Goal: Complete application form: Complete application form

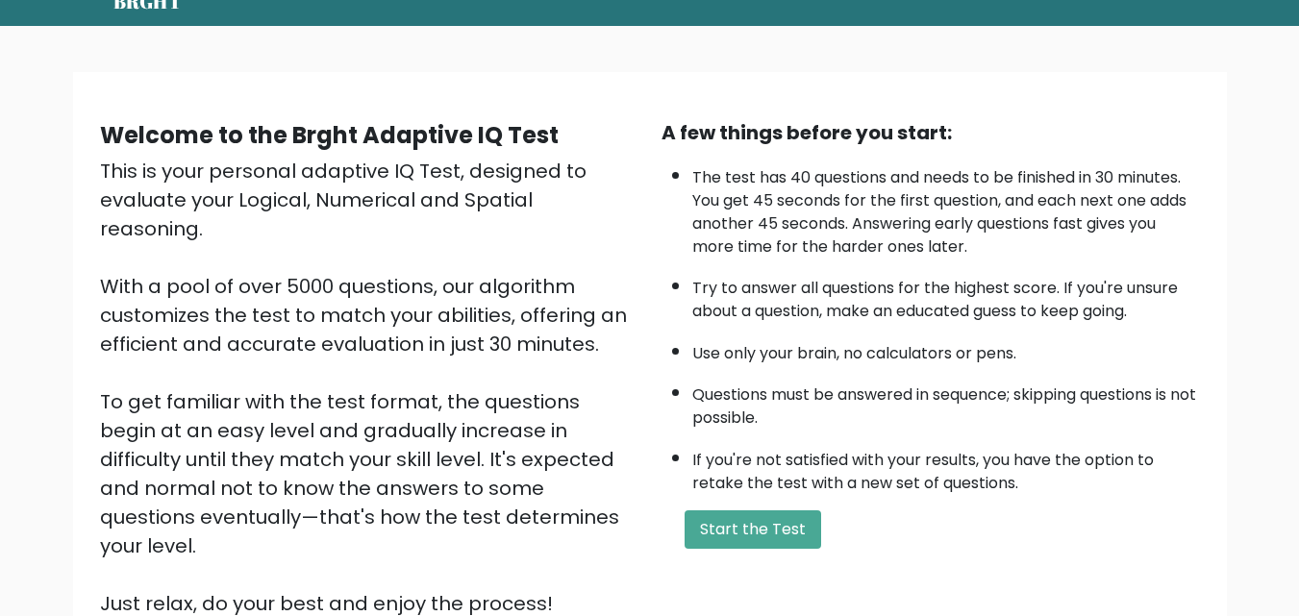
scroll to position [264, 0]
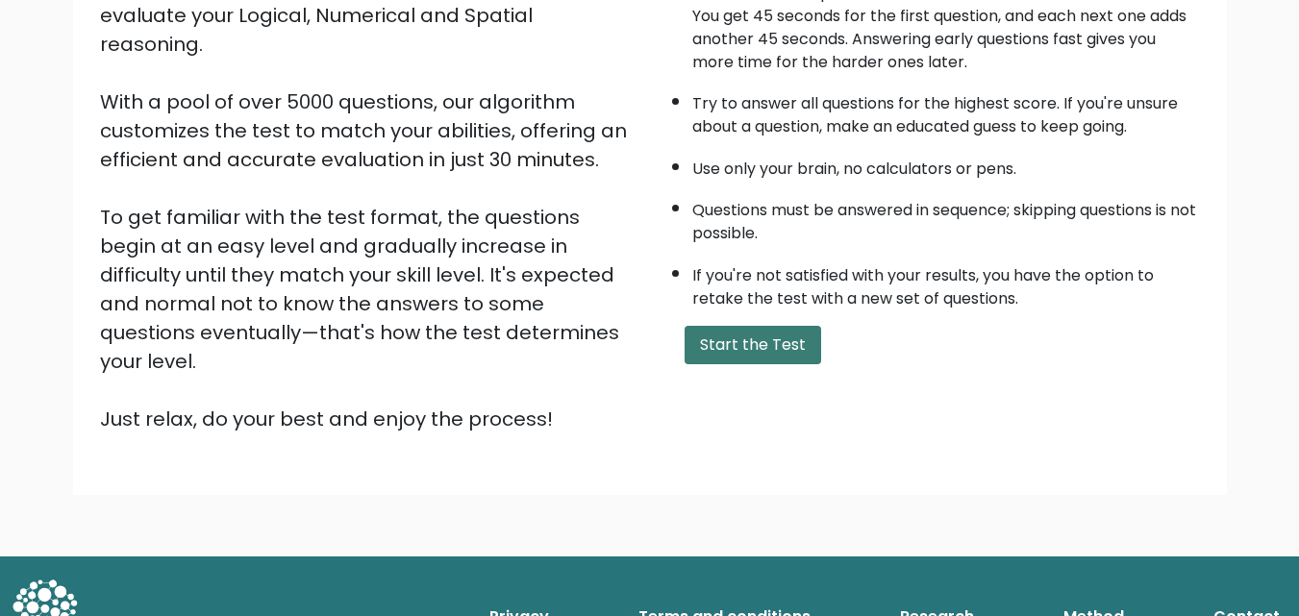
click at [750, 345] on button "Start the Test" at bounding box center [752, 345] width 137 height 38
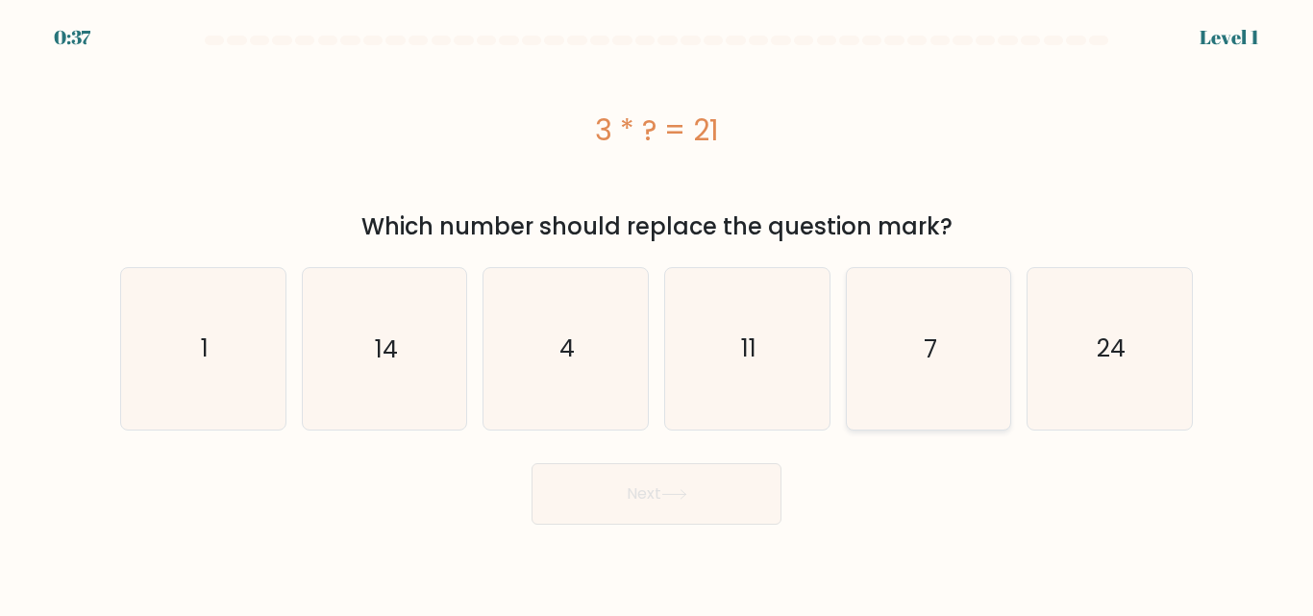
click at [933, 371] on icon "7" at bounding box center [928, 348] width 161 height 161
click at [658, 313] on input "e. 7" at bounding box center [657, 311] width 1 height 5
radio input "true"
click at [697, 475] on button "Next" at bounding box center [657, 494] width 250 height 62
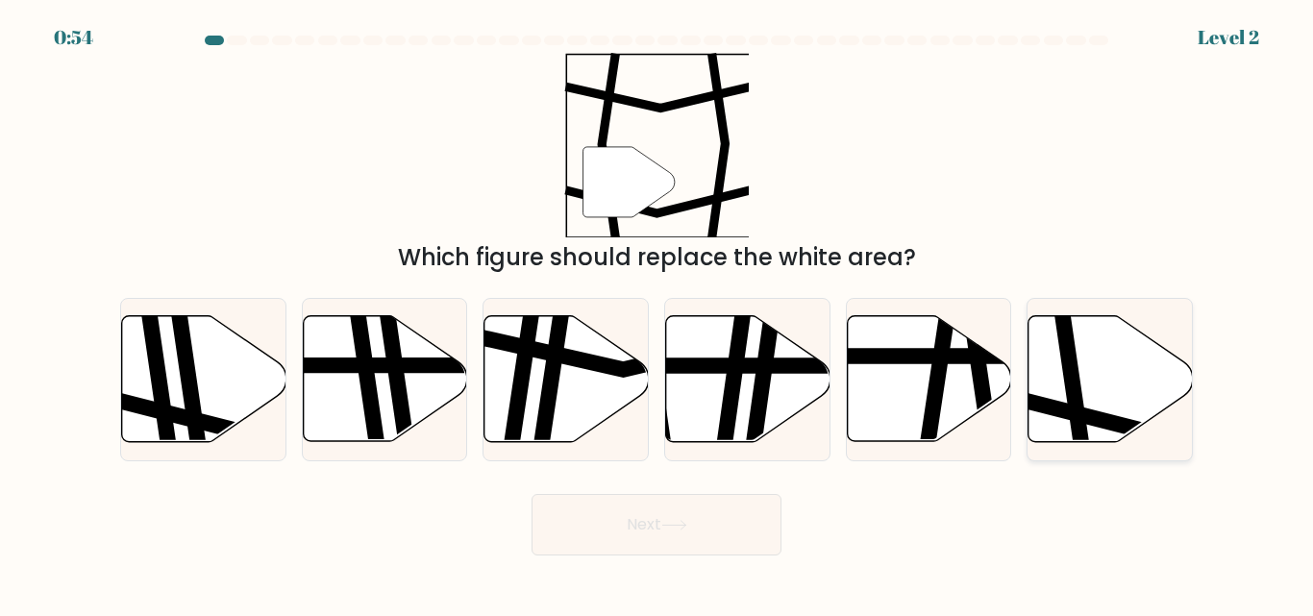
click at [1081, 392] on icon at bounding box center [1074, 314] width 24 height 331
click at [658, 313] on input "f." at bounding box center [657, 311] width 1 height 5
radio input "true"
click at [642, 527] on button "Next" at bounding box center [657, 525] width 250 height 62
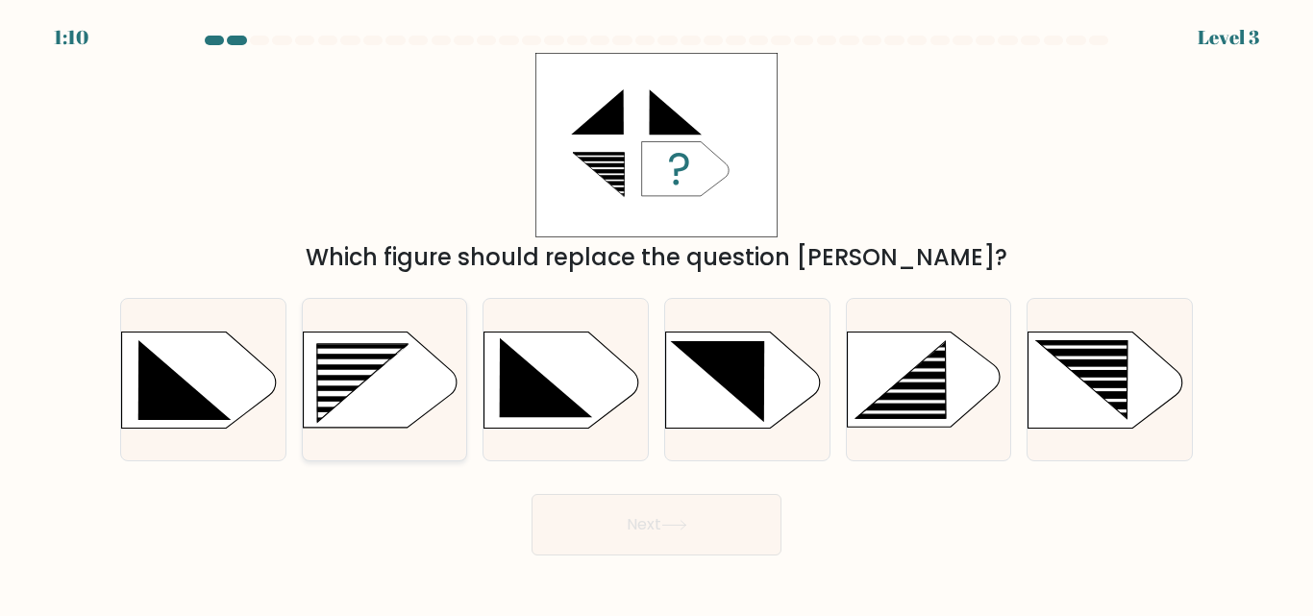
click at [362, 364] on rect at bounding box center [350, 363] width 131 height 6
click at [657, 313] on input "b." at bounding box center [657, 311] width 1 height 5
radio input "true"
click at [671, 517] on button "Next" at bounding box center [657, 525] width 250 height 62
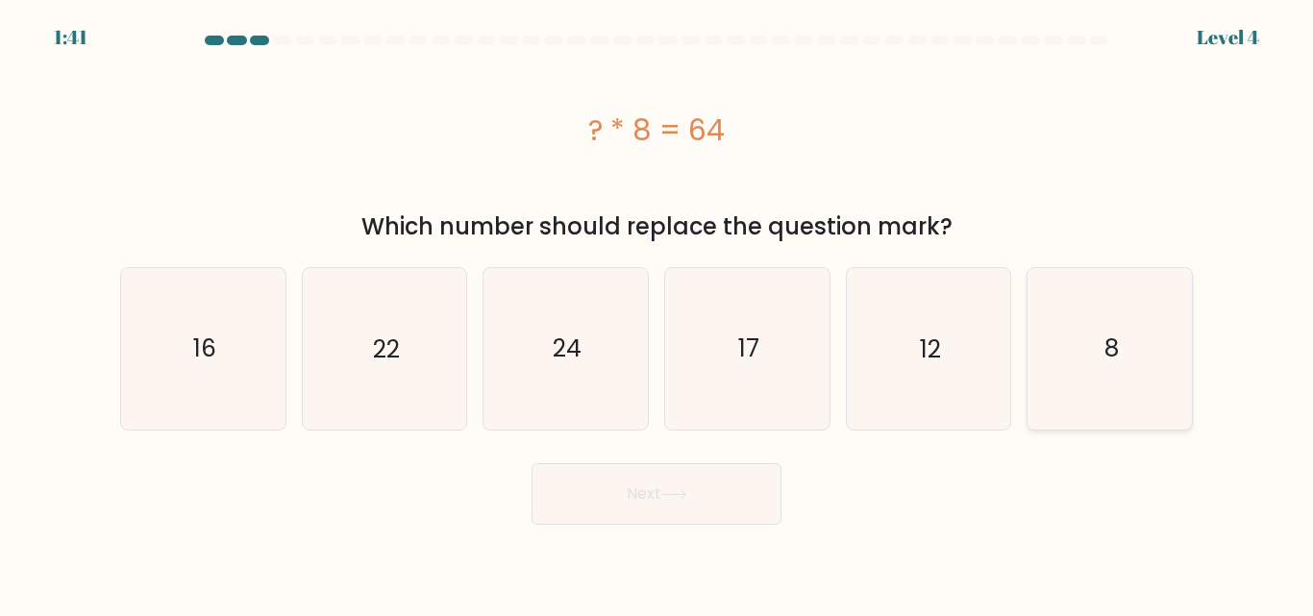
click at [1096, 341] on icon "8" at bounding box center [1110, 348] width 161 height 161
click at [658, 313] on input "f. 8" at bounding box center [657, 311] width 1 height 5
radio input "true"
click at [625, 493] on button "Next" at bounding box center [657, 494] width 250 height 62
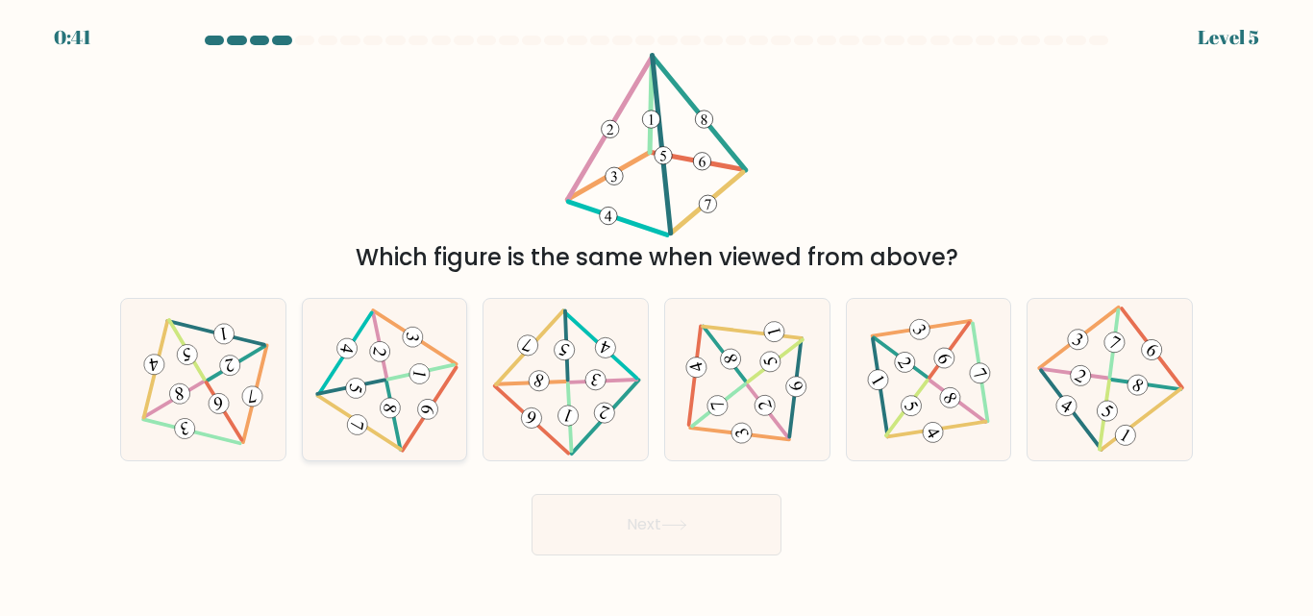
click at [373, 403] on icon at bounding box center [385, 379] width 132 height 129
click at [657, 313] on input "b." at bounding box center [657, 311] width 1 height 5
radio input "true"
click at [661, 510] on button "Next" at bounding box center [657, 525] width 250 height 62
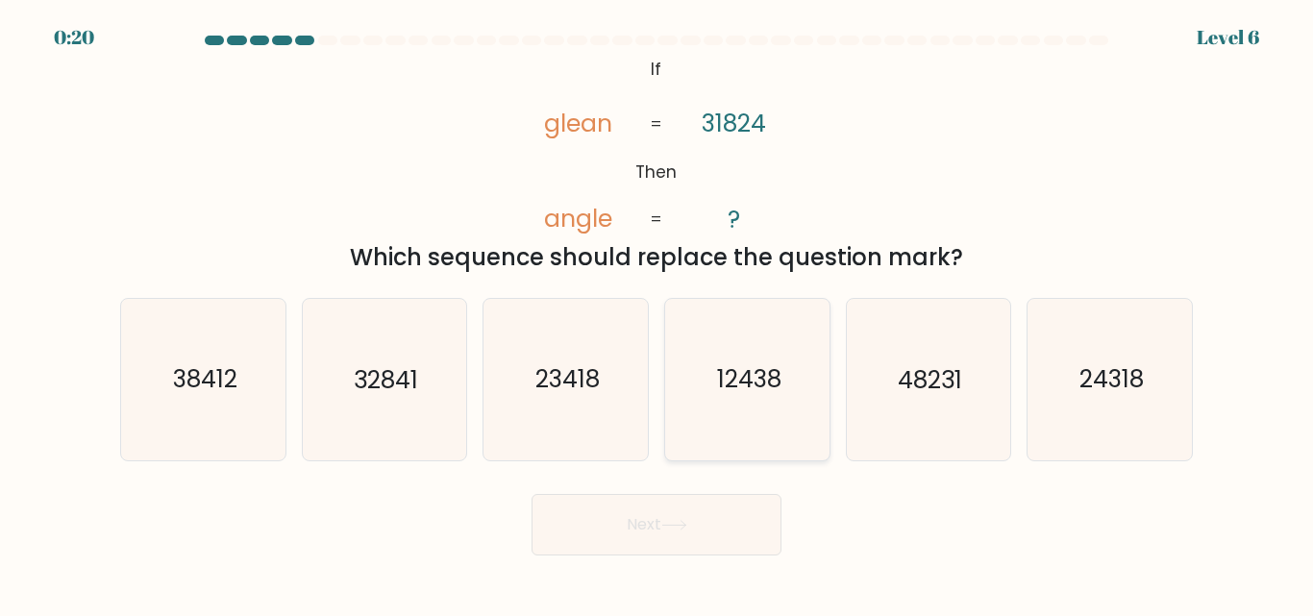
click at [532, 494] on button "Next" at bounding box center [657, 525] width 250 height 62
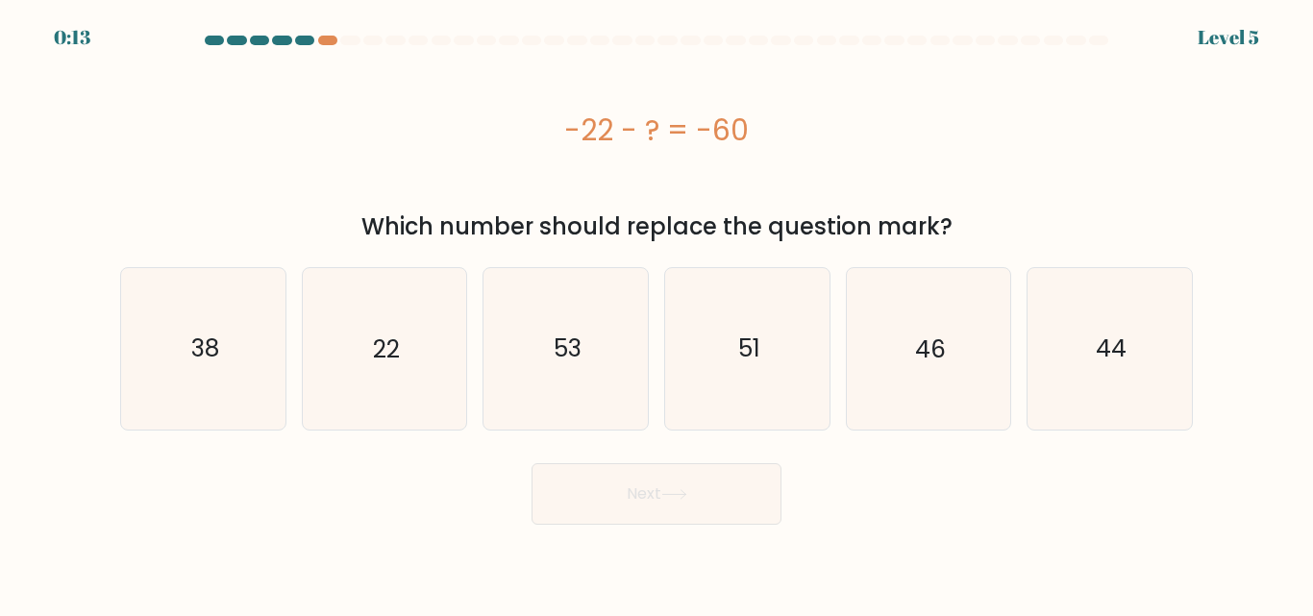
drag, startPoint x: 560, startPoint y: 125, endPoint x: 765, endPoint y: 118, distance: 204.9
click at [765, 118] on div "-22 - ? = -60" at bounding box center [656, 130] width 1073 height 43
copy div "-22 - ? = -60"
click at [660, 186] on div "-22 - ? = -60" at bounding box center [656, 130] width 1073 height 154
click at [244, 350] on icon "38" at bounding box center [203, 348] width 161 height 161
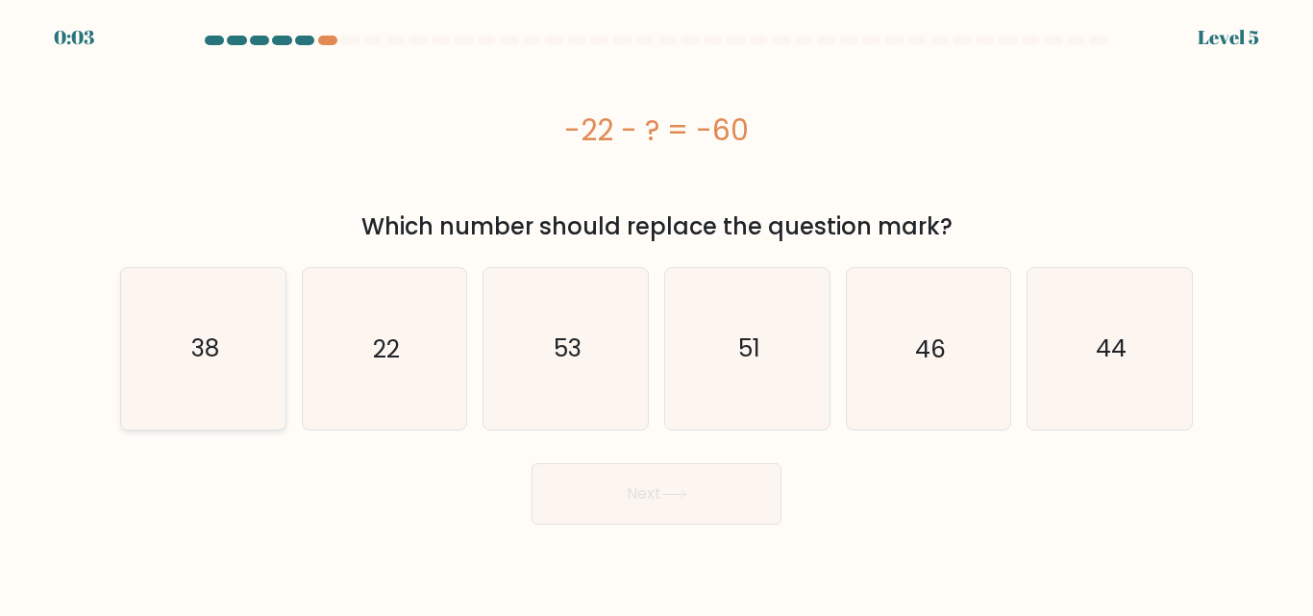
click at [657, 313] on input "a. 38" at bounding box center [657, 311] width 1 height 5
radio input "true"
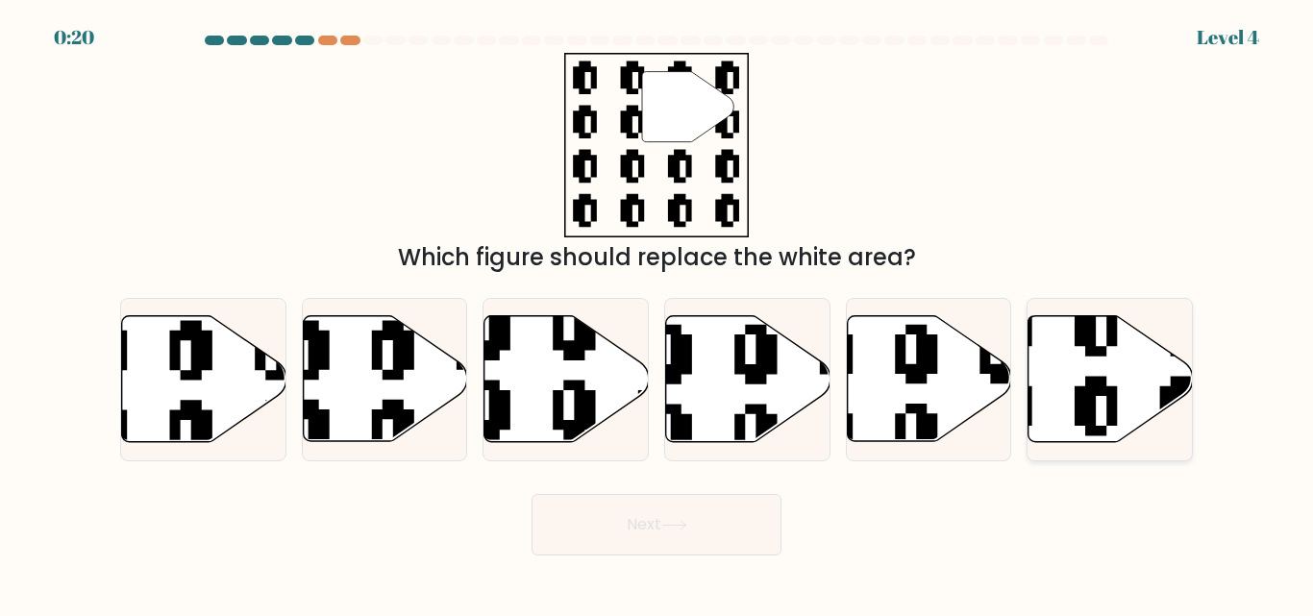
click at [1108, 381] on icon at bounding box center [1111, 379] width 164 height 126
click at [658, 313] on input "f." at bounding box center [657, 311] width 1 height 5
radio input "true"
click at [658, 535] on button "Next" at bounding box center [657, 525] width 250 height 62
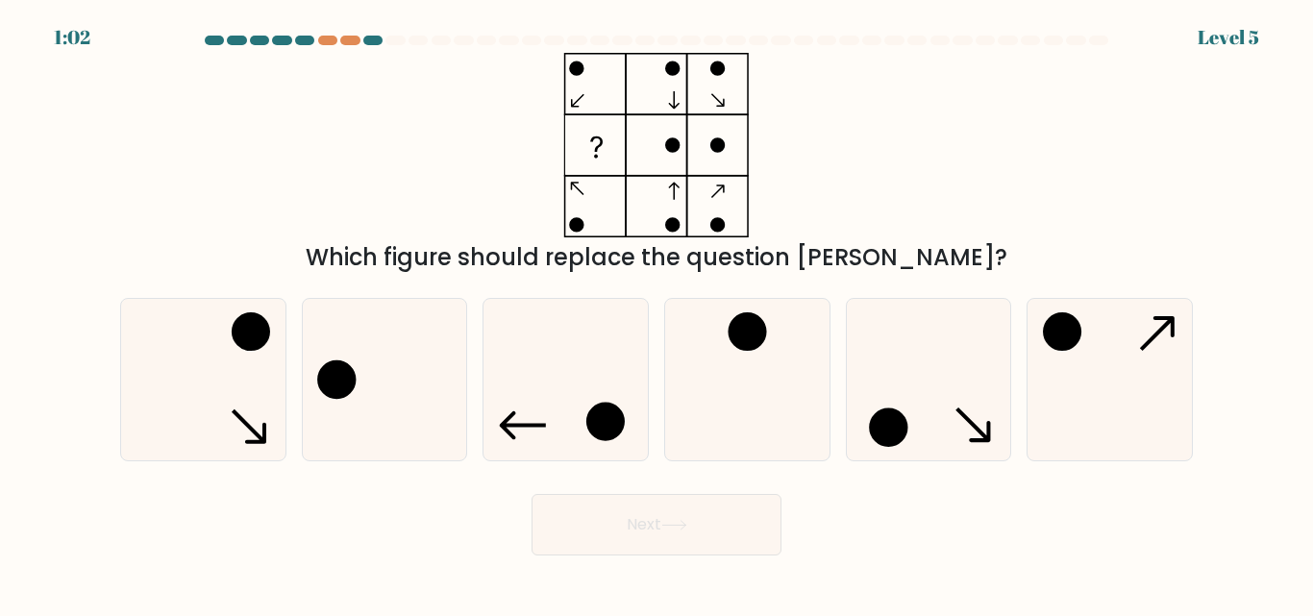
drag, startPoint x: 653, startPoint y: 533, endPoint x: 728, endPoint y: 490, distance: 86.1
click at [728, 490] on div "Next" at bounding box center [657, 519] width 1096 height 71
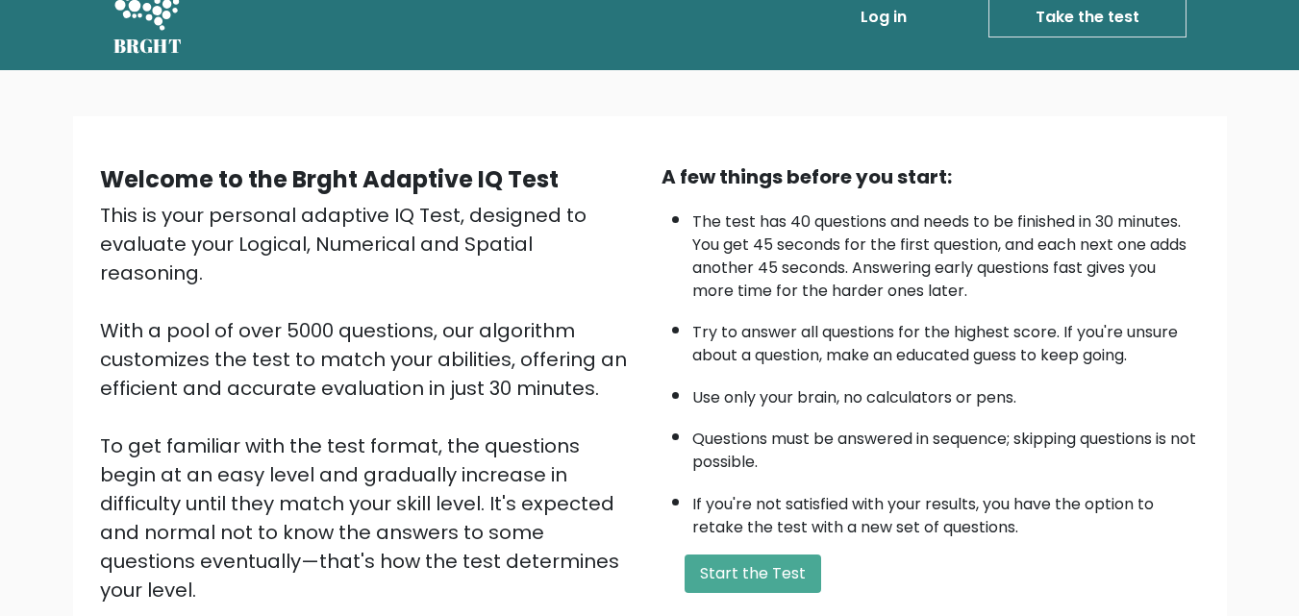
scroll to position [264, 0]
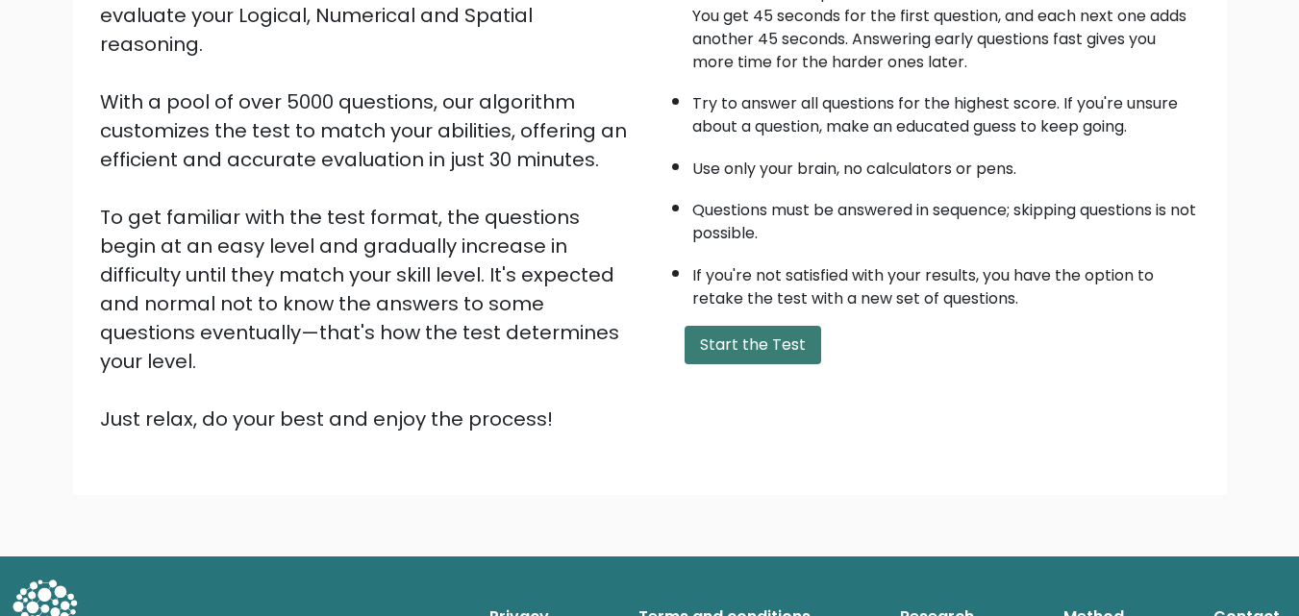
click at [743, 333] on button "Start the Test" at bounding box center [752, 345] width 137 height 38
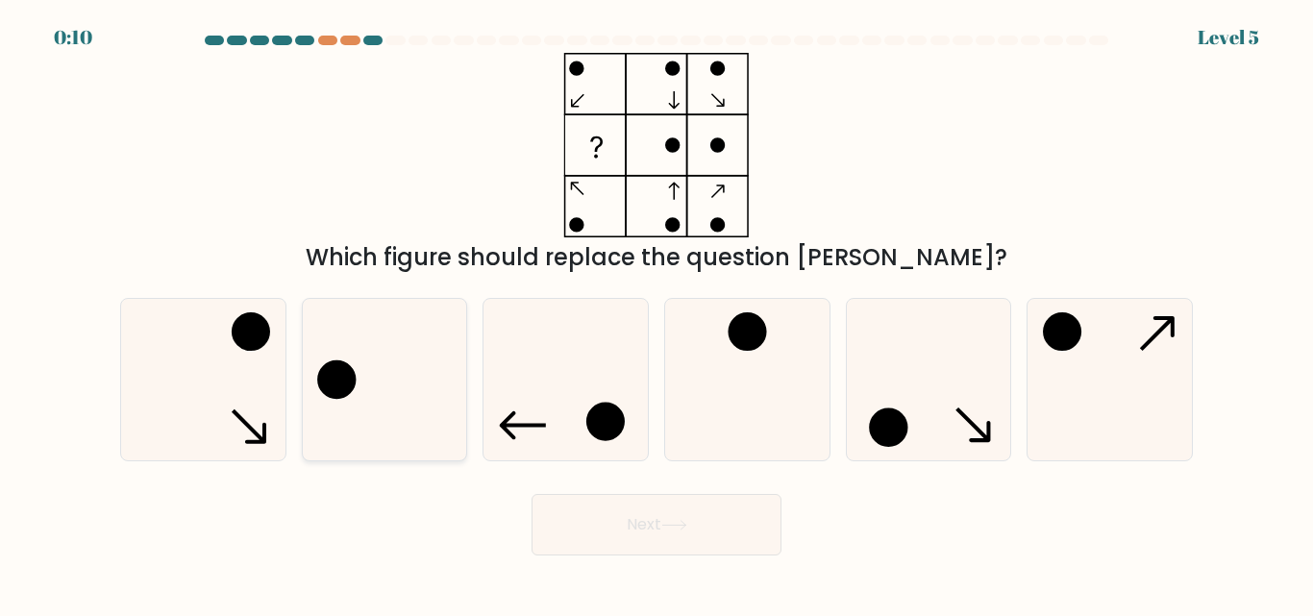
click at [410, 382] on icon at bounding box center [384, 379] width 161 height 161
click at [657, 313] on input "b." at bounding box center [657, 311] width 1 height 5
radio input "true"
click at [643, 544] on button "Next" at bounding box center [657, 525] width 250 height 62
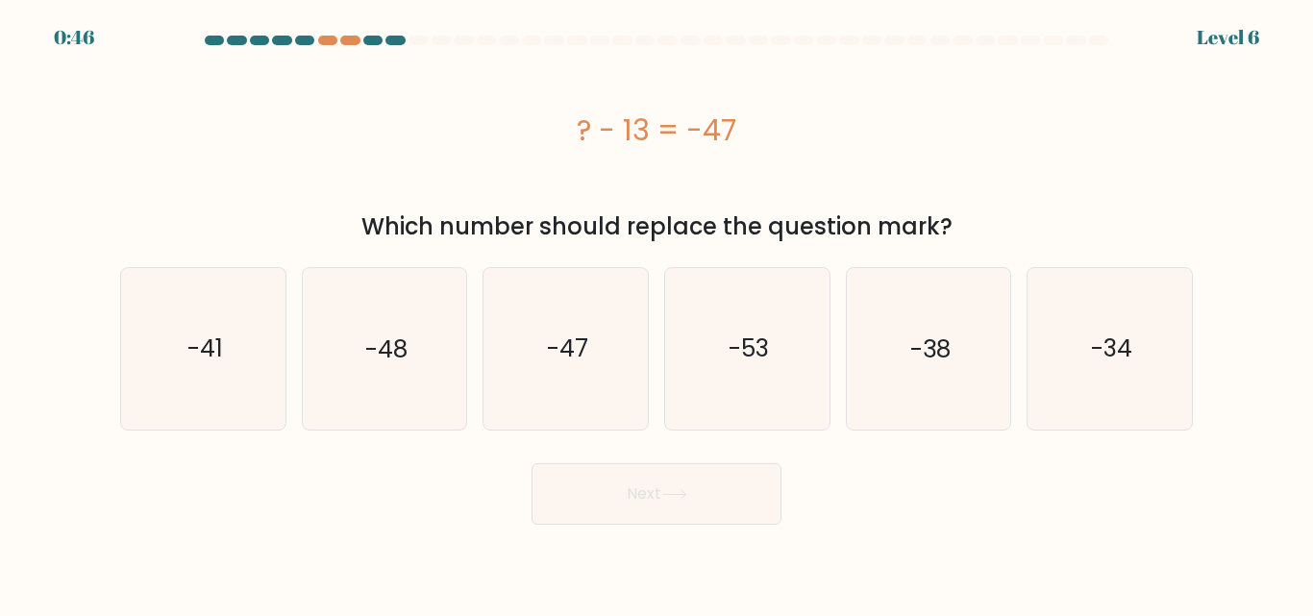
drag, startPoint x: 549, startPoint y: 119, endPoint x: 786, endPoint y: 131, distance: 237.7
click at [786, 131] on div "? - 13 = -47" at bounding box center [656, 130] width 1073 height 43
copy div "? - 13 = -47"
click at [1113, 354] on text "-34" at bounding box center [1111, 349] width 41 height 34
click at [658, 313] on input "f. -34" at bounding box center [657, 311] width 1 height 5
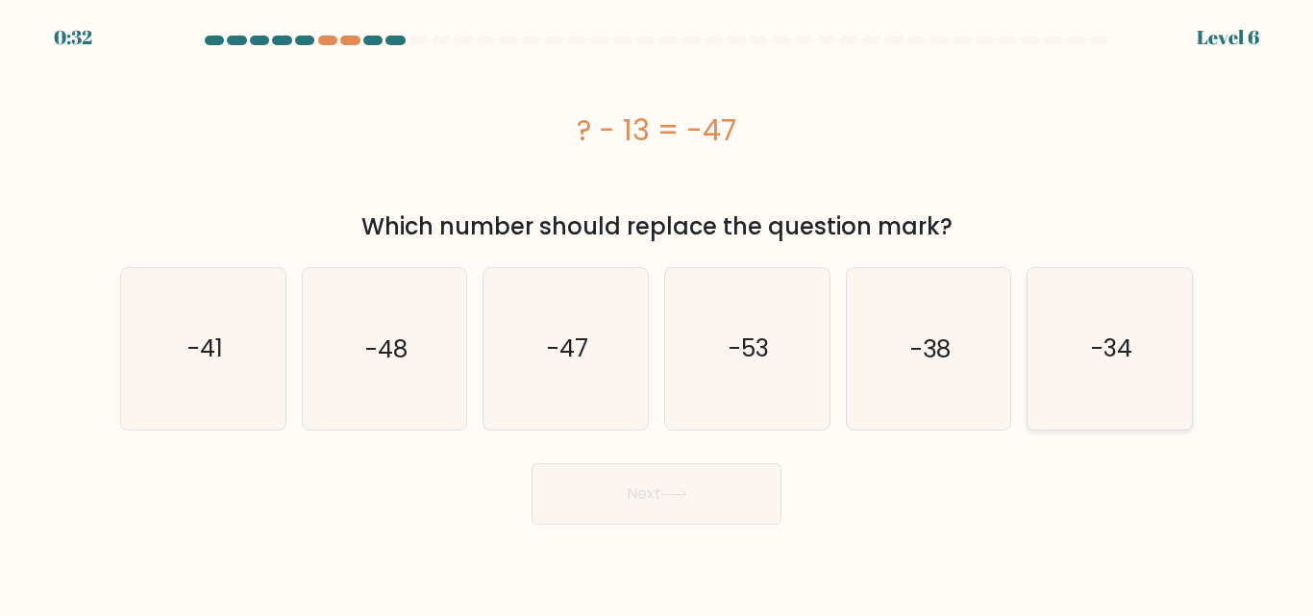
radio input "true"
click at [684, 490] on icon at bounding box center [674, 494] width 26 height 11
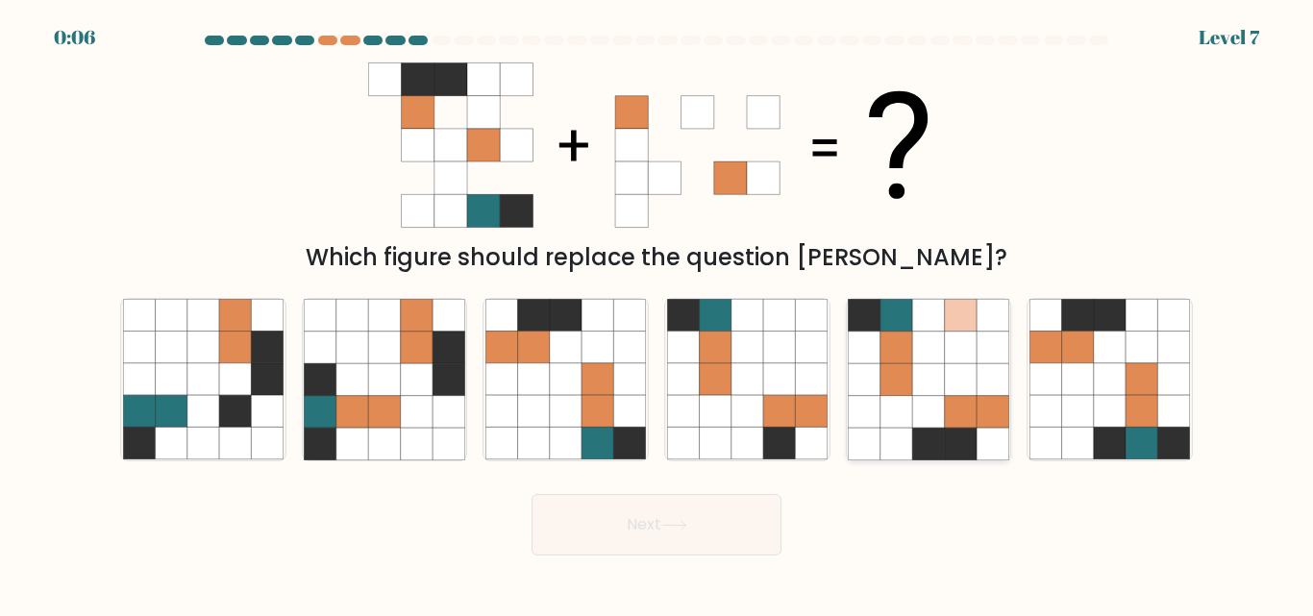
click at [926, 394] on icon at bounding box center [928, 380] width 32 height 32
click at [658, 313] on input "e." at bounding box center [657, 311] width 1 height 5
radio input "true"
click at [708, 509] on button "Next" at bounding box center [657, 525] width 250 height 62
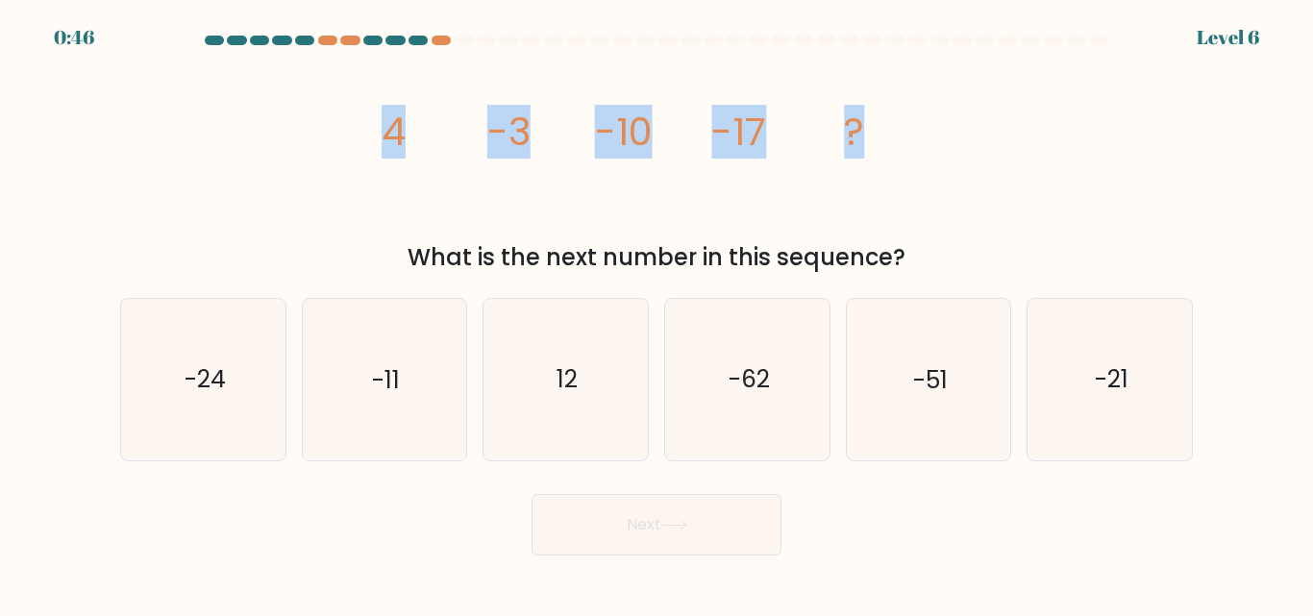
drag, startPoint x: 433, startPoint y: 153, endPoint x: 985, endPoint y: 154, distance: 552.8
click at [985, 154] on div "image/svg+xml 4 -3 -10 -17 ? What is the next number in this sequence?" at bounding box center [657, 164] width 1096 height 222
copy g "4 -3 -10 -17 ?"
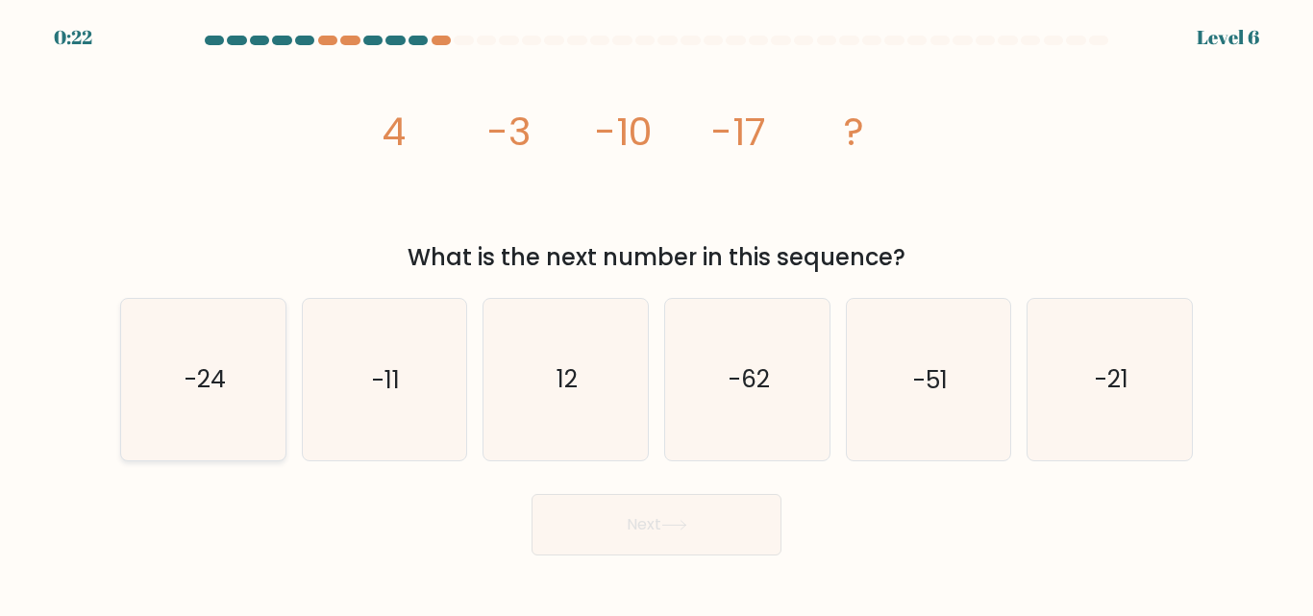
click at [177, 392] on icon "-24" at bounding box center [203, 379] width 161 height 161
click at [657, 313] on input "a. -24" at bounding box center [657, 311] width 1 height 5
radio input "true"
click at [594, 517] on button "Next" at bounding box center [657, 525] width 250 height 62
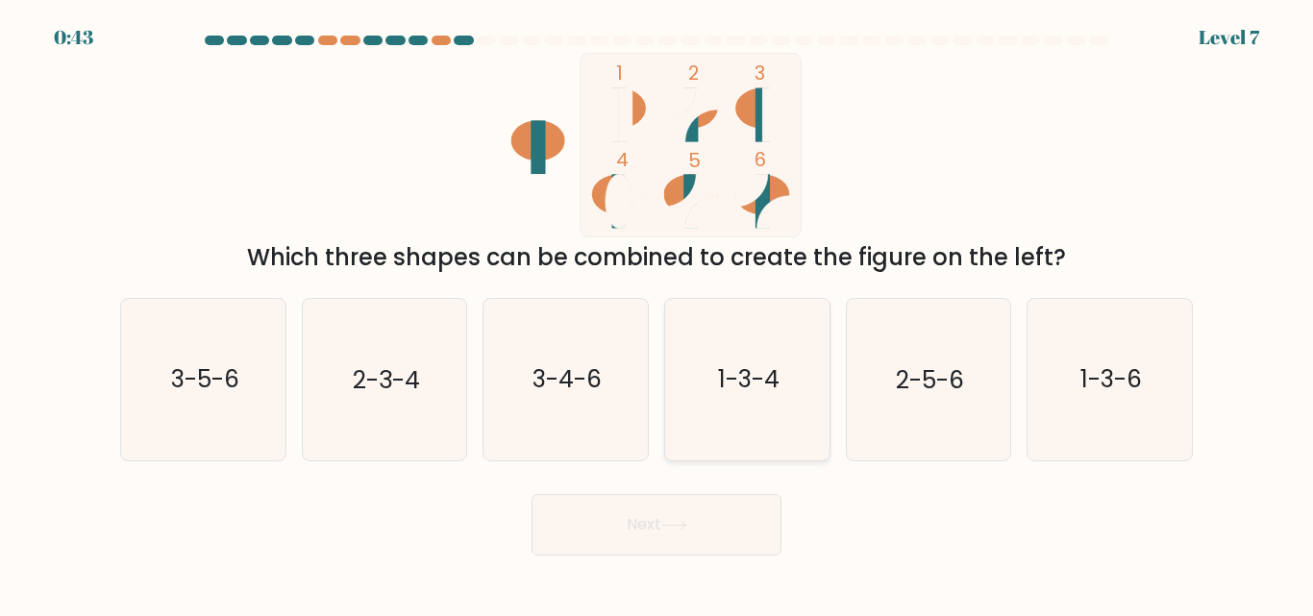
click at [678, 373] on icon "1-3-4" at bounding box center [747, 379] width 161 height 161
click at [658, 313] on input "d. 1-3-4" at bounding box center [657, 311] width 1 height 5
radio input "true"
click at [685, 526] on icon at bounding box center [673, 525] width 23 height 9
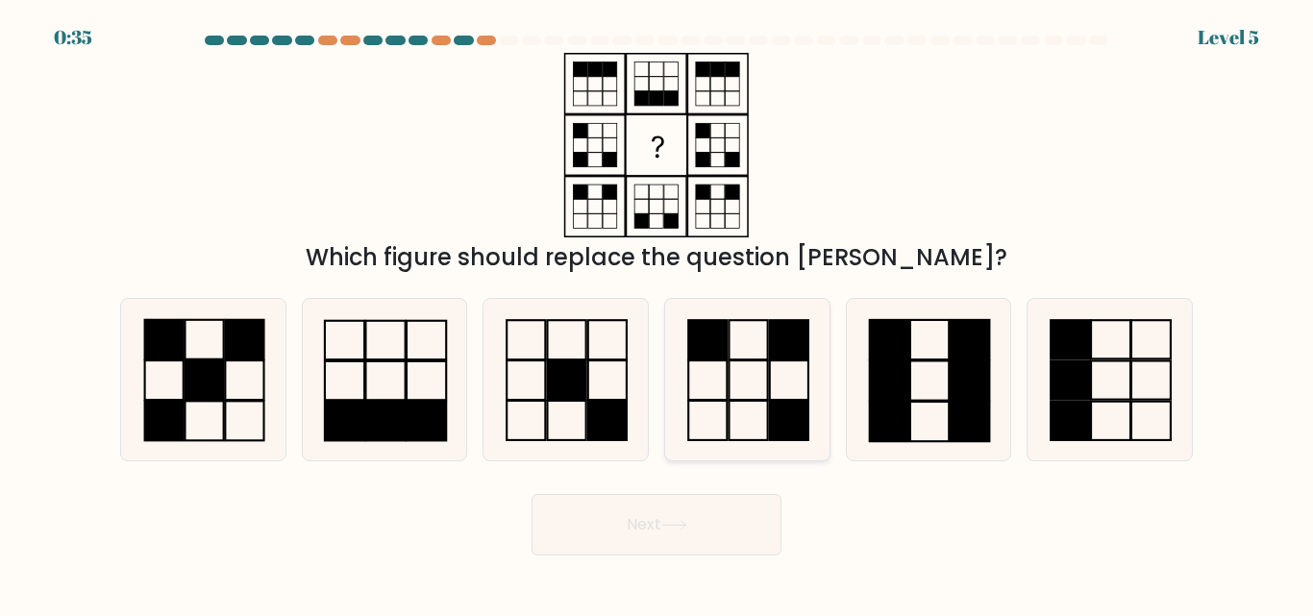
click at [780, 407] on rect at bounding box center [789, 421] width 38 height 39
click at [658, 313] on input "d." at bounding box center [657, 311] width 1 height 5
radio input "true"
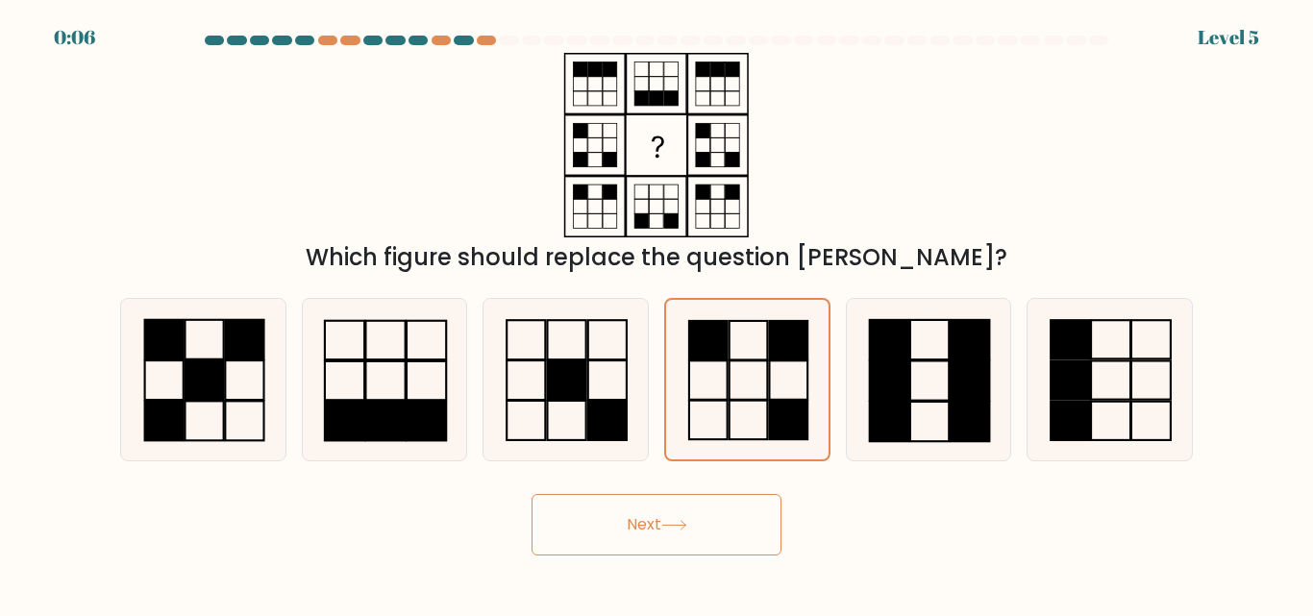
click at [655, 531] on button "Next" at bounding box center [657, 525] width 250 height 62
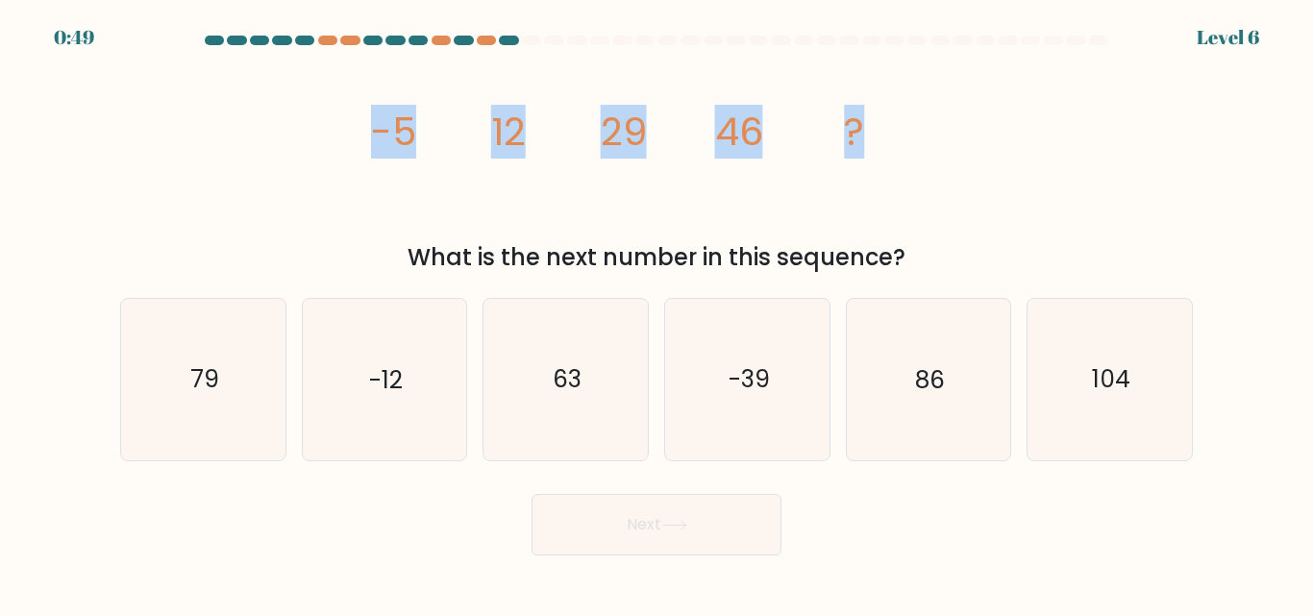
drag, startPoint x: 352, startPoint y: 135, endPoint x: 926, endPoint y: 147, distance: 574.0
click at [926, 147] on div "image/svg+xml -5 12 29 46 ? What is the next number in this sequence?" at bounding box center [657, 164] width 1096 height 222
copy g "-5 12 29 46 ?"
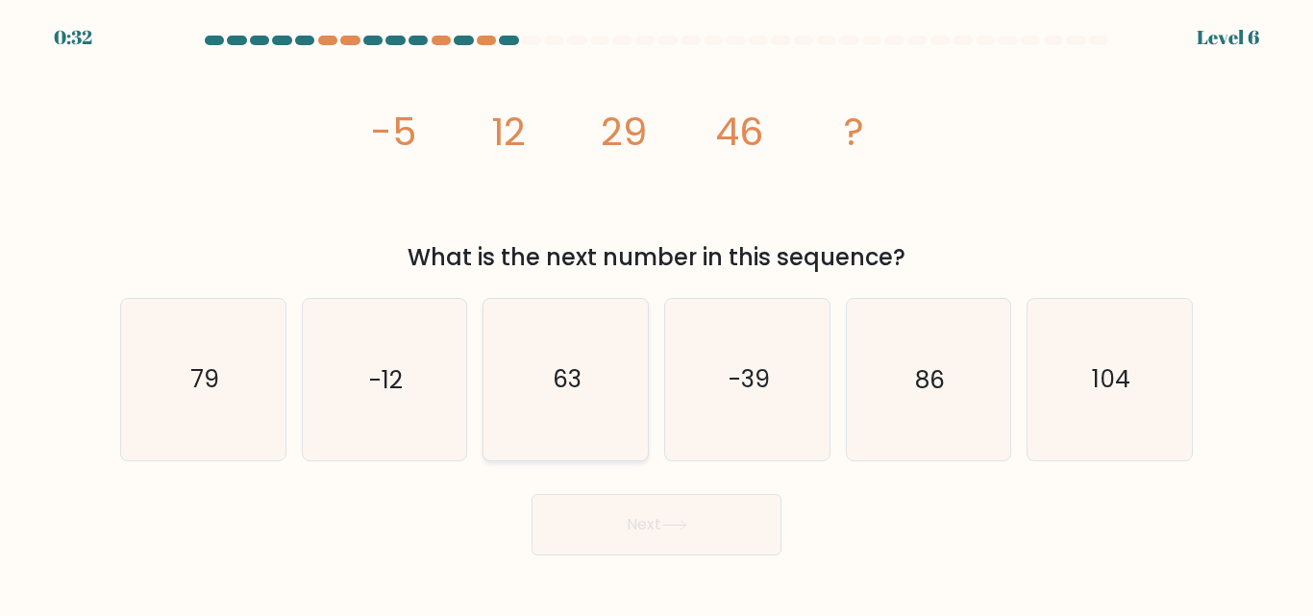
click at [586, 390] on icon "63" at bounding box center [565, 379] width 161 height 161
click at [657, 313] on input "c. 63" at bounding box center [657, 311] width 1 height 5
radio input "true"
click at [676, 521] on icon at bounding box center [674, 525] width 26 height 11
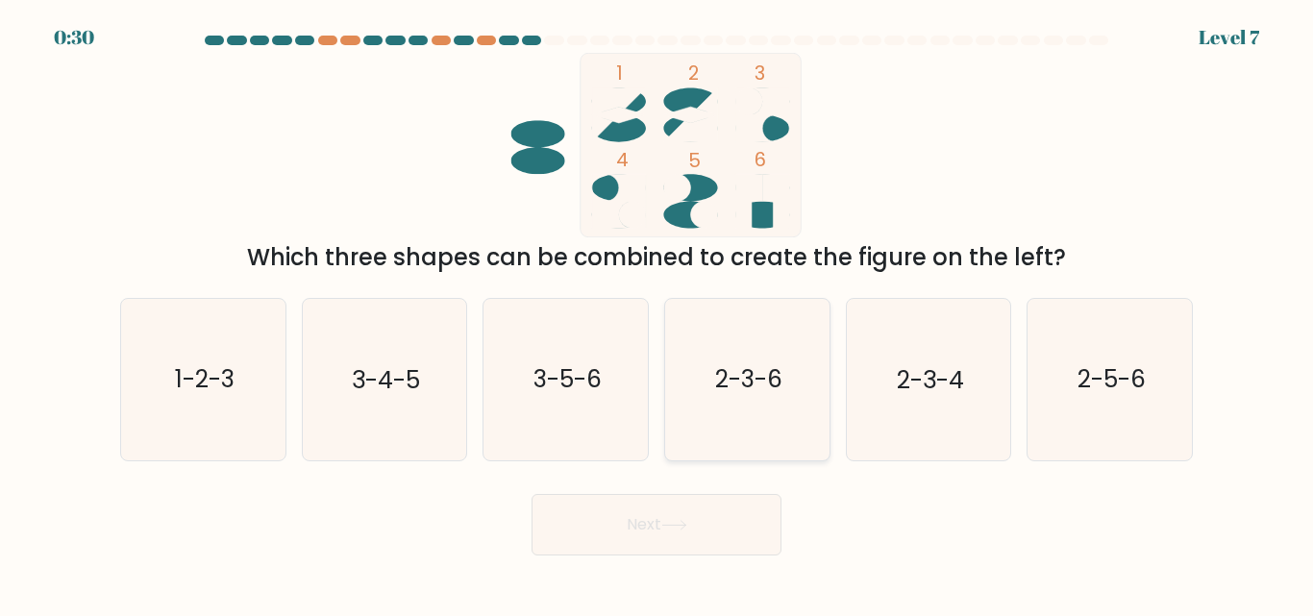
click at [734, 393] on text "2-3-6" at bounding box center [748, 380] width 67 height 34
click at [658, 313] on input "d. 2-3-6" at bounding box center [657, 311] width 1 height 5
radio input "true"
click at [645, 532] on button "Next" at bounding box center [657, 525] width 250 height 62
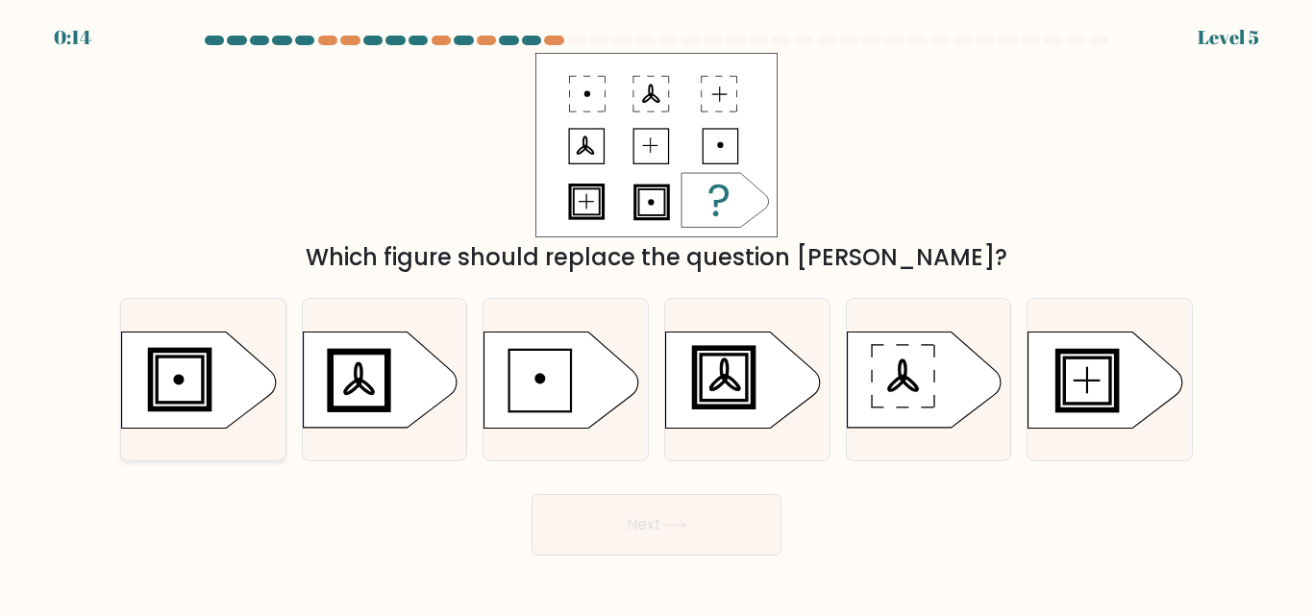
click at [182, 380] on circle at bounding box center [178, 379] width 9 height 9
click at [657, 313] on input "a." at bounding box center [657, 311] width 1 height 5
radio input "true"
click at [674, 516] on button "Next" at bounding box center [657, 525] width 250 height 62
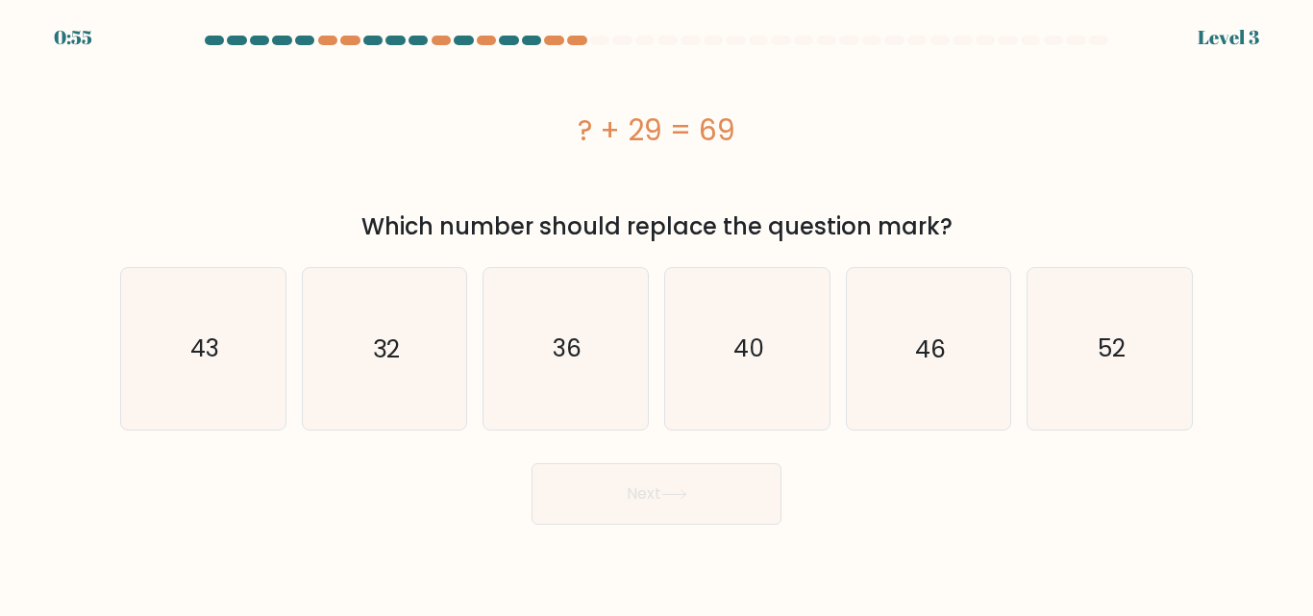
drag, startPoint x: 571, startPoint y: 131, endPoint x: 827, endPoint y: 138, distance: 255.8
click at [827, 138] on div "? + 29 = 69" at bounding box center [656, 130] width 1073 height 43
copy div "? + 29 = 69"
click at [785, 350] on icon "40" at bounding box center [747, 348] width 161 height 161
click at [658, 313] on input "d. 40" at bounding box center [657, 311] width 1 height 5
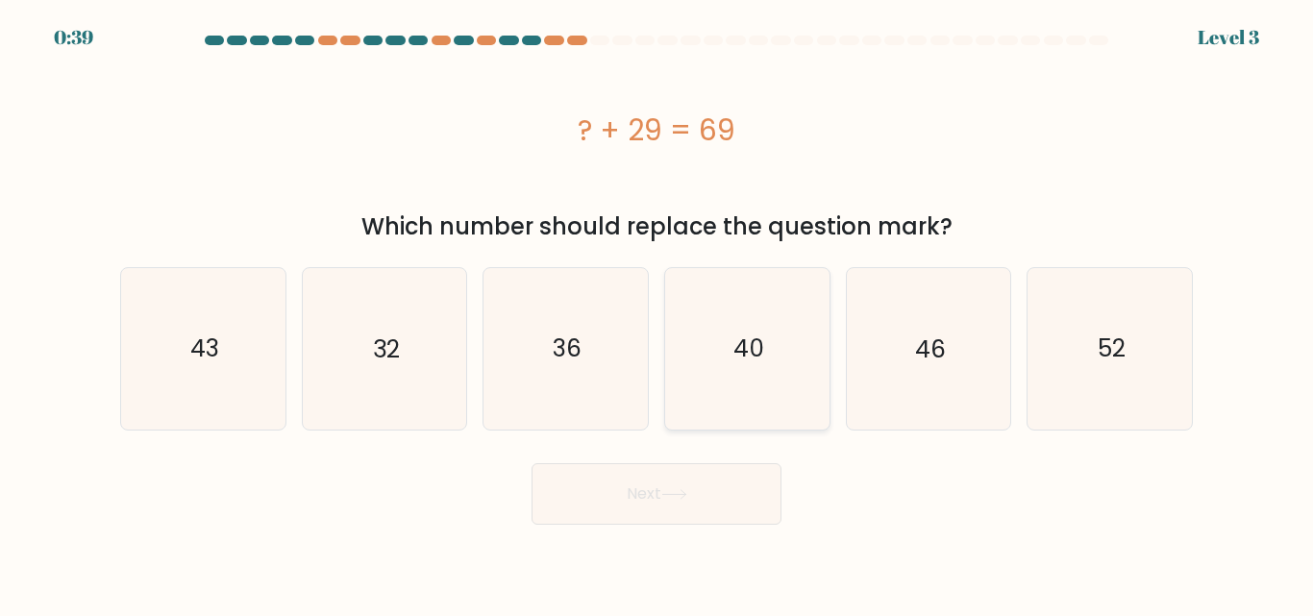
radio input "true"
click at [656, 497] on button "Next" at bounding box center [657, 494] width 250 height 62
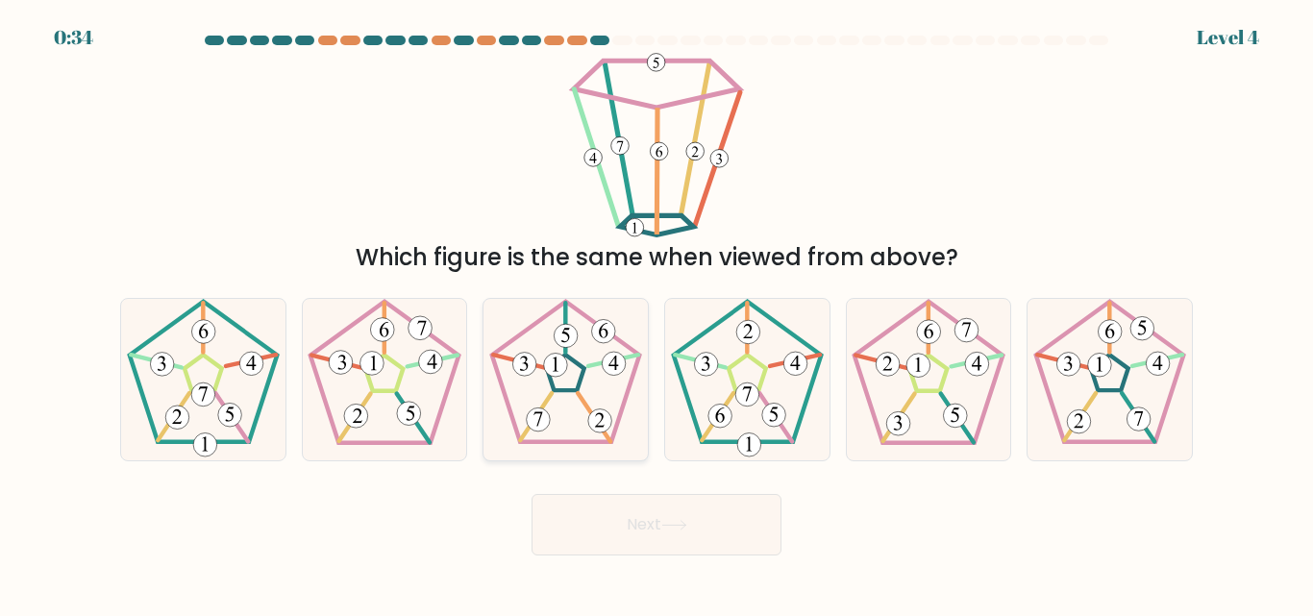
click at [573, 377] on icon at bounding box center [565, 379] width 161 height 161
click at [657, 313] on input "c." at bounding box center [657, 311] width 1 height 5
radio input "true"
click at [691, 533] on button "Next" at bounding box center [657, 525] width 250 height 62
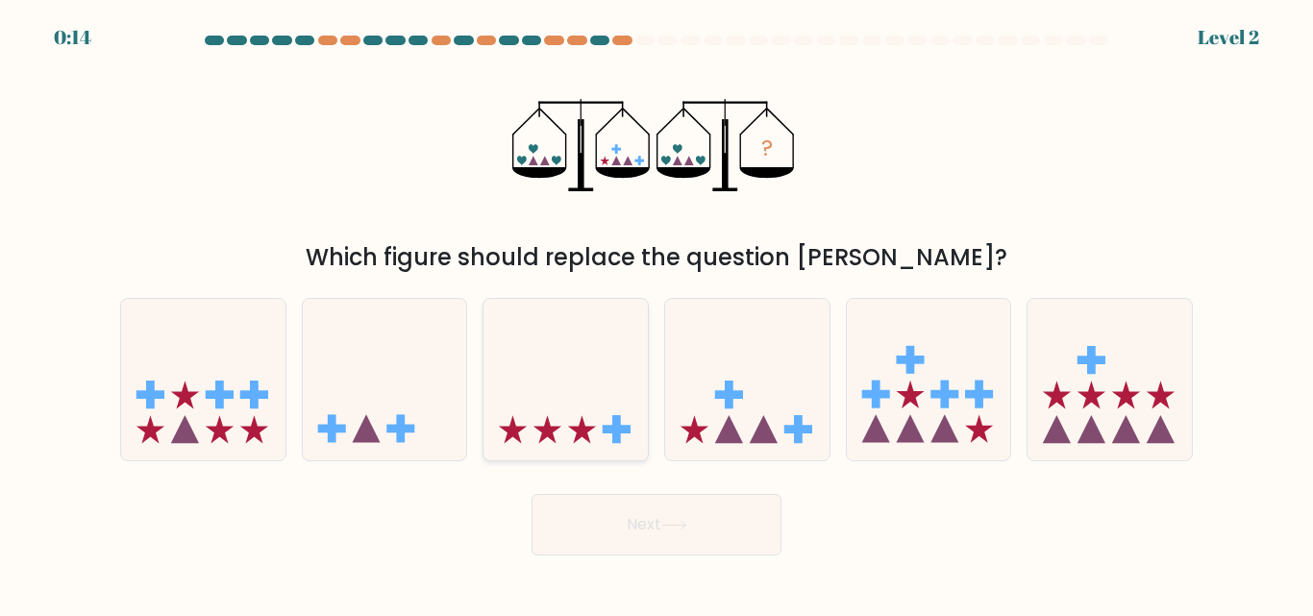
click at [591, 407] on icon at bounding box center [566, 379] width 164 height 136
click at [657, 313] on input "c." at bounding box center [657, 311] width 1 height 5
radio input "true"
click at [660, 530] on button "Next" at bounding box center [657, 525] width 250 height 62
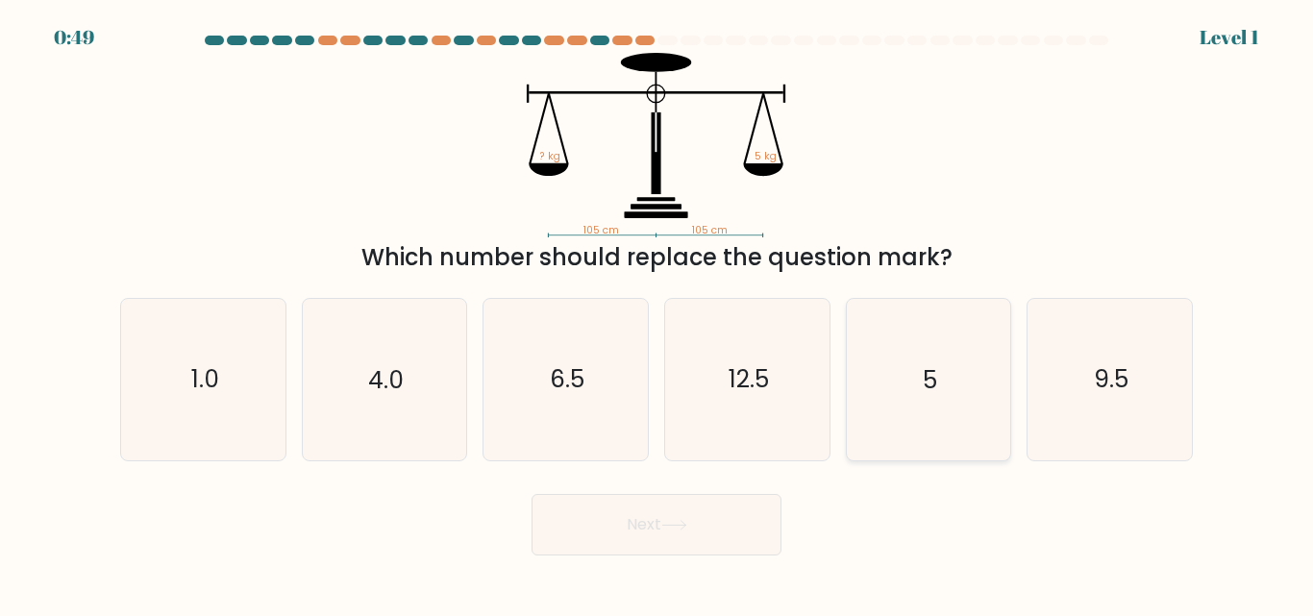
click at [910, 385] on icon "5" at bounding box center [928, 379] width 161 height 161
click at [658, 313] on input "e. 5" at bounding box center [657, 311] width 1 height 5
radio input "true"
click at [668, 509] on button "Next" at bounding box center [657, 525] width 250 height 62
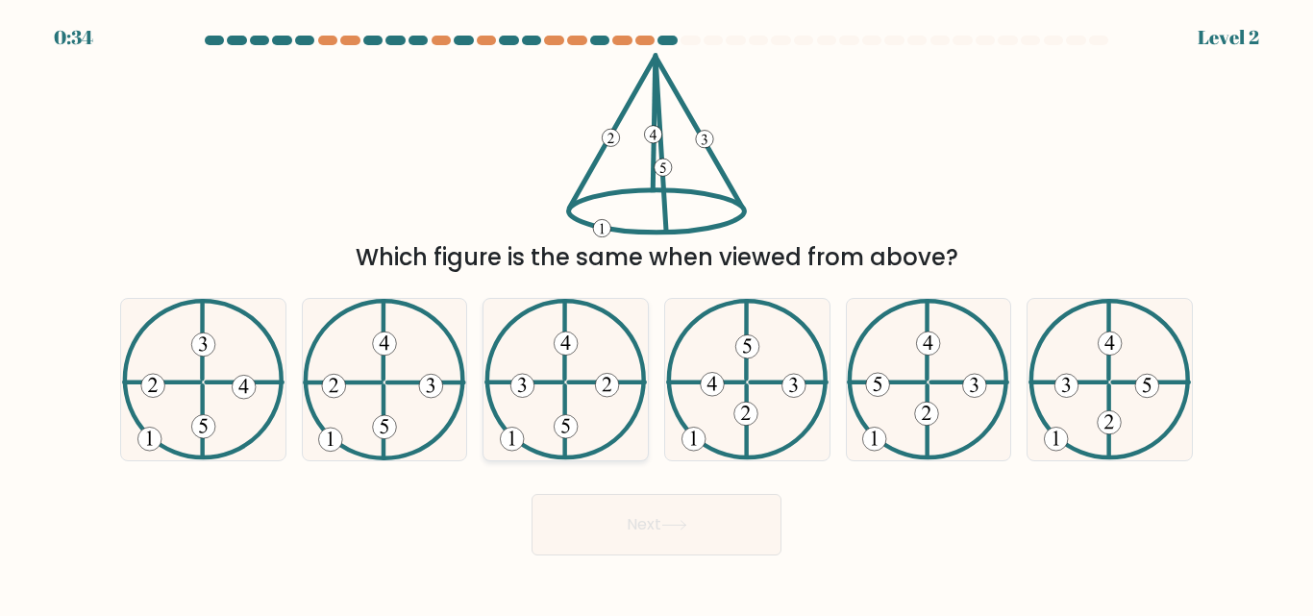
click at [563, 422] on 135 at bounding box center [567, 427] width 24 height 24
click at [657, 313] on input "c." at bounding box center [657, 311] width 1 height 5
radio input "true"
click at [609, 517] on button "Next" at bounding box center [657, 525] width 250 height 62
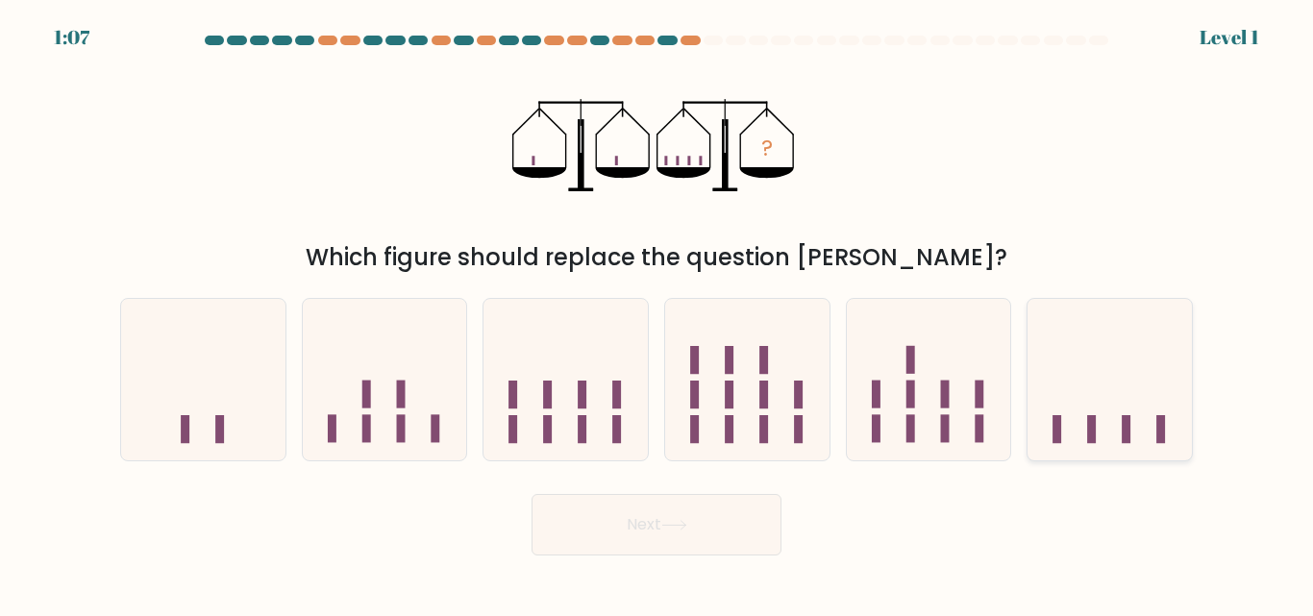
click at [1125, 430] on rect at bounding box center [1126, 429] width 9 height 28
click at [658, 313] on input "f." at bounding box center [657, 311] width 1 height 5
radio input "true"
click at [632, 507] on button "Next" at bounding box center [657, 525] width 250 height 62
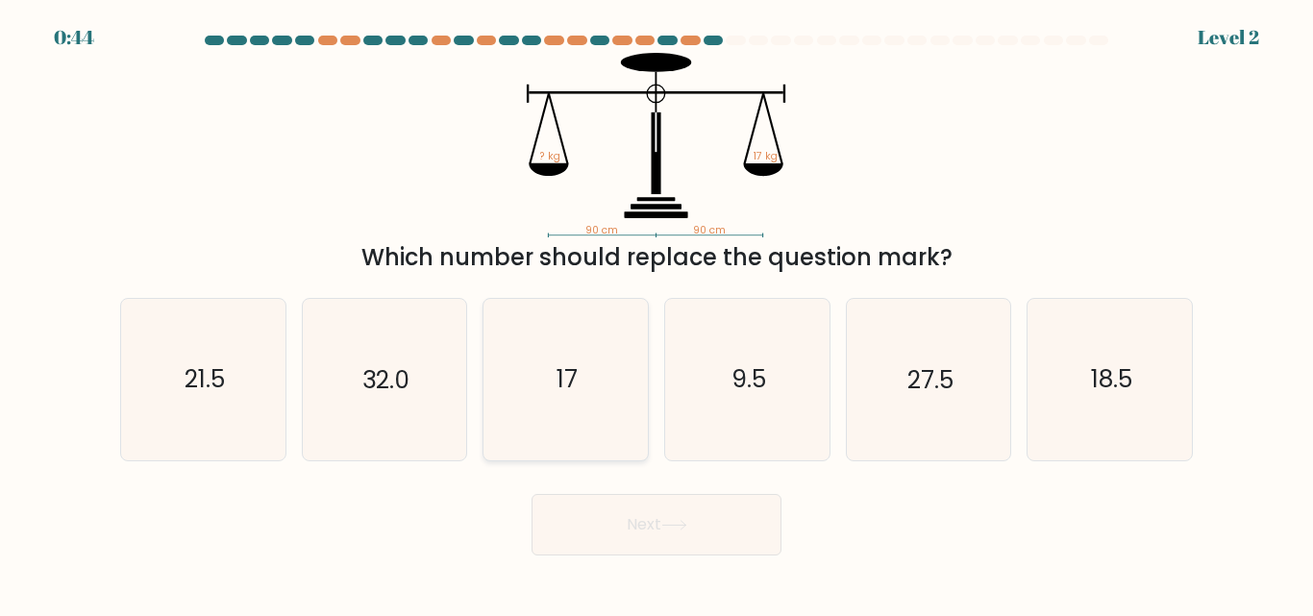
click at [539, 419] on icon "17" at bounding box center [565, 379] width 161 height 161
click at [657, 313] on input "c. 17" at bounding box center [657, 311] width 1 height 5
radio input "true"
click at [1142, 381] on icon "18.5" at bounding box center [1110, 379] width 161 height 161
click at [658, 313] on input "f. 18.5" at bounding box center [657, 311] width 1 height 5
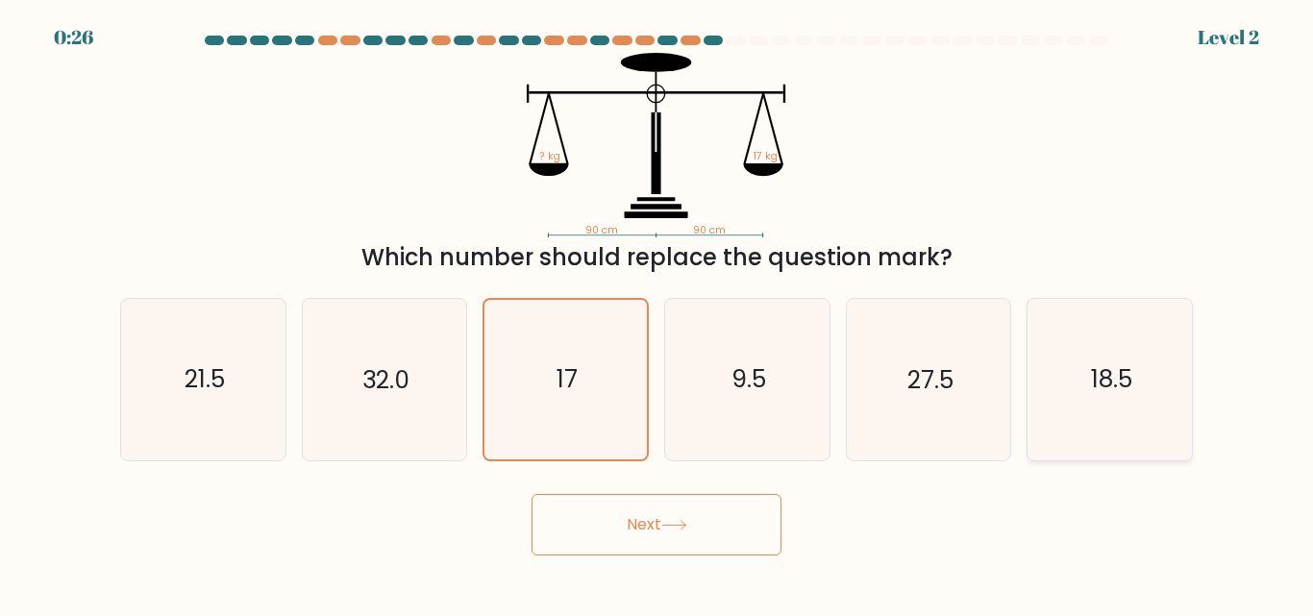
radio input "true"
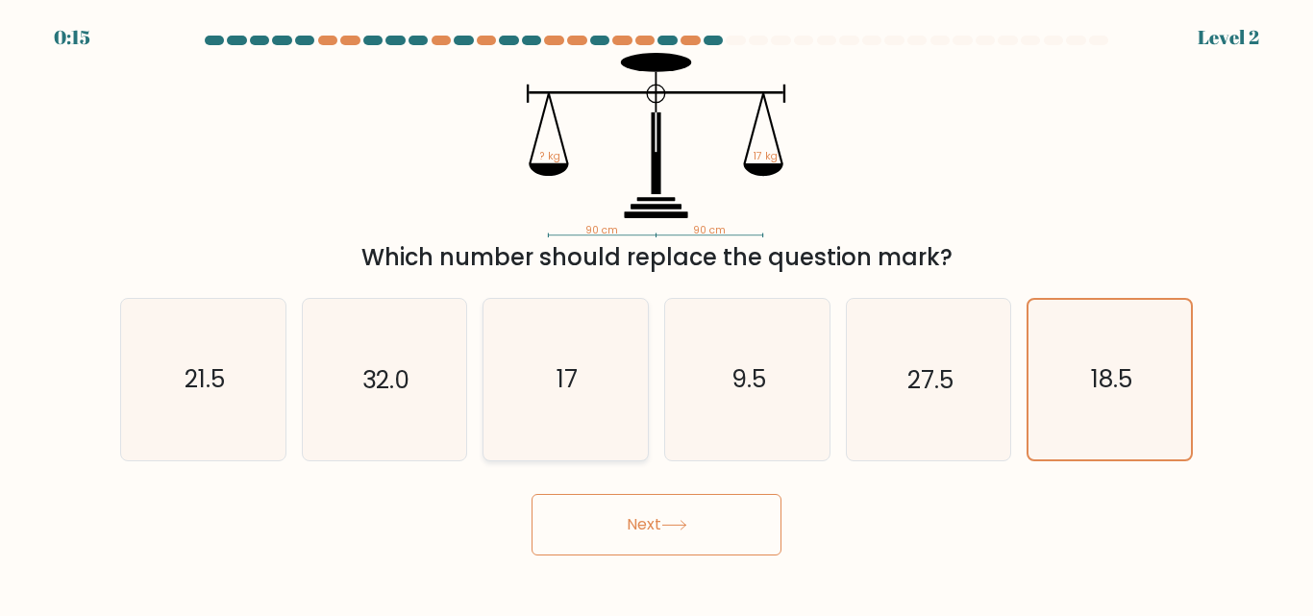
click at [591, 411] on icon "17" at bounding box center [565, 379] width 161 height 161
click at [657, 313] on input "c. 17" at bounding box center [657, 311] width 1 height 5
radio input "true"
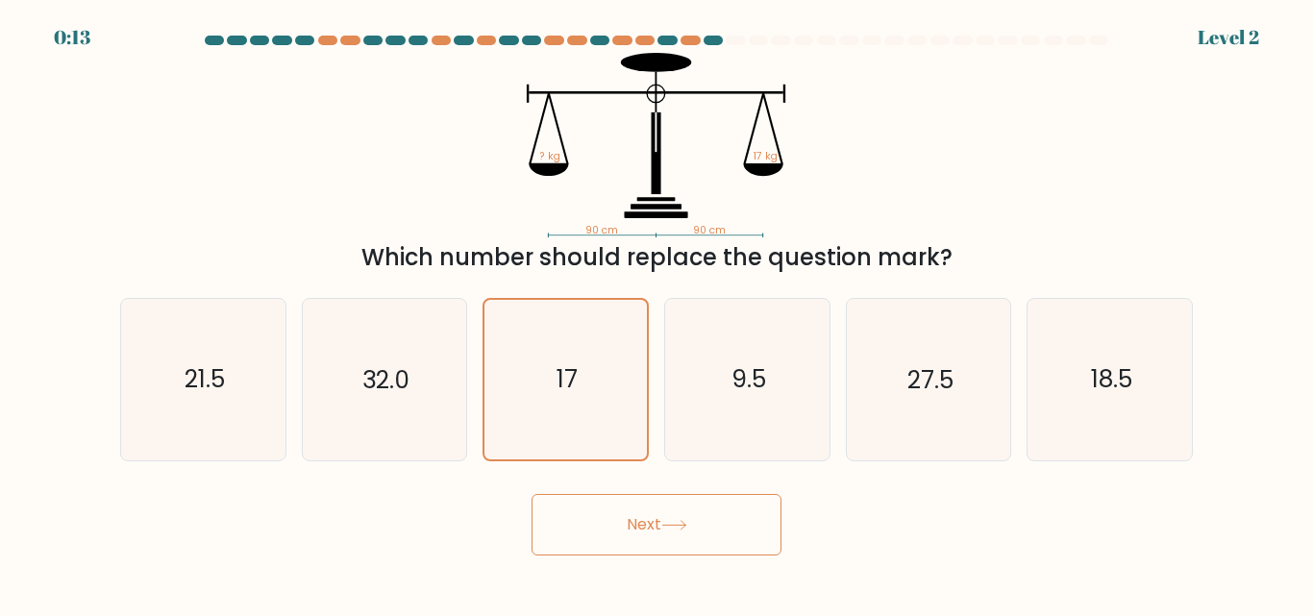
click at [642, 526] on button "Next" at bounding box center [657, 525] width 250 height 62
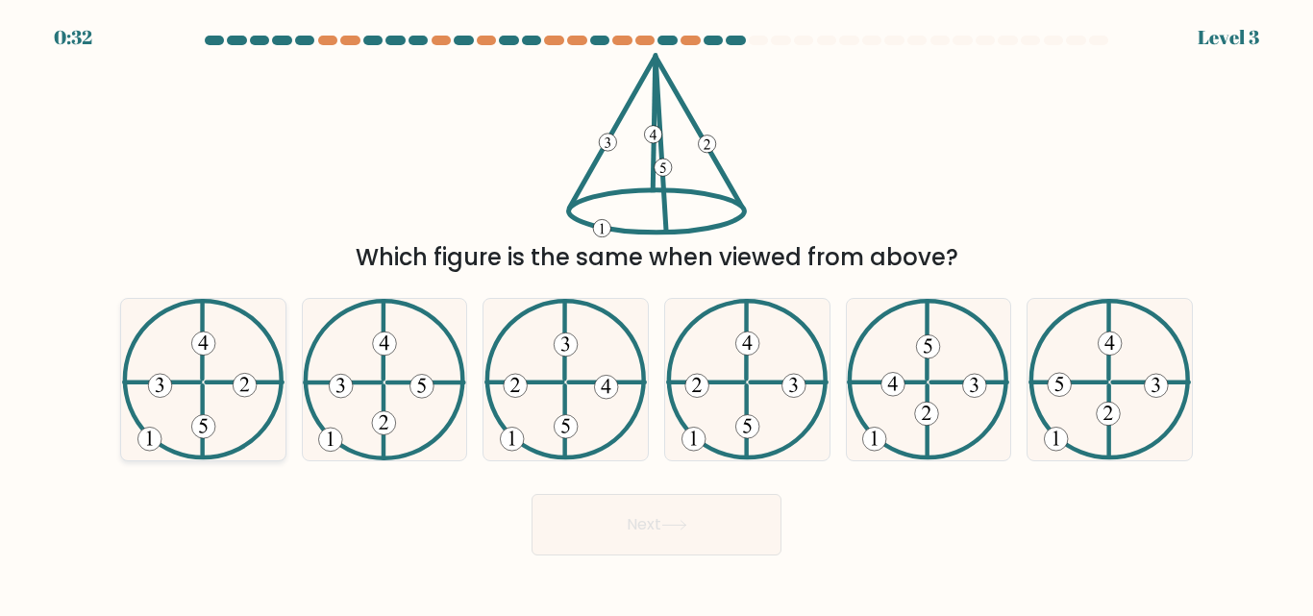
click at [207, 424] on 135 at bounding box center [203, 427] width 24 height 24
click at [657, 313] on input "a." at bounding box center [657, 311] width 1 height 5
radio input "true"
click at [664, 528] on button "Next" at bounding box center [657, 525] width 250 height 62
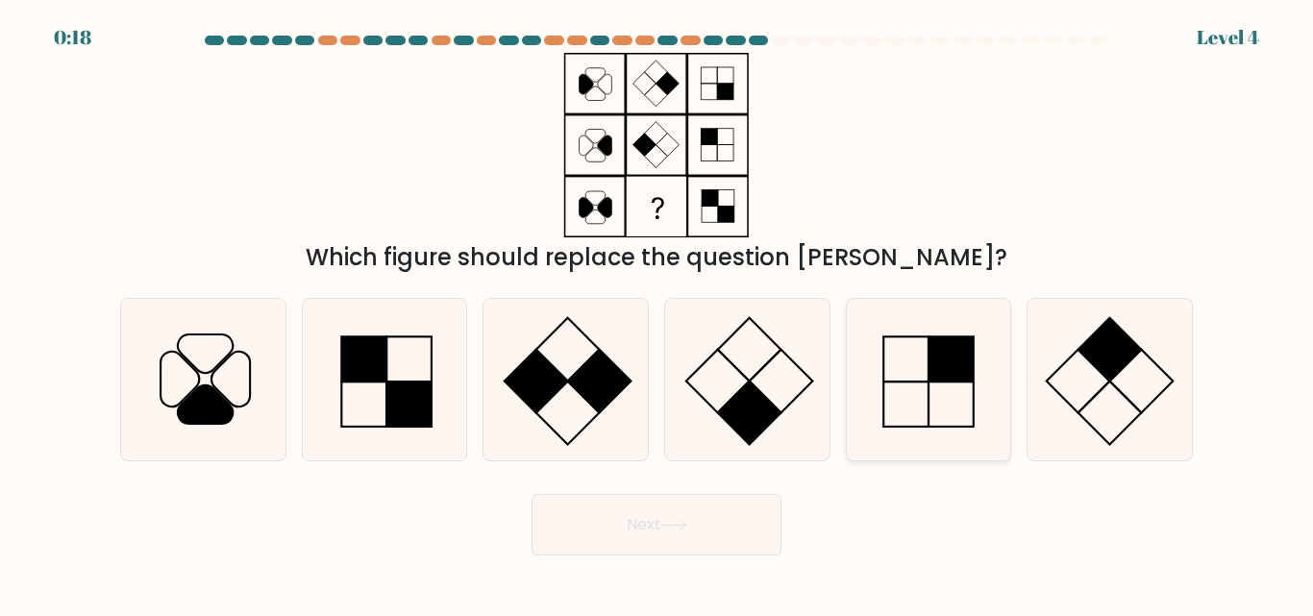
click at [965, 369] on rect at bounding box center [951, 359] width 45 height 45
click at [658, 313] on input "e." at bounding box center [657, 311] width 1 height 5
radio input "true"
click at [704, 528] on button "Next" at bounding box center [657, 525] width 250 height 62
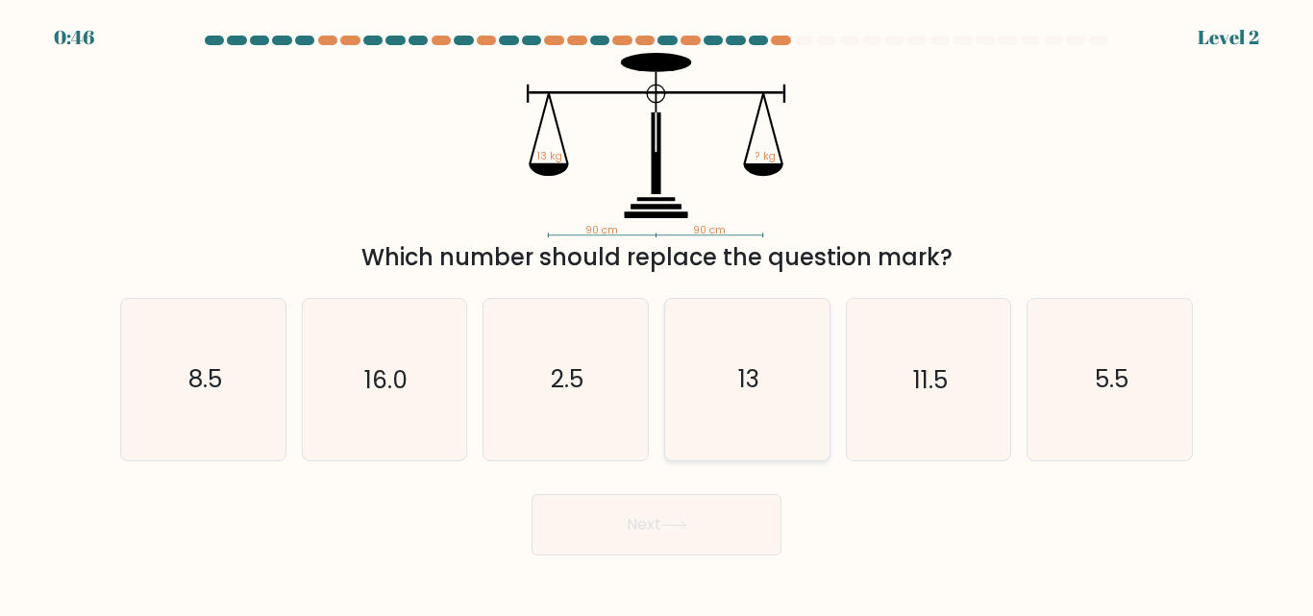
click at [753, 376] on text "13" at bounding box center [748, 380] width 21 height 34
click at [658, 313] on input "d. 13" at bounding box center [657, 311] width 1 height 5
radio input "true"
click at [653, 531] on button "Next" at bounding box center [657, 525] width 250 height 62
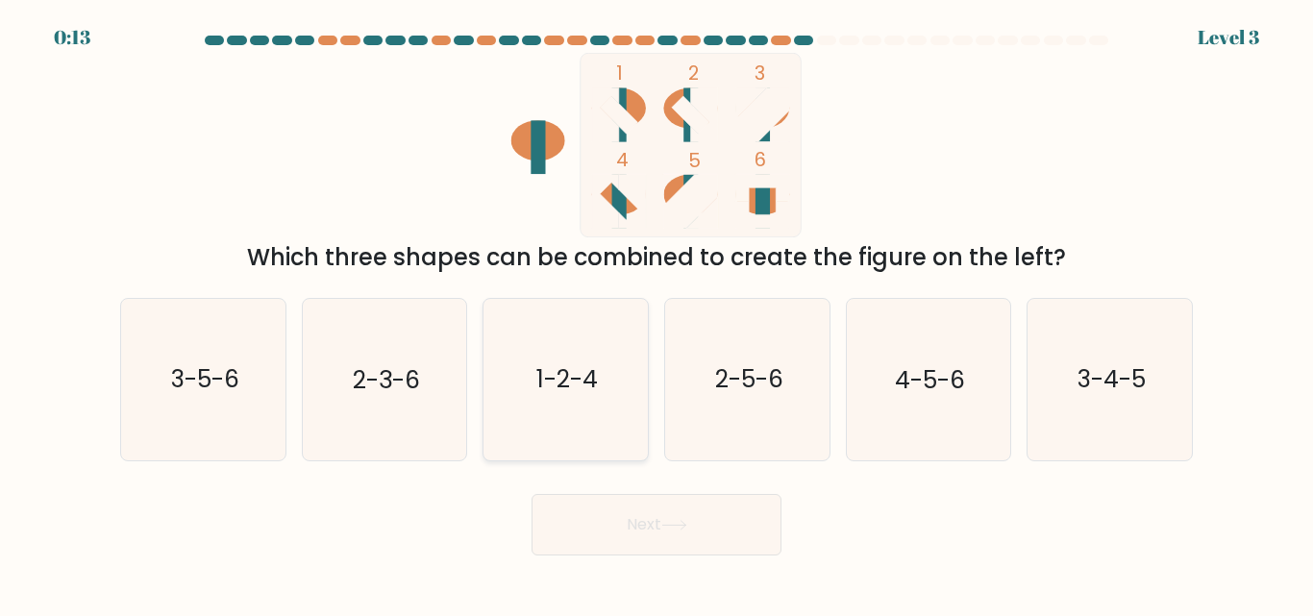
click at [537, 342] on icon "1-2-4" at bounding box center [565, 379] width 161 height 161
click at [657, 313] on input "c. 1-2-4" at bounding box center [657, 311] width 1 height 5
radio input "true"
click at [667, 520] on icon at bounding box center [674, 525] width 26 height 11
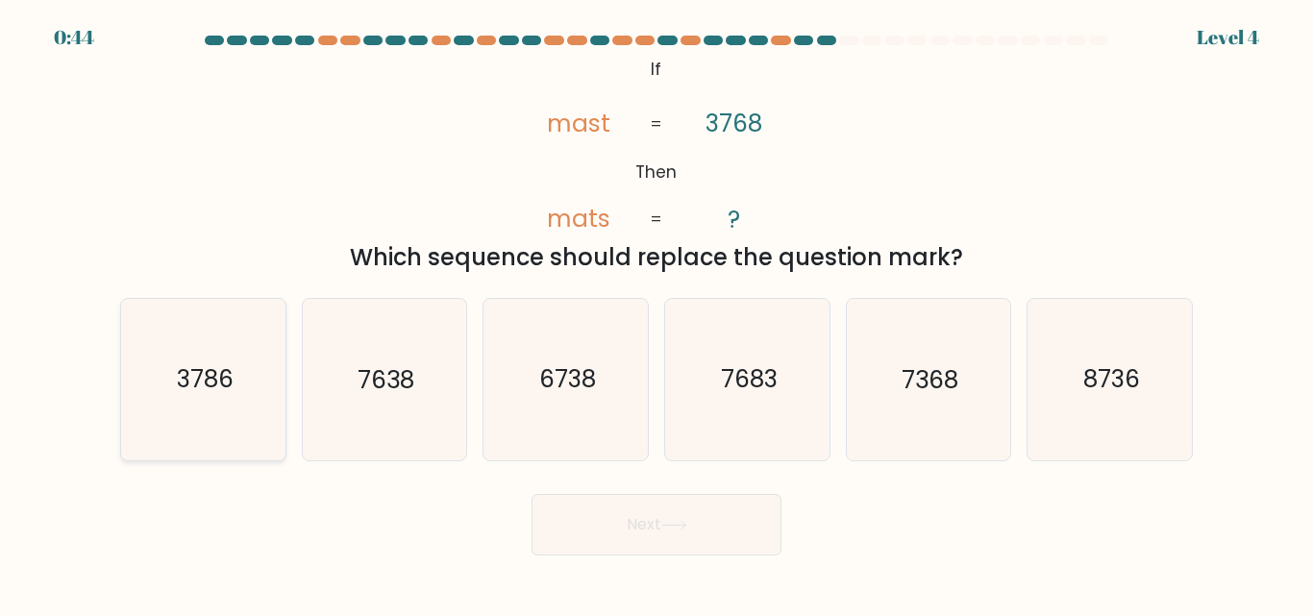
click at [186, 369] on text "3786" at bounding box center [204, 380] width 57 height 34
click at [657, 313] on input "a. 3786" at bounding box center [657, 311] width 1 height 5
radio input "true"
click at [634, 538] on button "Next" at bounding box center [657, 525] width 250 height 62
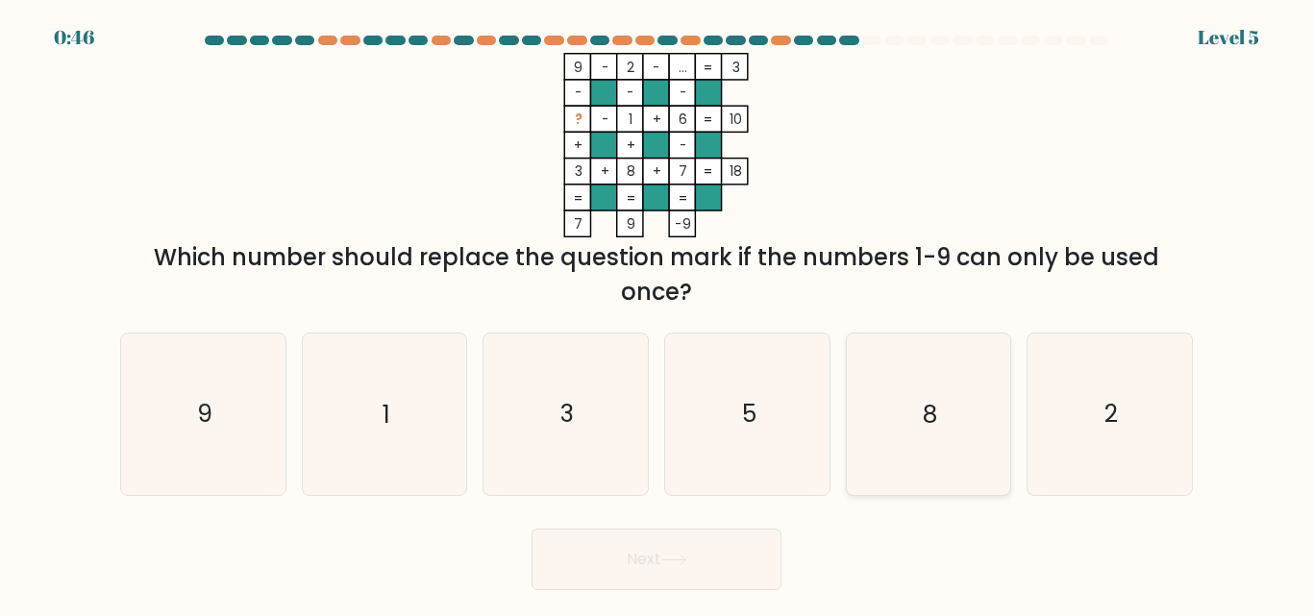
click at [938, 372] on icon "8" at bounding box center [928, 414] width 161 height 161
click at [658, 313] on input "e. 8" at bounding box center [657, 311] width 1 height 5
radio input "true"
click at [643, 561] on button "Next" at bounding box center [657, 560] width 250 height 62
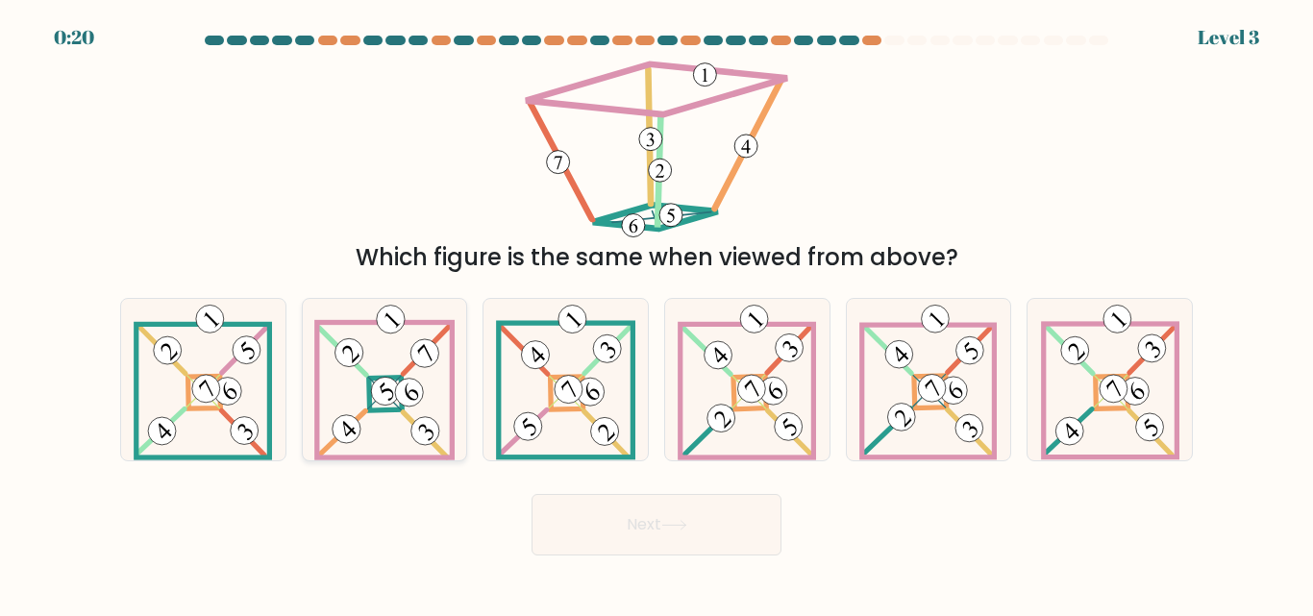
click at [422, 406] on icon at bounding box center [384, 379] width 140 height 161
click at [657, 313] on input "b." at bounding box center [657, 311] width 1 height 5
radio input "true"
click at [678, 539] on button "Next" at bounding box center [657, 525] width 250 height 62
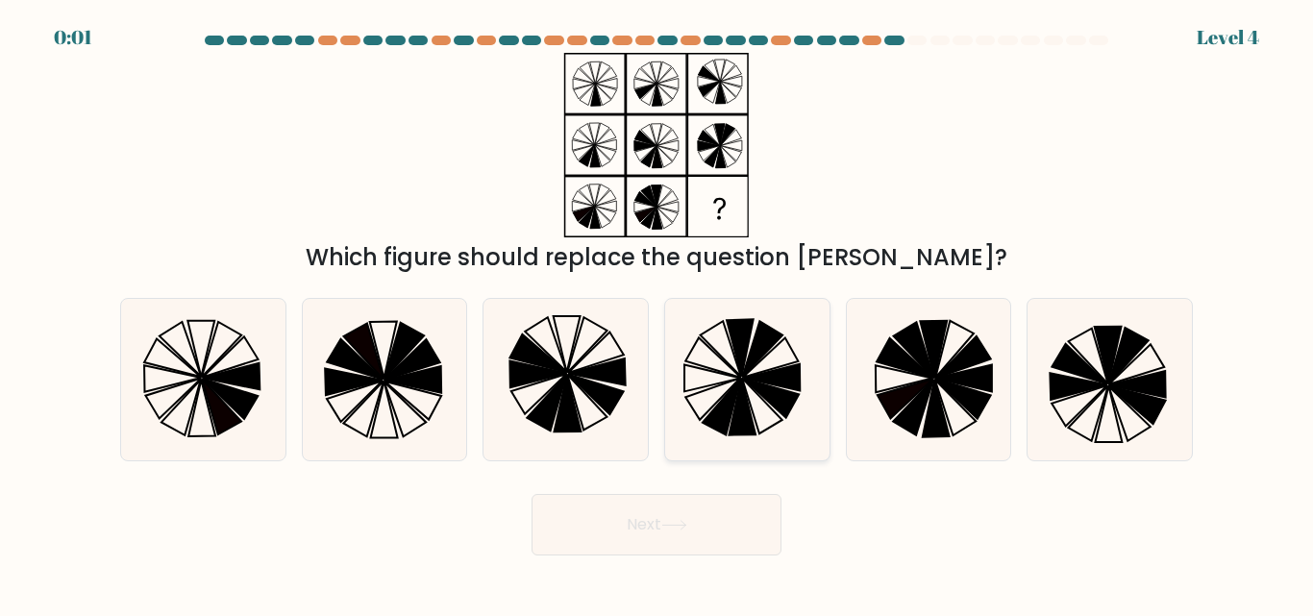
click at [749, 377] on icon at bounding box center [771, 377] width 57 height 27
click at [658, 313] on input "d." at bounding box center [657, 311] width 1 height 5
radio input "true"
drag, startPoint x: 683, startPoint y: 502, endPoint x: 681, endPoint y: 489, distance: 12.6
click at [681, 499] on button "Next" at bounding box center [657, 525] width 250 height 62
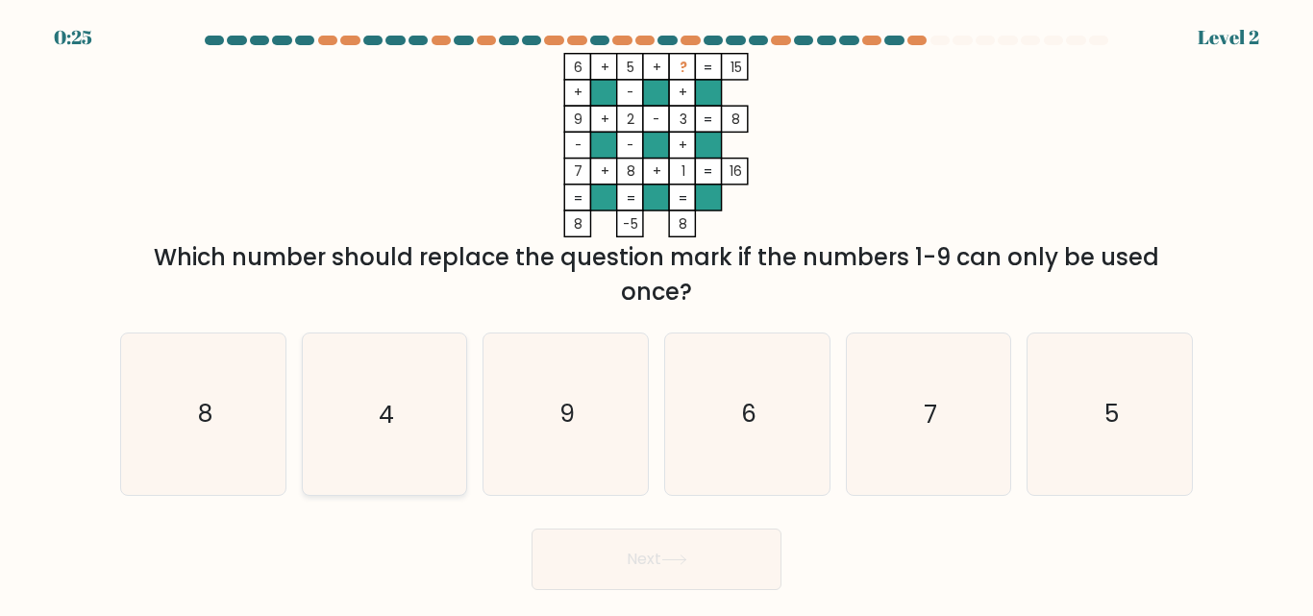
click at [417, 432] on icon "4" at bounding box center [384, 414] width 161 height 161
click at [657, 313] on input "b. 4" at bounding box center [657, 311] width 1 height 5
radio input "true"
click at [608, 550] on button "Next" at bounding box center [657, 560] width 250 height 62
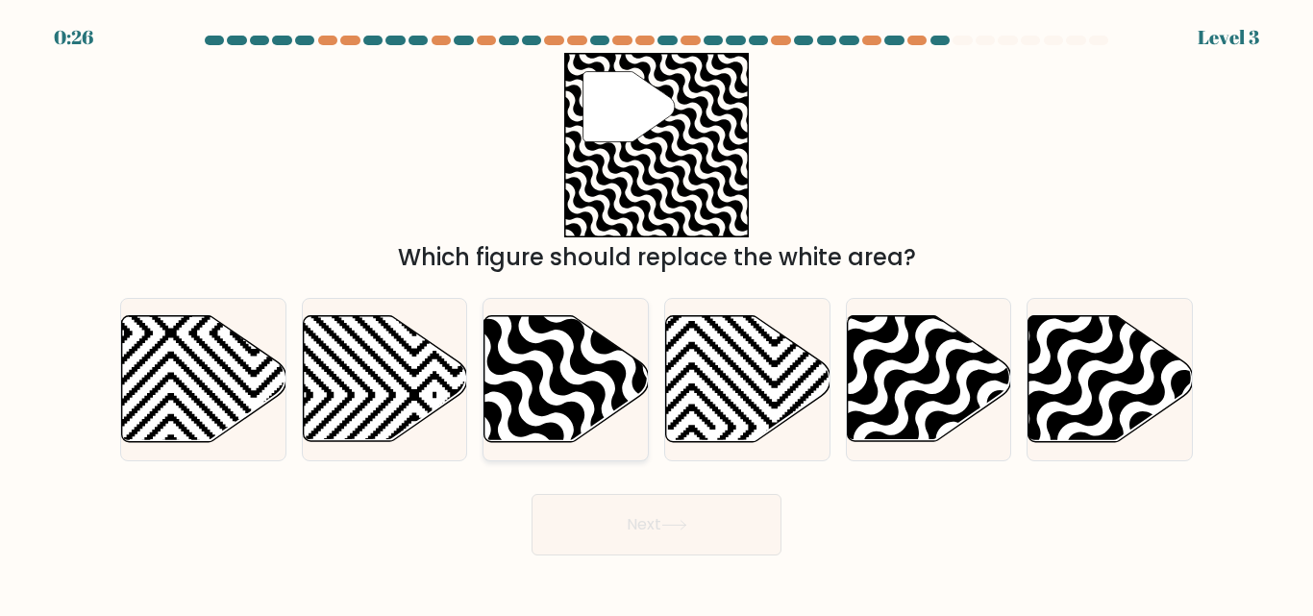
click at [514, 347] on icon at bounding box center [616, 448] width 331 height 331
click at [657, 313] on input "c." at bounding box center [657, 311] width 1 height 5
radio input "true"
click at [672, 518] on button "Next" at bounding box center [657, 525] width 250 height 62
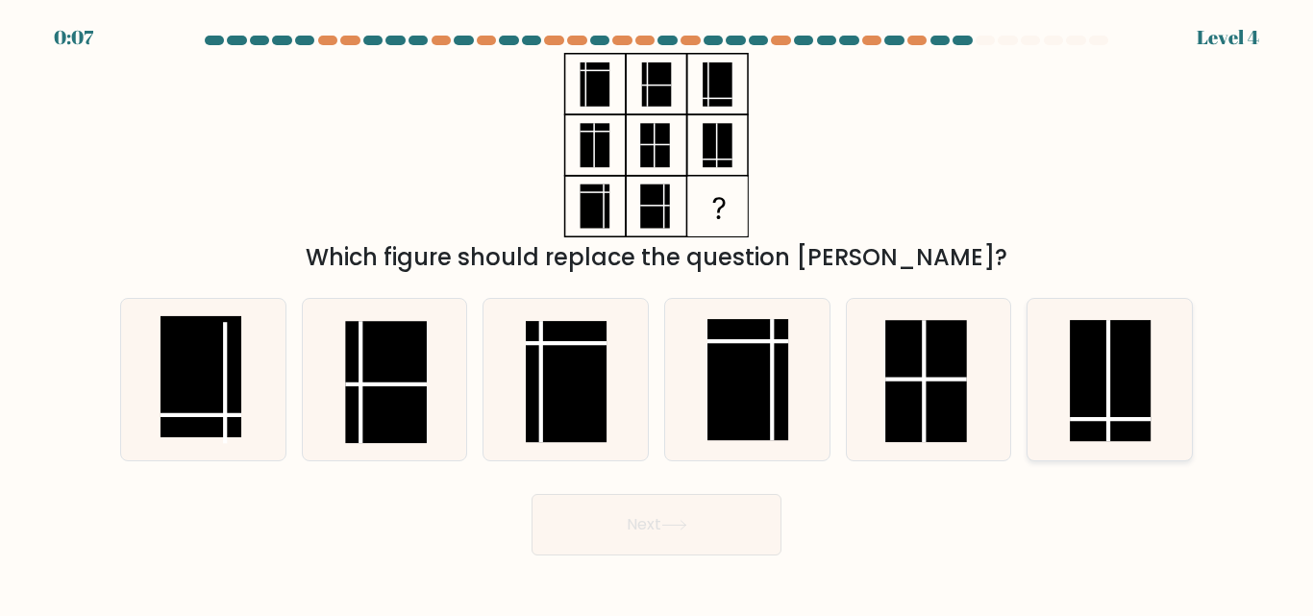
click at [1095, 404] on rect at bounding box center [1110, 381] width 81 height 121
click at [658, 313] on input "f." at bounding box center [657, 311] width 1 height 5
radio input "true"
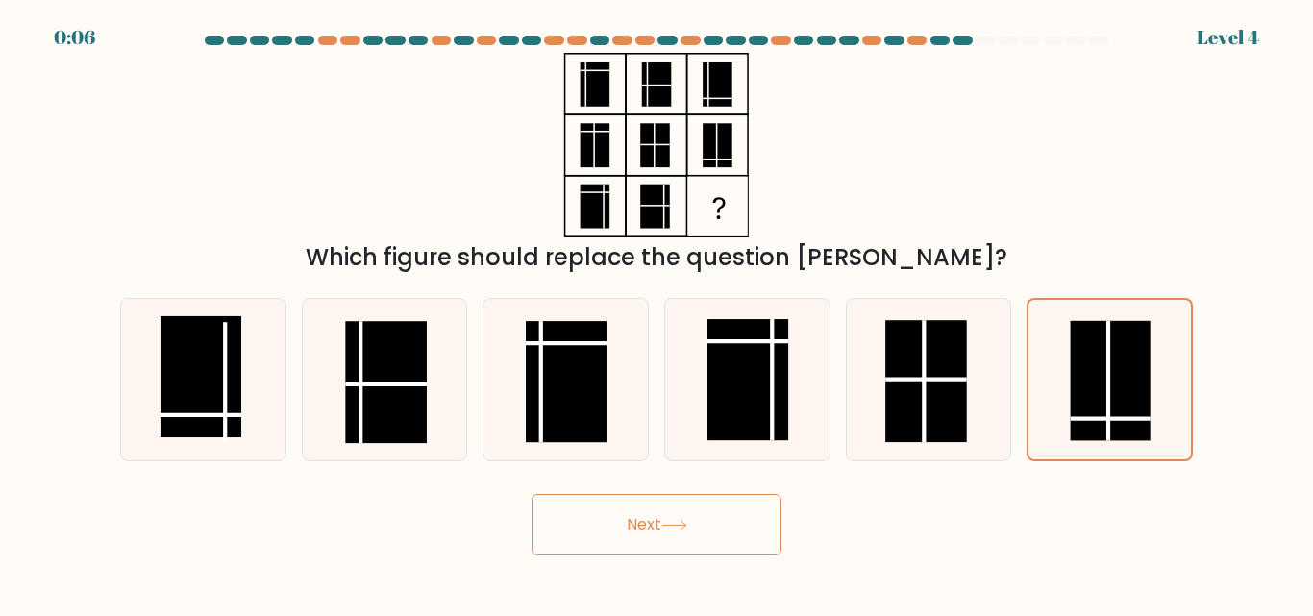
click at [644, 536] on button "Next" at bounding box center [657, 525] width 250 height 62
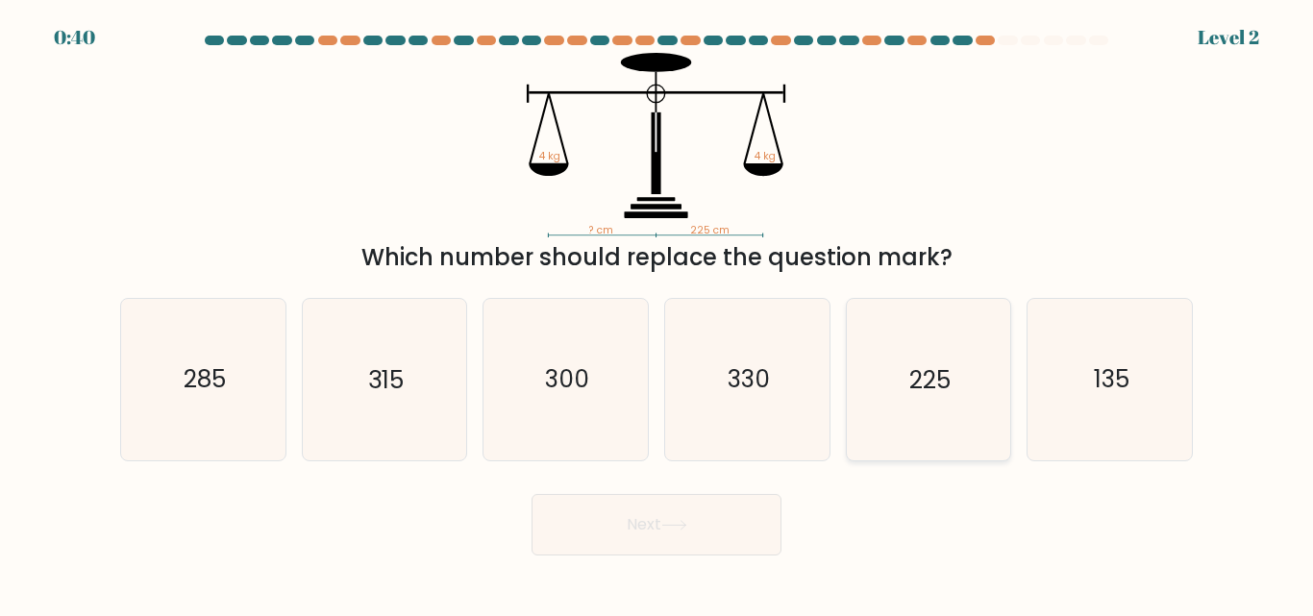
click at [935, 380] on text "225" at bounding box center [929, 380] width 41 height 34
click at [658, 313] on input "e. 225" at bounding box center [657, 311] width 1 height 5
radio input "true"
click at [676, 526] on icon at bounding box center [674, 525] width 26 height 11
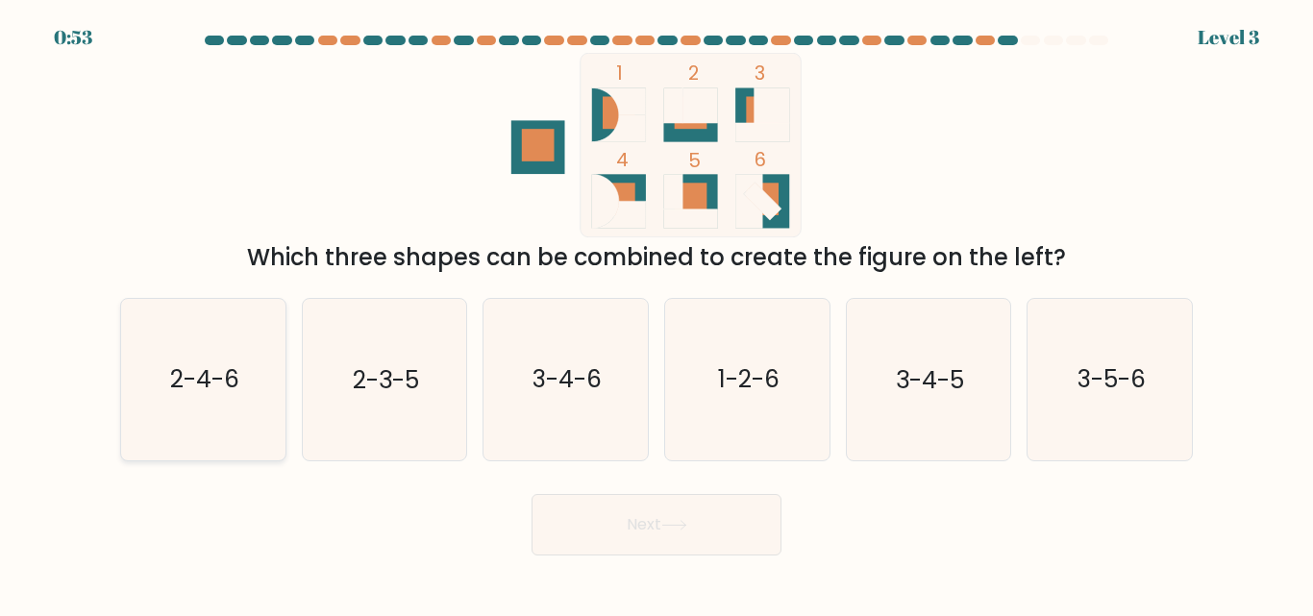
click at [215, 390] on text "2-4-6" at bounding box center [204, 380] width 69 height 34
click at [657, 313] on input "a. 2-4-6" at bounding box center [657, 311] width 1 height 5
radio input "true"
drag, startPoint x: 652, startPoint y: 528, endPoint x: 653, endPoint y: 542, distance: 14.5
click at [653, 542] on button "Next" at bounding box center [657, 525] width 250 height 62
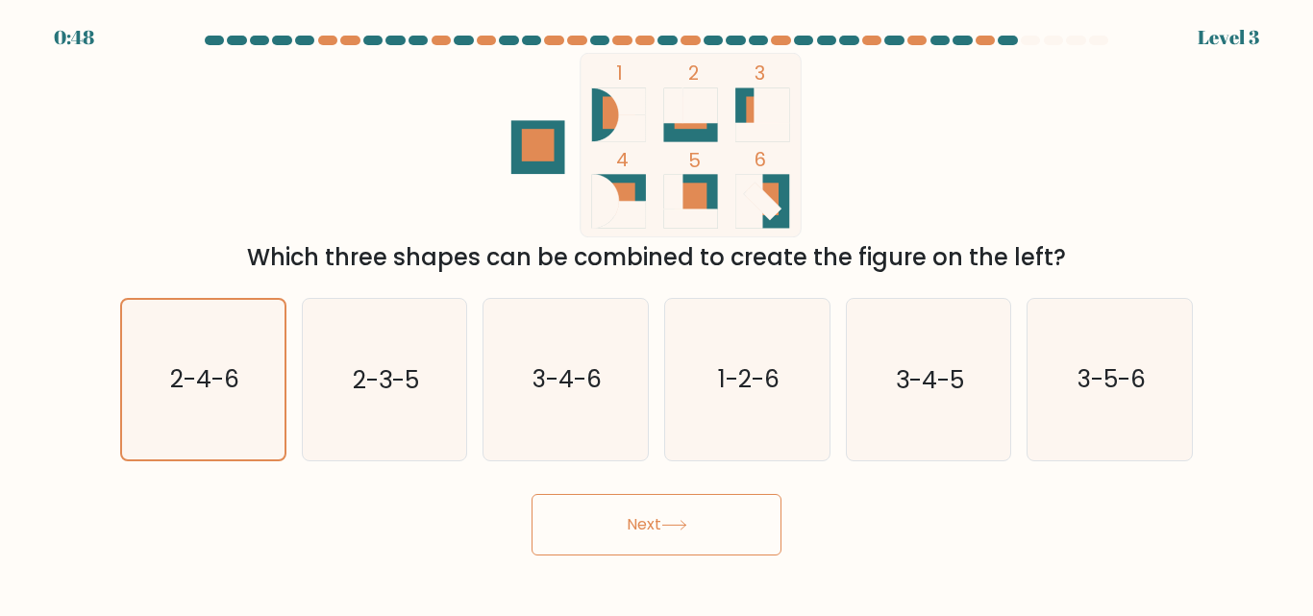
click at [653, 538] on button "Next" at bounding box center [657, 525] width 250 height 62
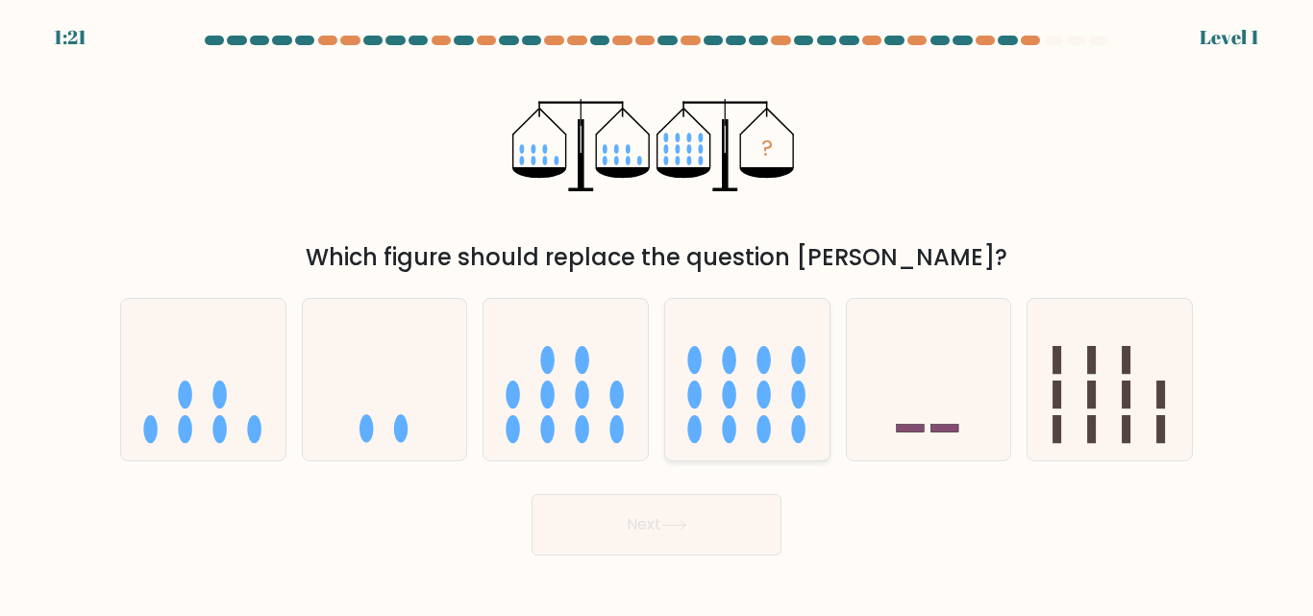
click at [779, 355] on icon at bounding box center [747, 379] width 164 height 136
click at [658, 313] on input "d." at bounding box center [657, 311] width 1 height 5
radio input "true"
click at [706, 508] on button "Next" at bounding box center [657, 525] width 250 height 62
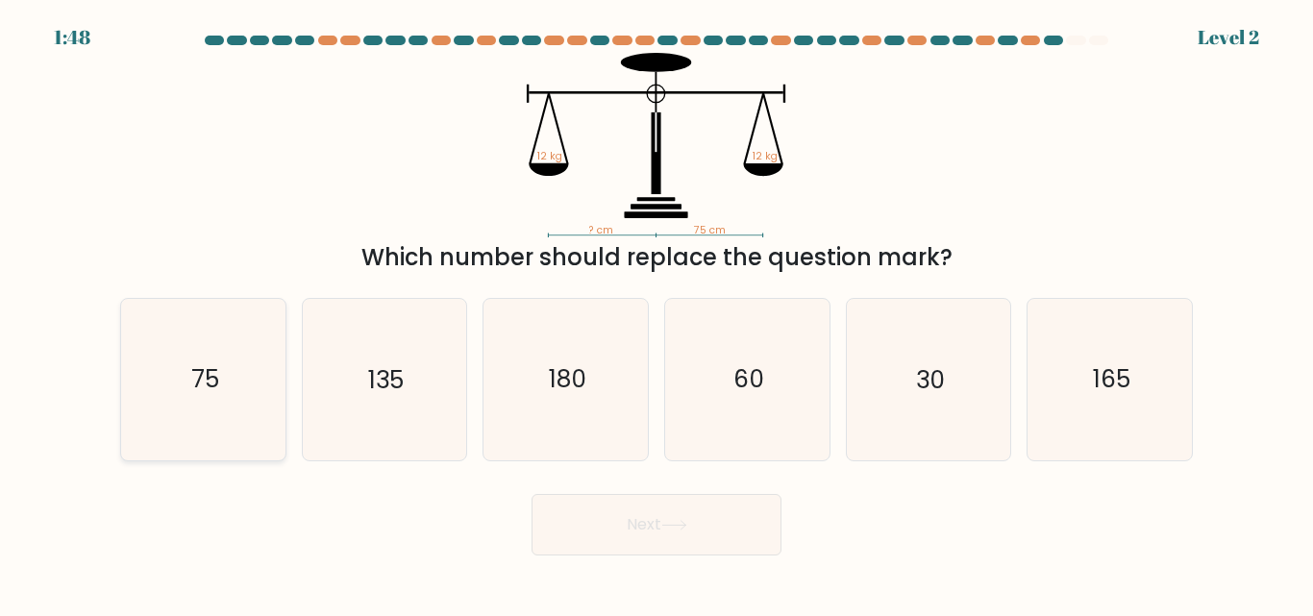
click at [144, 404] on icon "75" at bounding box center [203, 379] width 161 height 161
click at [657, 313] on input "a. 75" at bounding box center [657, 311] width 1 height 5
radio input "true"
click at [685, 524] on icon at bounding box center [673, 525] width 23 height 9
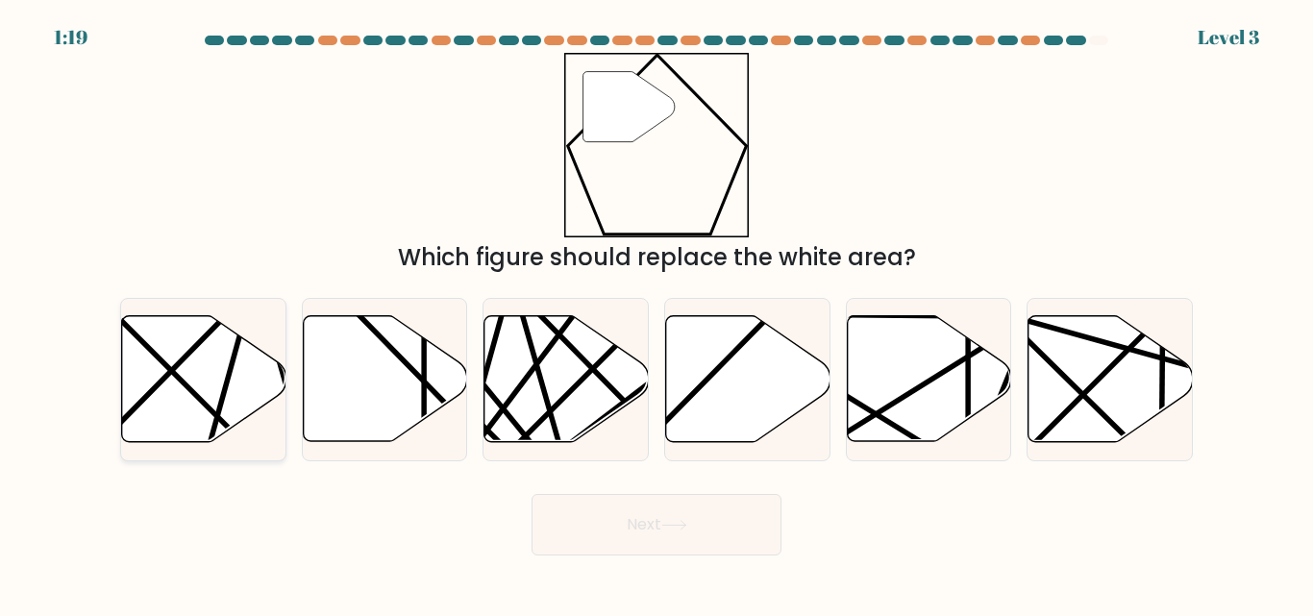
click at [226, 343] on icon at bounding box center [204, 379] width 164 height 126
click at [657, 313] on input "a." at bounding box center [657, 311] width 1 height 5
radio input "true"
click at [749, 360] on icon at bounding box center [748, 379] width 164 height 126
click at [658, 313] on input "d." at bounding box center [657, 311] width 1 height 5
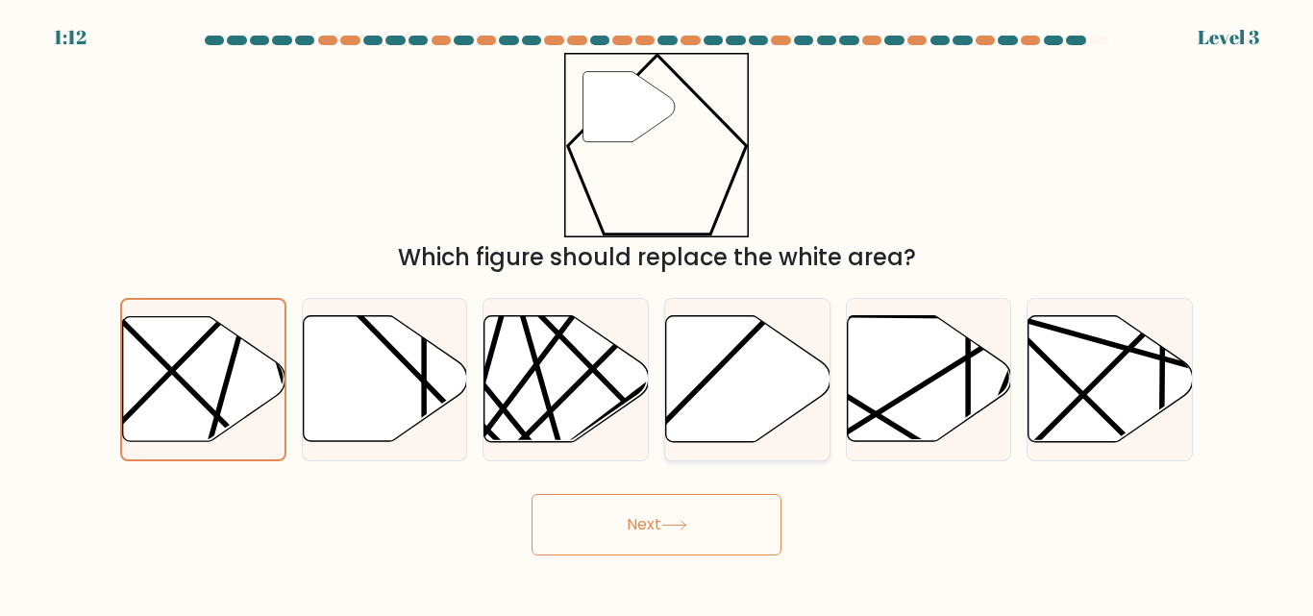
radio input "true"
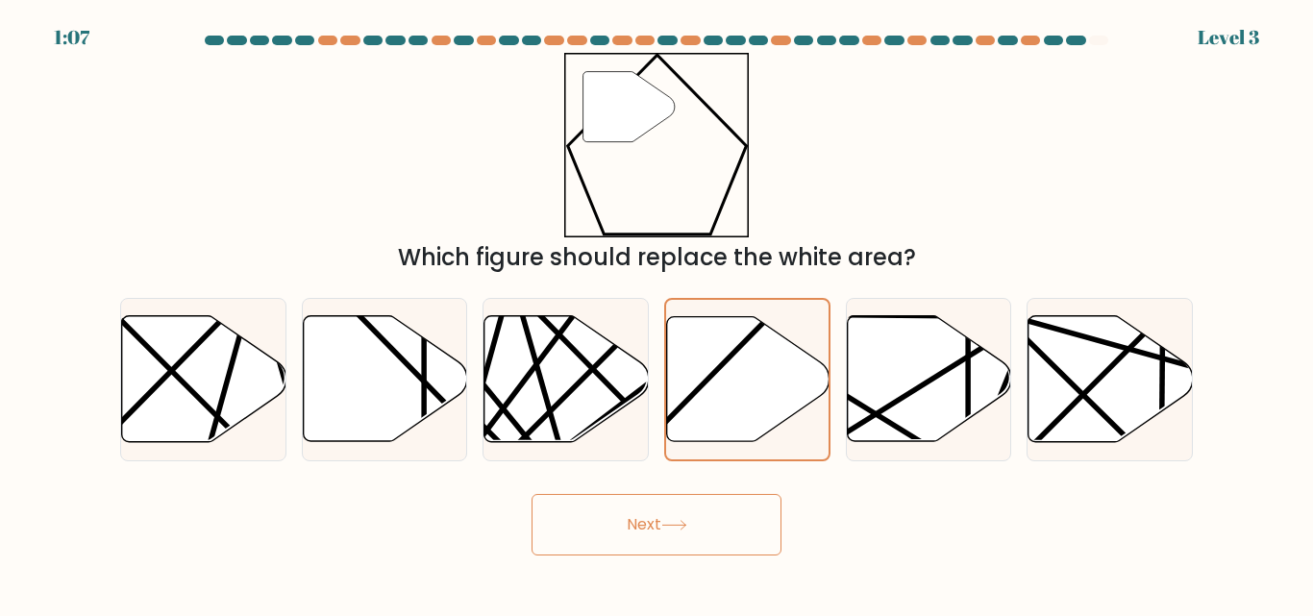
click at [667, 538] on button "Next" at bounding box center [657, 525] width 250 height 62
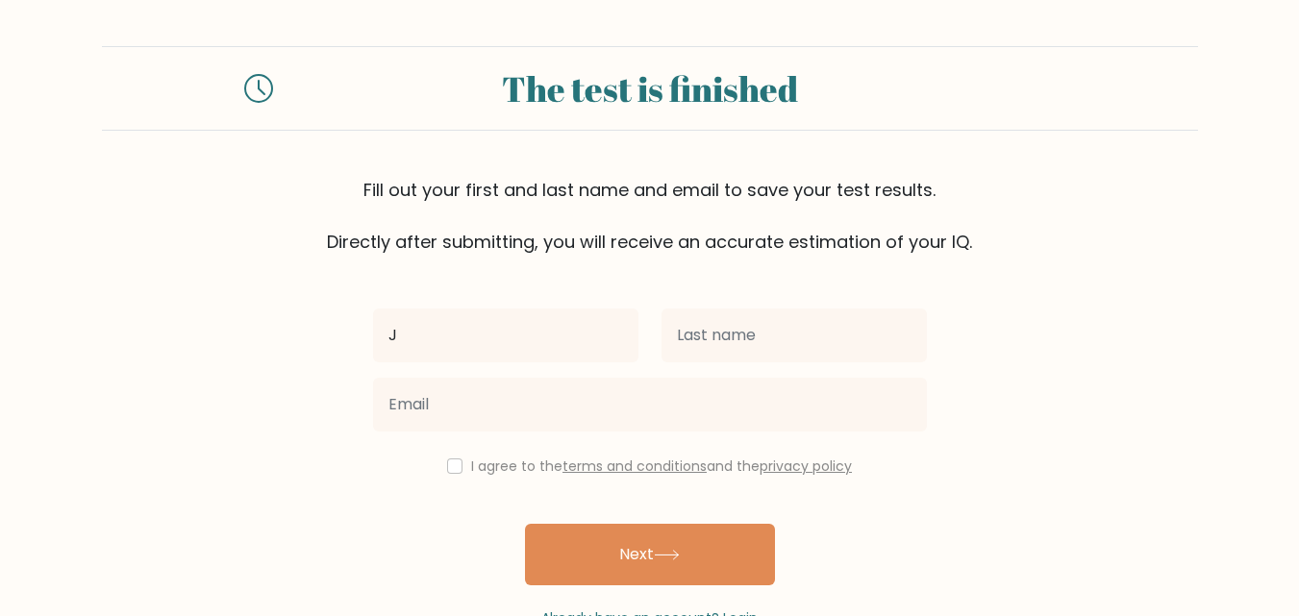
type input "[PERSON_NAME]"
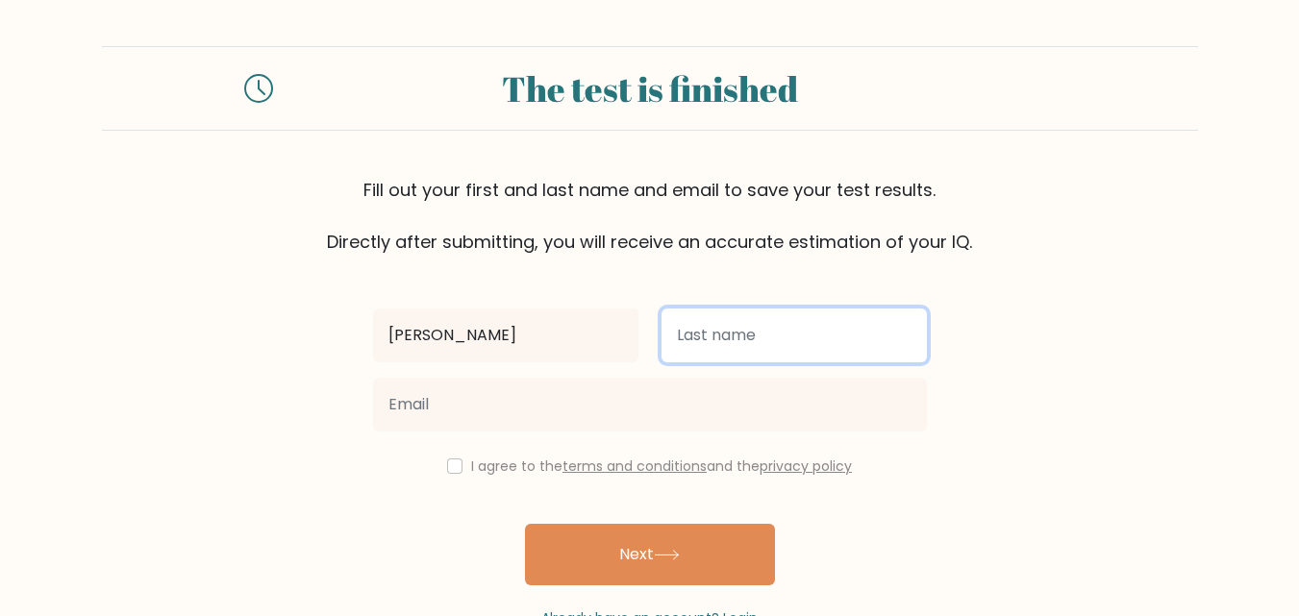
click at [780, 352] on input "text" at bounding box center [793, 336] width 265 height 54
type input "Prietos"
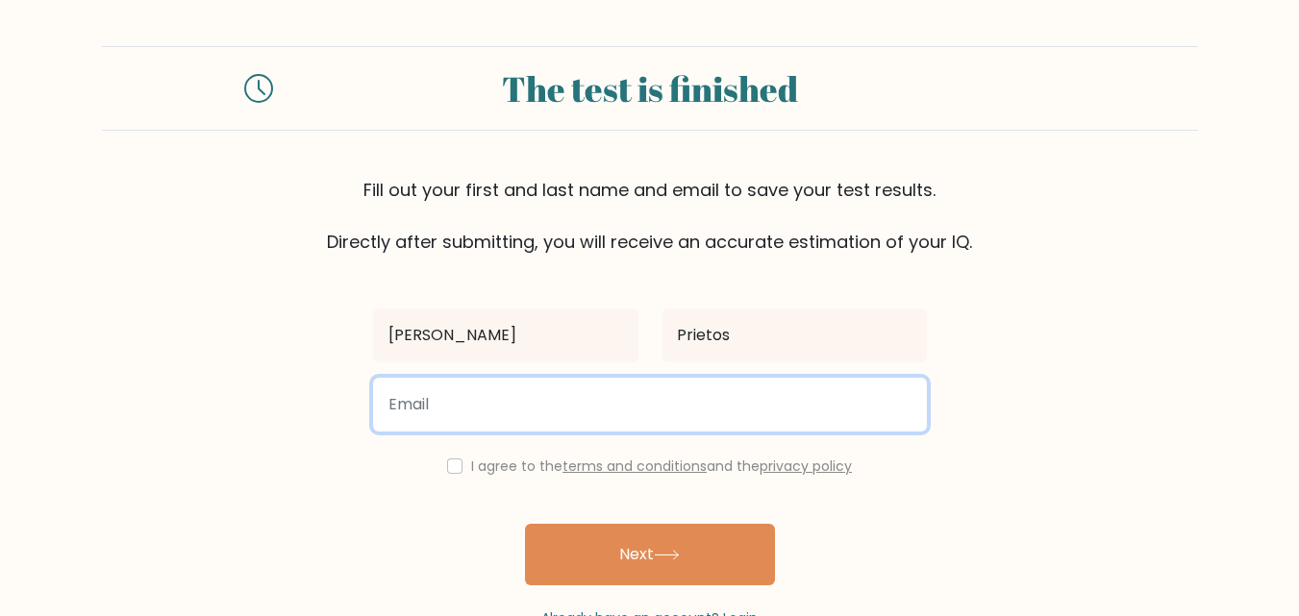
click at [561, 398] on input "email" at bounding box center [650, 405] width 554 height 54
type input "[EMAIL_ADDRESS][DOMAIN_NAME]"
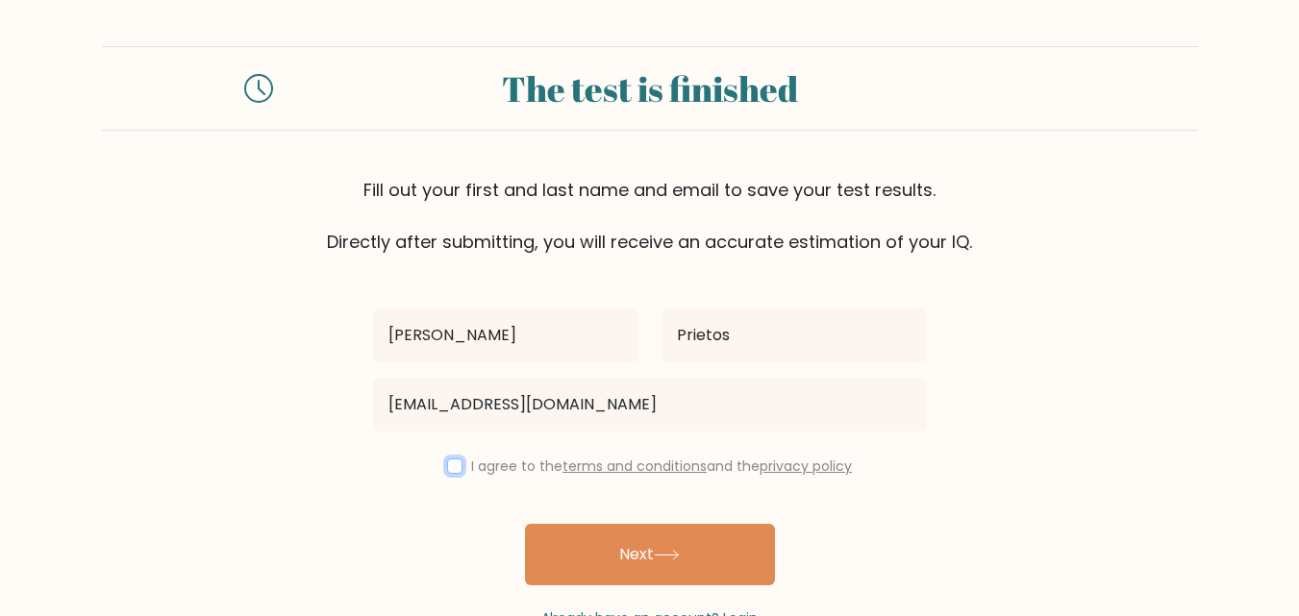
click at [447, 469] on input "checkbox" at bounding box center [454, 466] width 15 height 15
checkbox input "true"
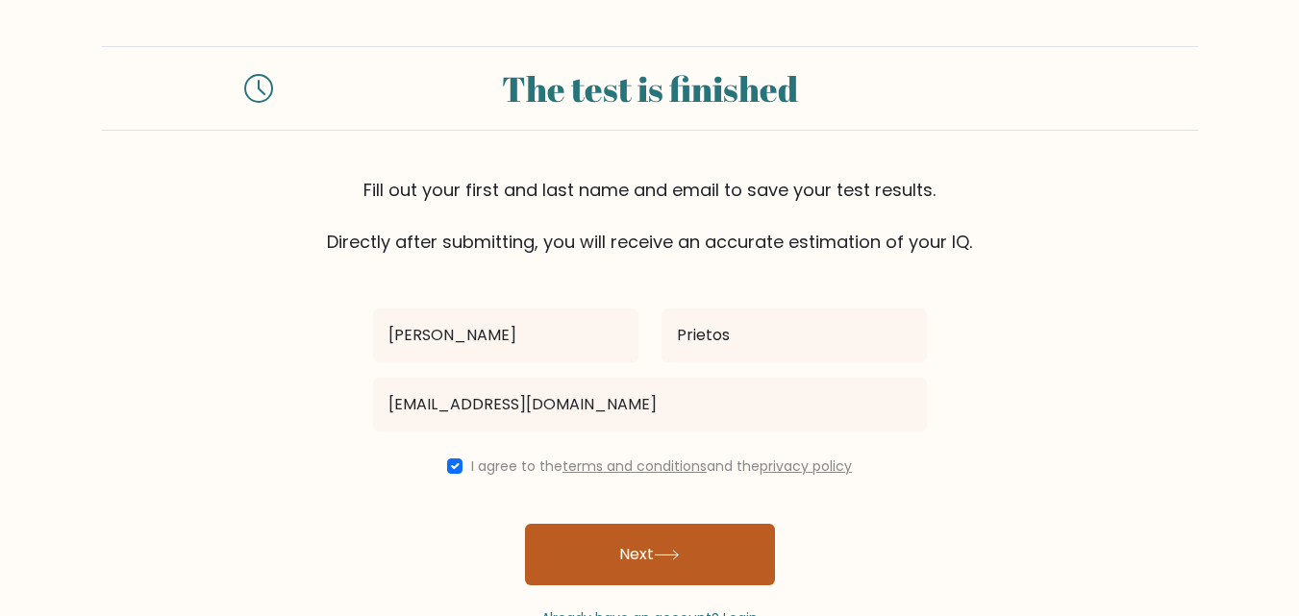
click at [687, 571] on button "Next" at bounding box center [650, 555] width 250 height 62
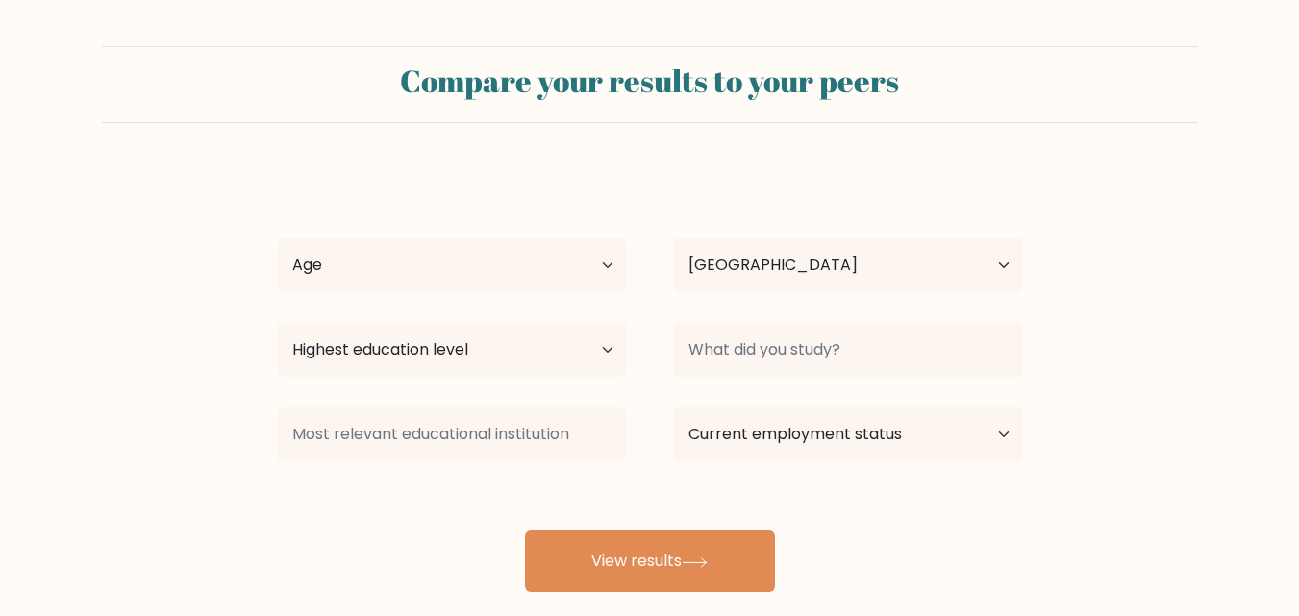
select select "PH"
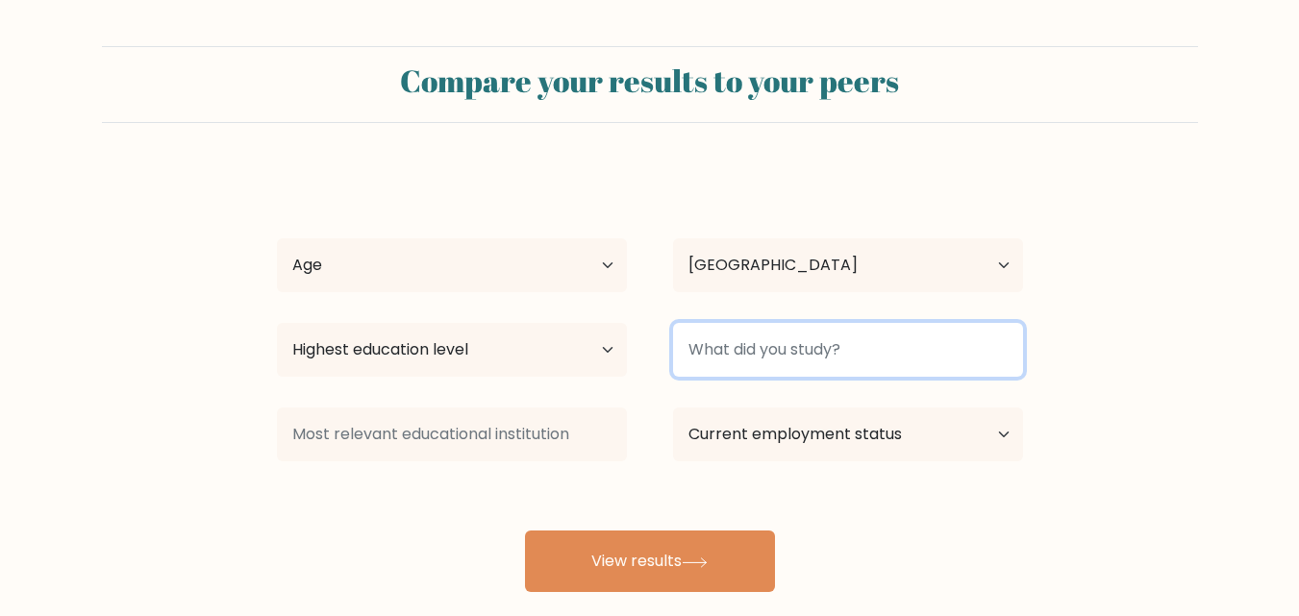
click at [775, 360] on input at bounding box center [848, 350] width 350 height 54
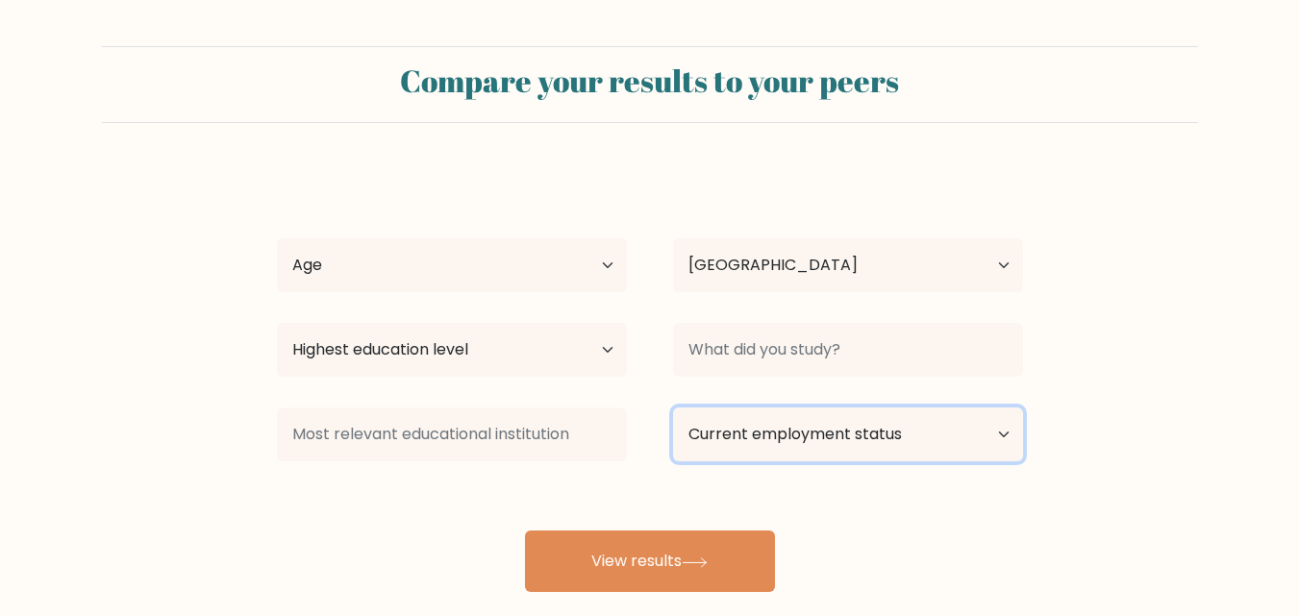
click at [848, 440] on select "Current employment status Employed Student Retired Other / prefer not to answer" at bounding box center [848, 435] width 350 height 54
click at [673, 408] on select "Current employment status Employed Student Retired Other / prefer not to answer" at bounding box center [848, 435] width 350 height 54
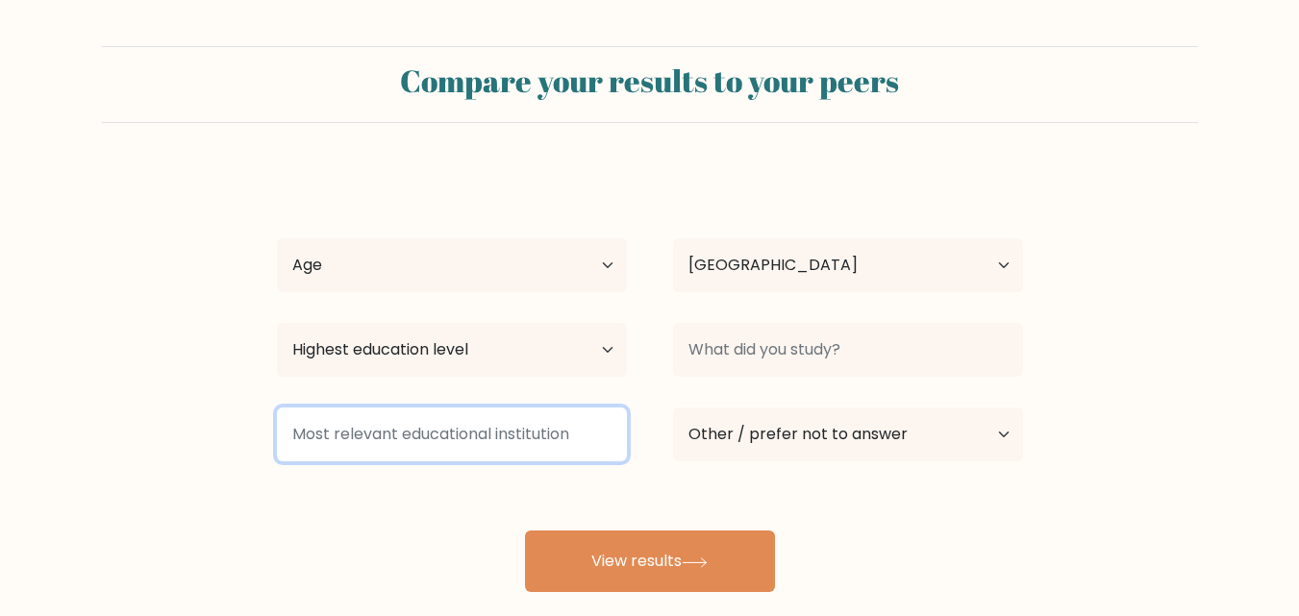
click at [490, 442] on input at bounding box center [452, 435] width 350 height 54
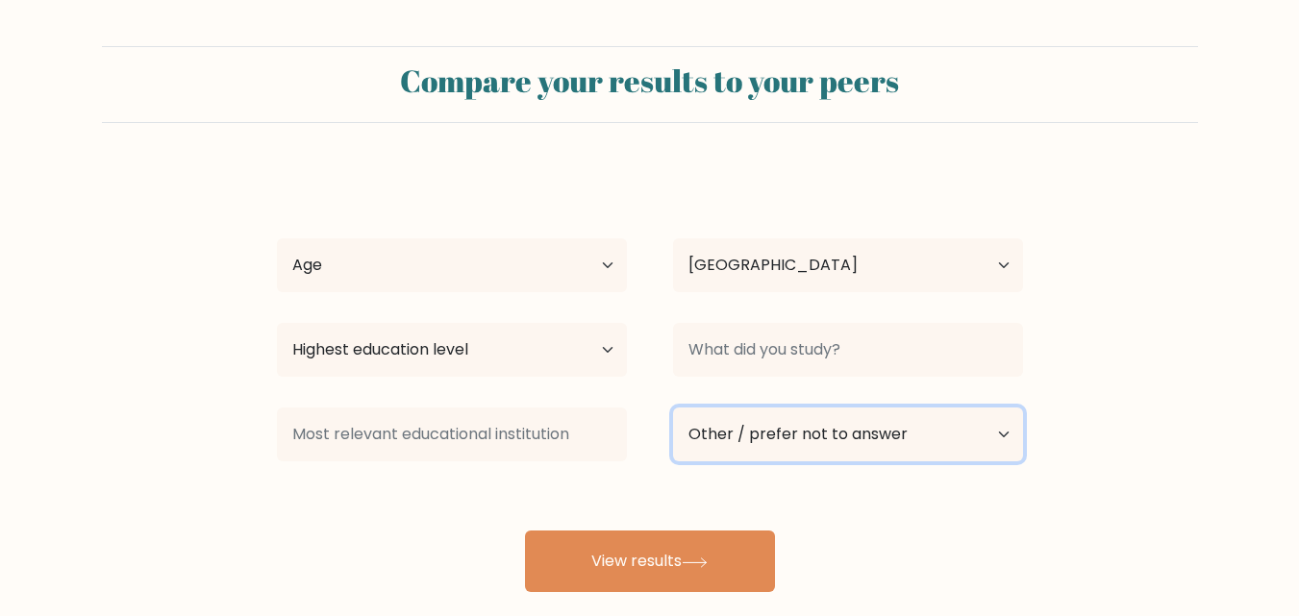
select select "employed"
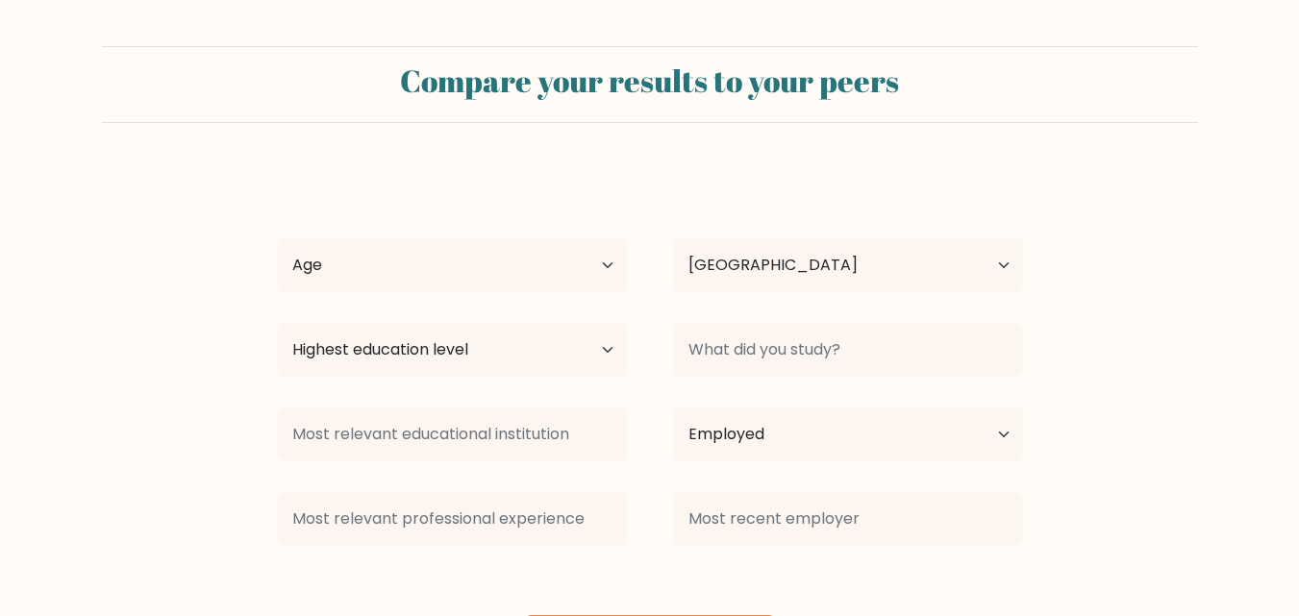
scroll to position [96, 0]
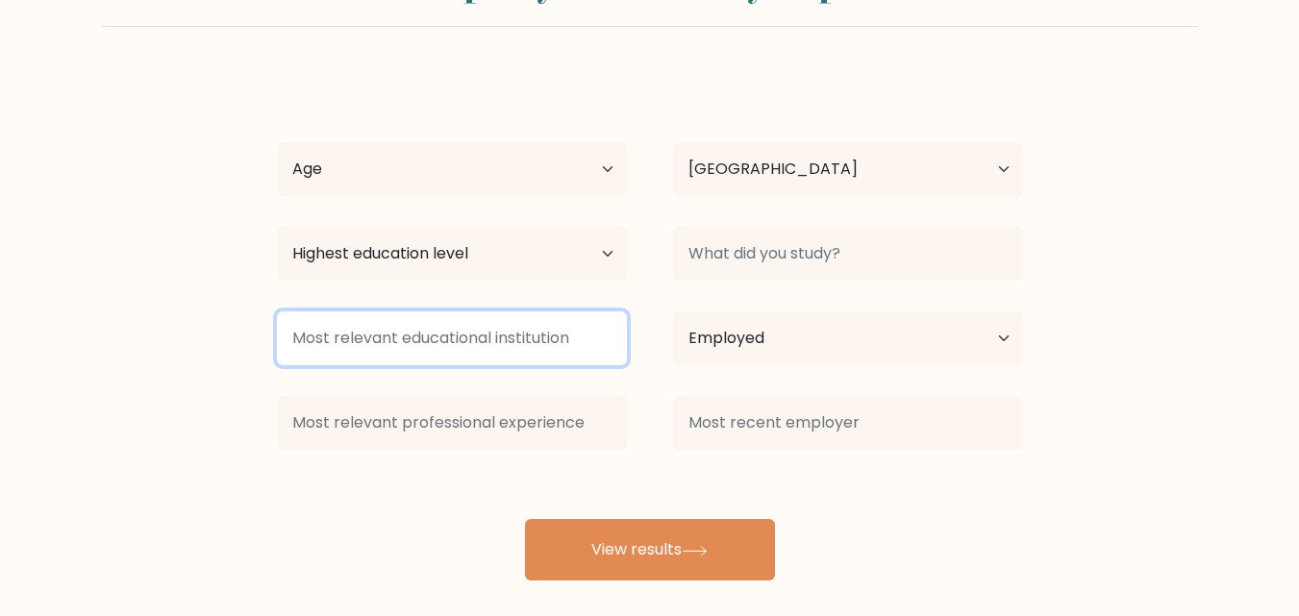
click at [438, 344] on input at bounding box center [452, 338] width 350 height 54
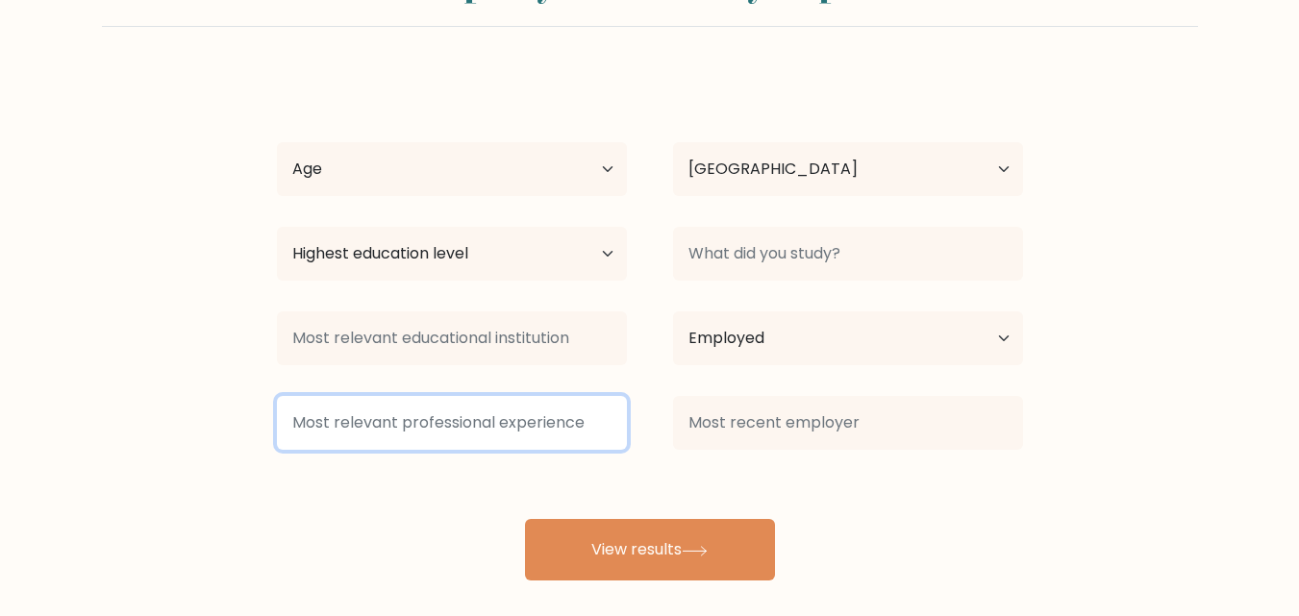
click at [446, 435] on input at bounding box center [452, 423] width 350 height 54
type input "N/A"
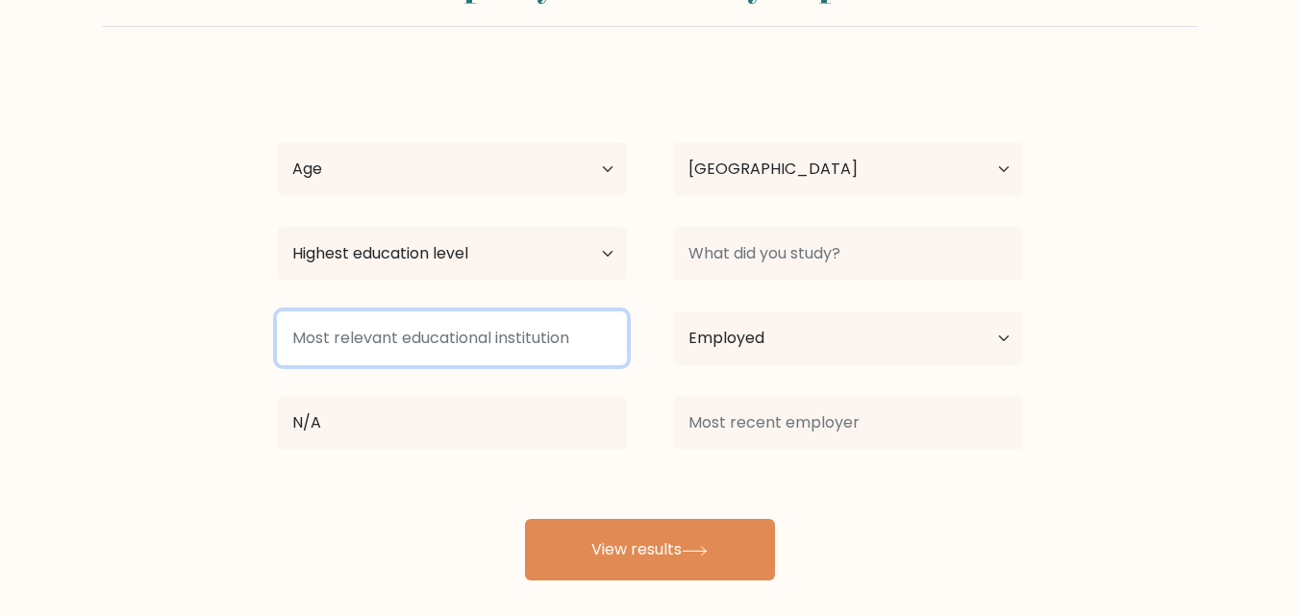
click at [463, 341] on input at bounding box center [452, 338] width 350 height 54
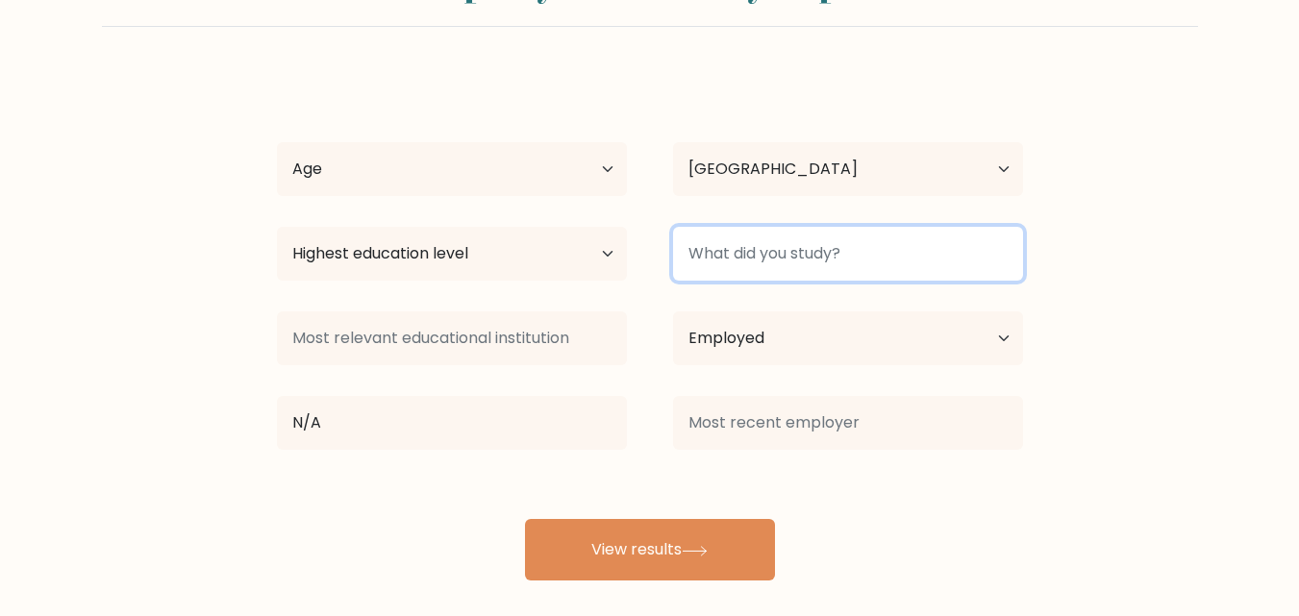
click at [789, 267] on input at bounding box center [848, 254] width 350 height 54
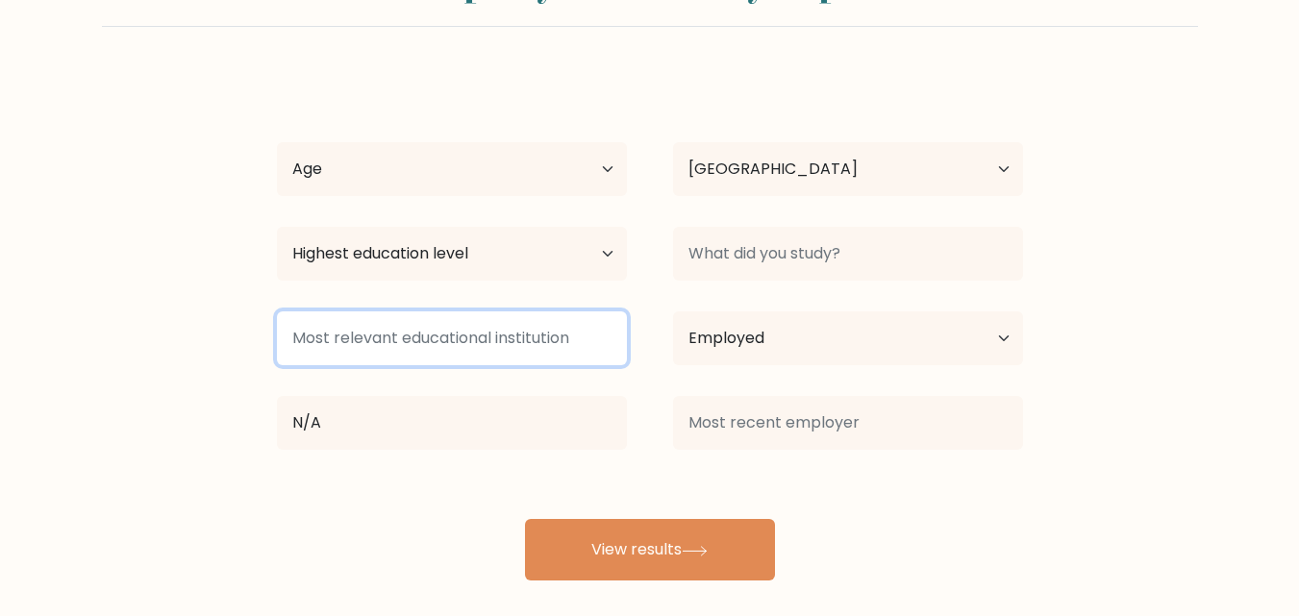
click at [493, 344] on input at bounding box center [452, 338] width 350 height 54
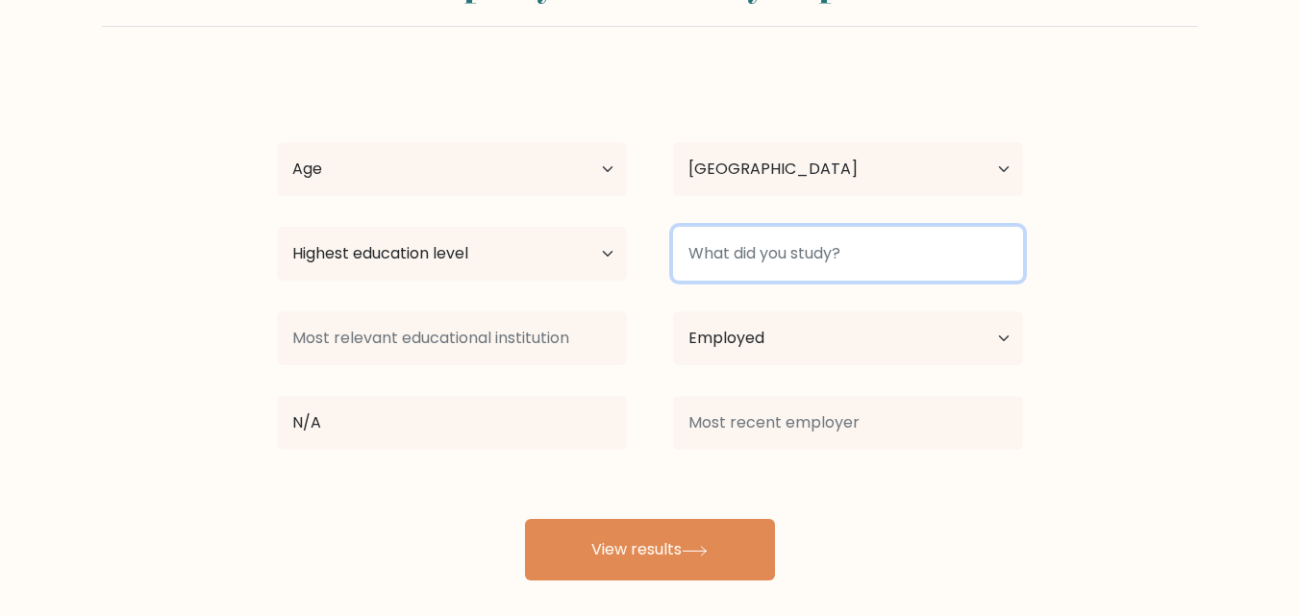
click at [852, 246] on input at bounding box center [848, 254] width 350 height 54
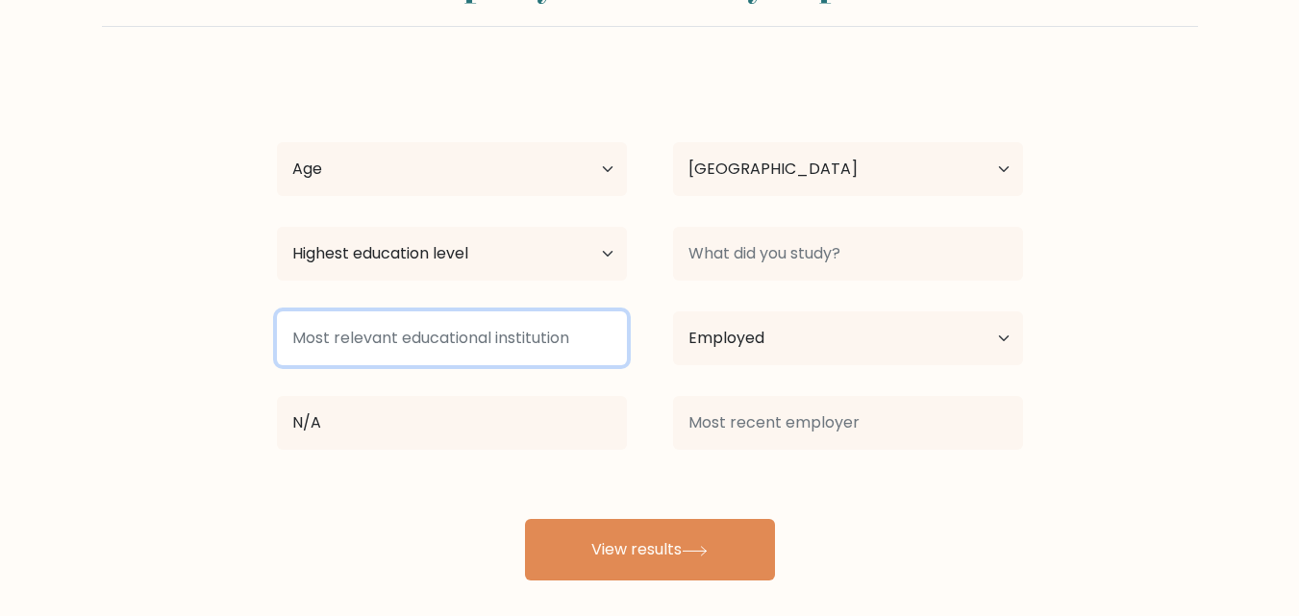
click at [430, 342] on input at bounding box center [452, 338] width 350 height 54
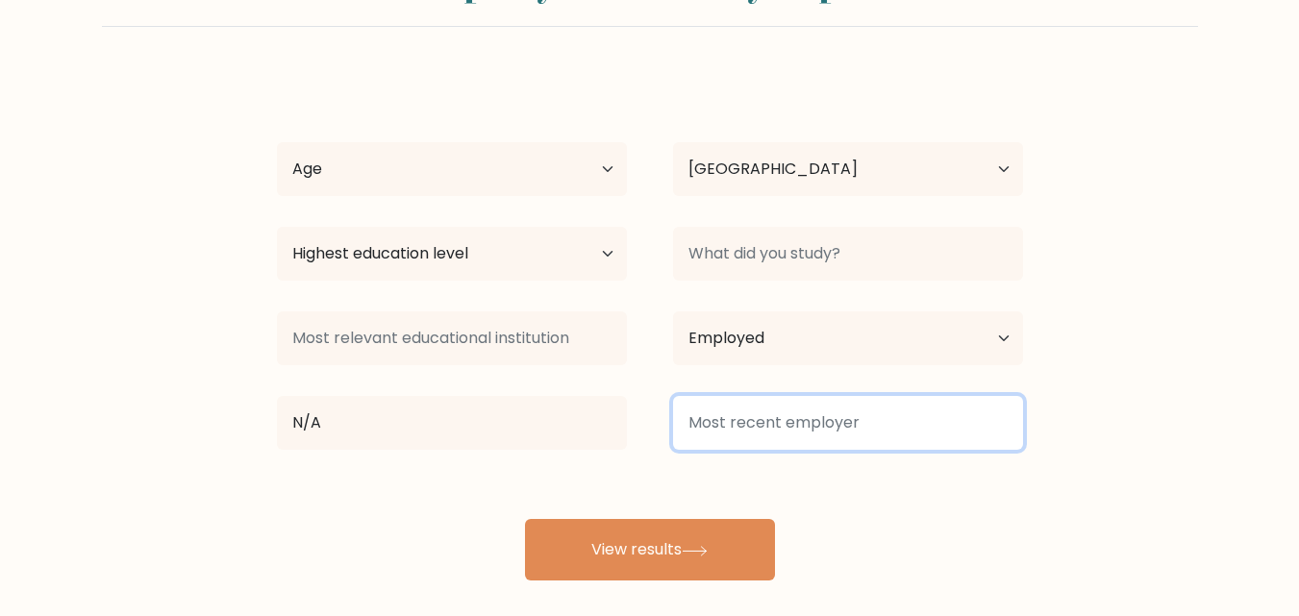
click at [781, 432] on input at bounding box center [848, 423] width 350 height 54
type input "N/A"
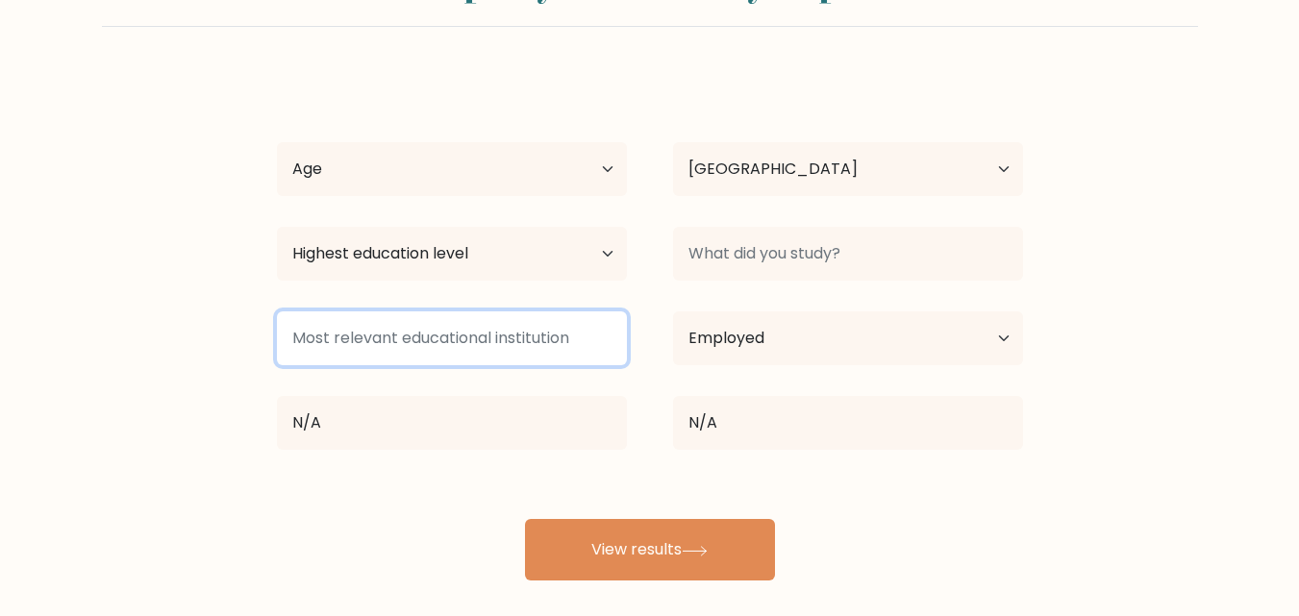
click at [450, 325] on input at bounding box center [452, 338] width 350 height 54
drag, startPoint x: 507, startPoint y: 346, endPoint x: 144, endPoint y: 378, distance: 363.8
click at [144, 378] on form "Compare your results to your peers John Bethany Prietos Age Under 18 years old …" at bounding box center [649, 265] width 1299 height 631
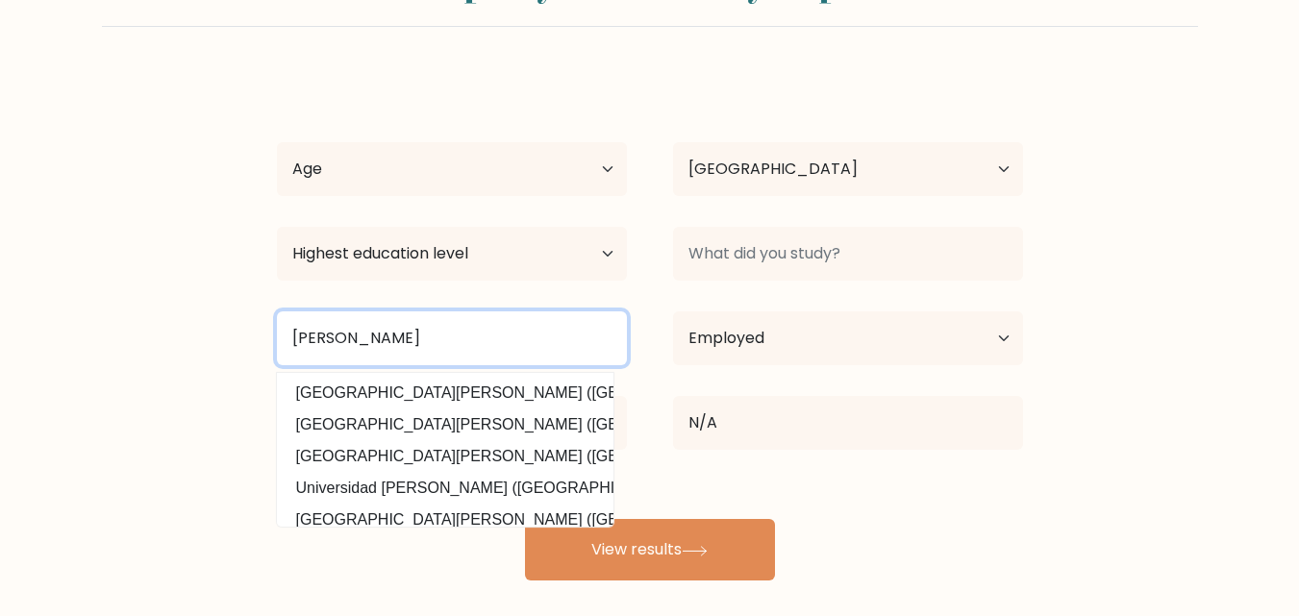
drag, startPoint x: 427, startPoint y: 343, endPoint x: 132, endPoint y: 346, distance: 295.1
click at [112, 348] on form "Compare your results to your peers John Bethany Prietos Age Under 18 years old …" at bounding box center [649, 265] width 1299 height 631
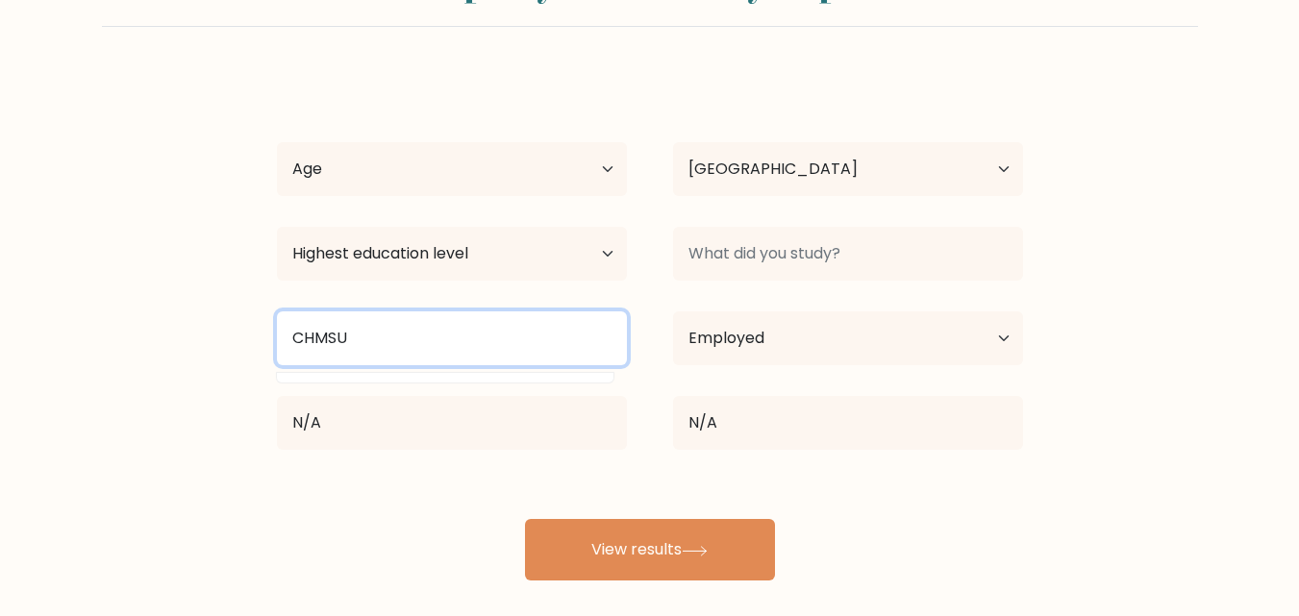
type input "CHMSU"
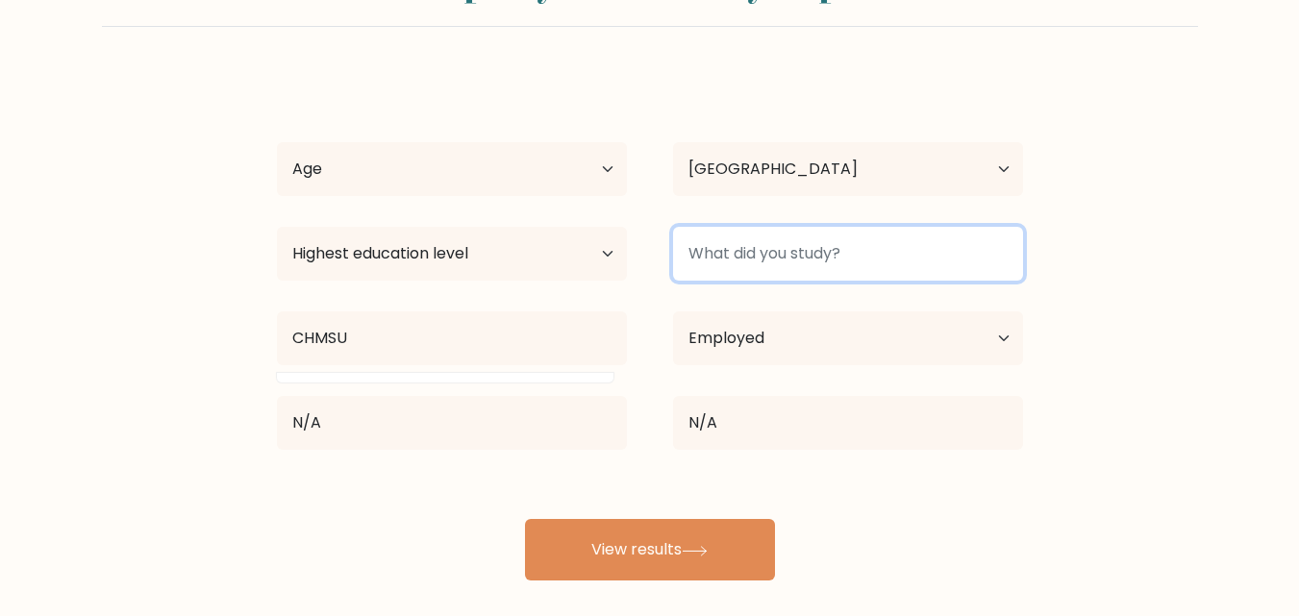
click at [857, 244] on input at bounding box center [848, 254] width 350 height 54
type input "b"
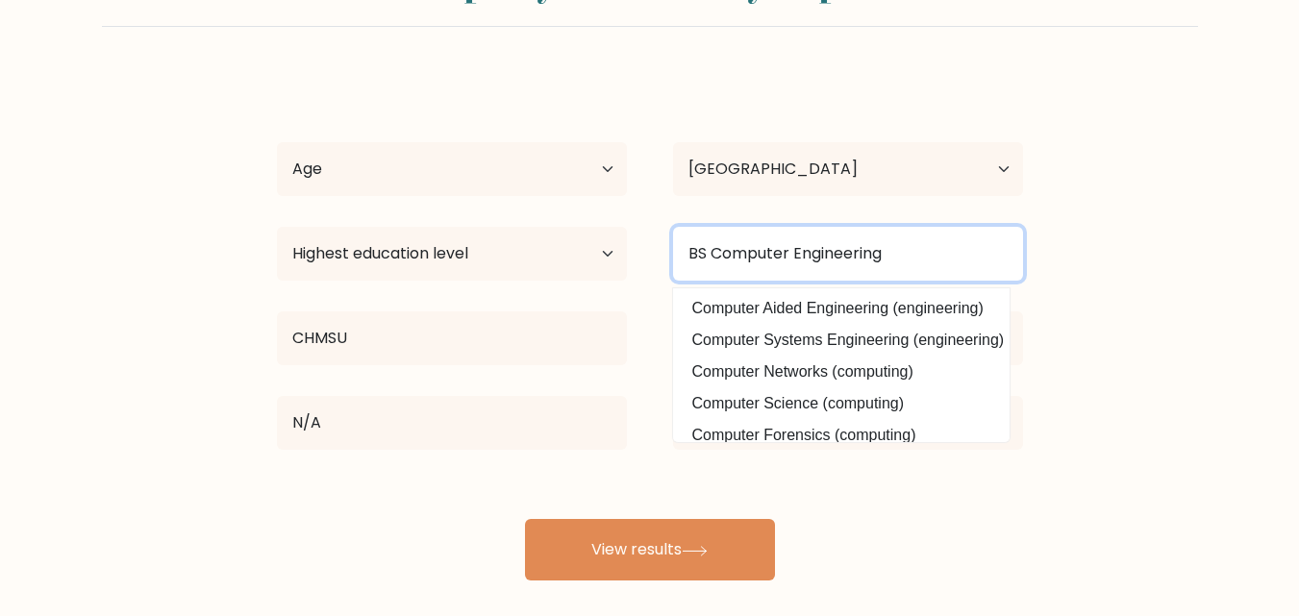
type input "BS Computer Engineering"
click at [525, 519] on button "View results" at bounding box center [650, 550] width 250 height 62
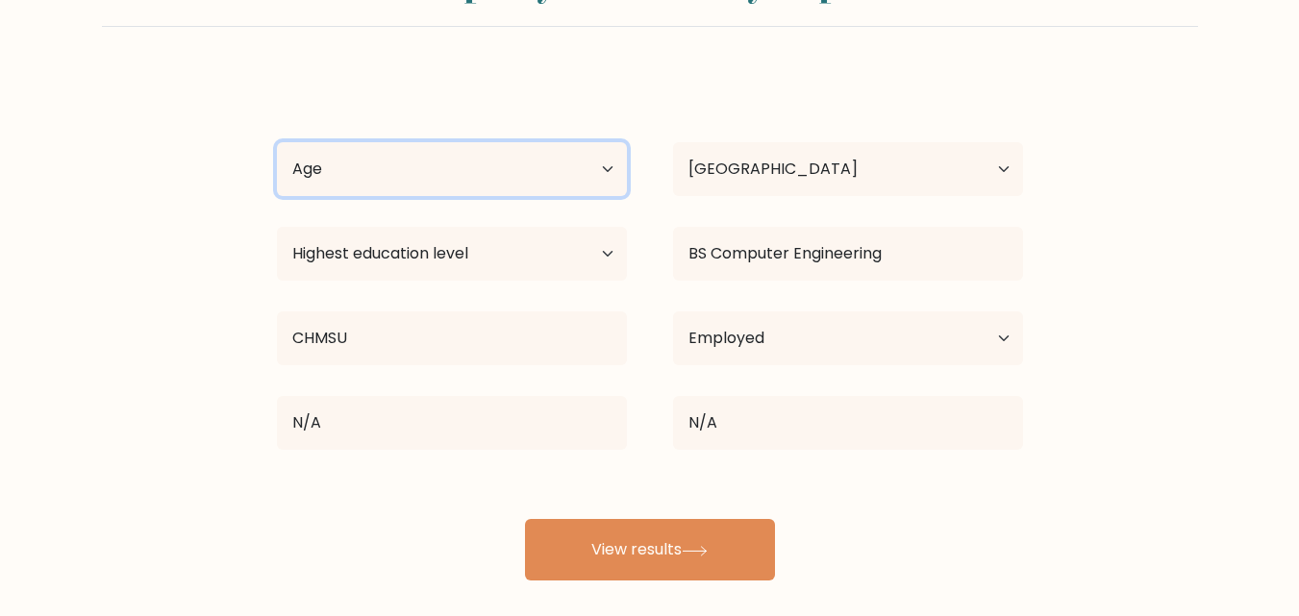
click at [438, 166] on select "Age Under 18 years old 18-24 years old 25-34 years old 35-44 years old 45-54 ye…" at bounding box center [452, 169] width 350 height 54
select select "18_24"
click at [277, 142] on select "Age Under 18 years old 18-24 years old 25-34 years old 35-44 years old 45-54 ye…" at bounding box center [452, 169] width 350 height 54
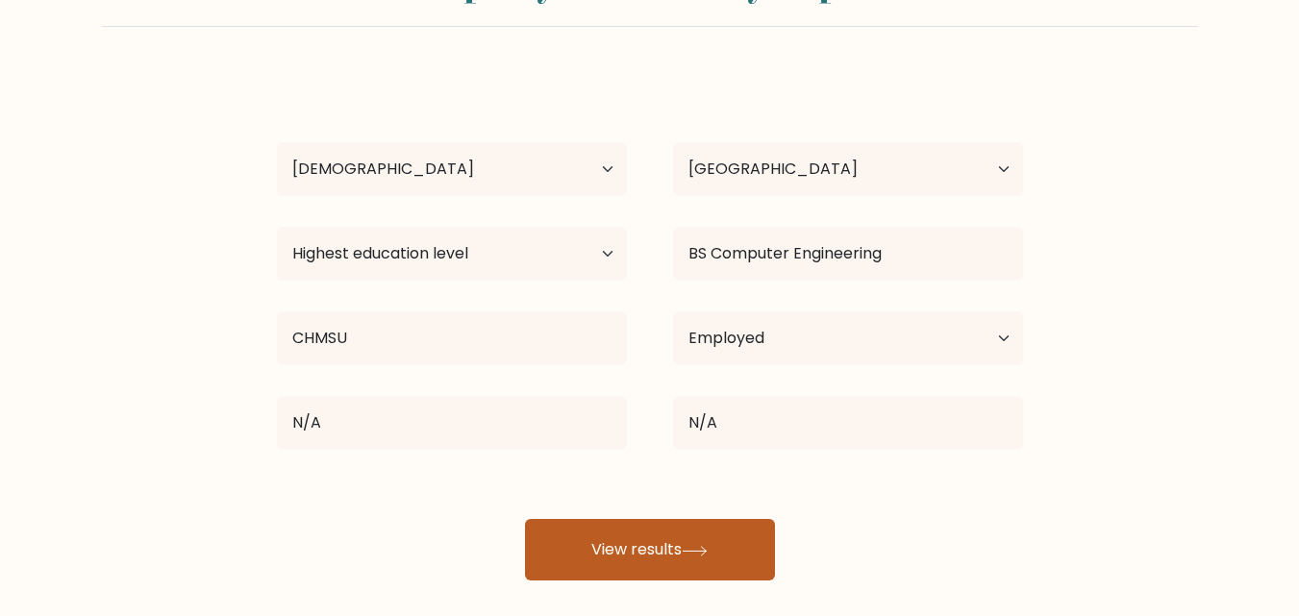
click at [641, 556] on button "View results" at bounding box center [650, 550] width 250 height 62
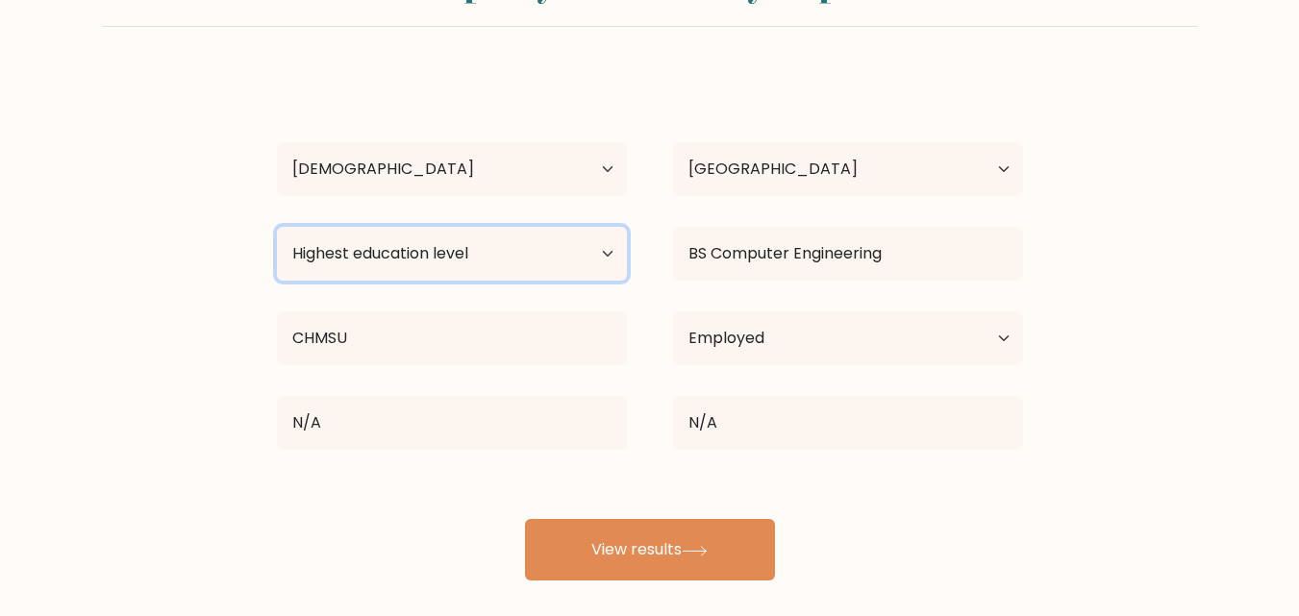
click at [465, 266] on select "Highest education level No schooling Primary Lower Secondary Upper Secondary Oc…" at bounding box center [452, 254] width 350 height 54
select select "bachelors_degree"
click at [277, 227] on select "Highest education level No schooling Primary Lower Secondary Upper Secondary Oc…" at bounding box center [452, 254] width 350 height 54
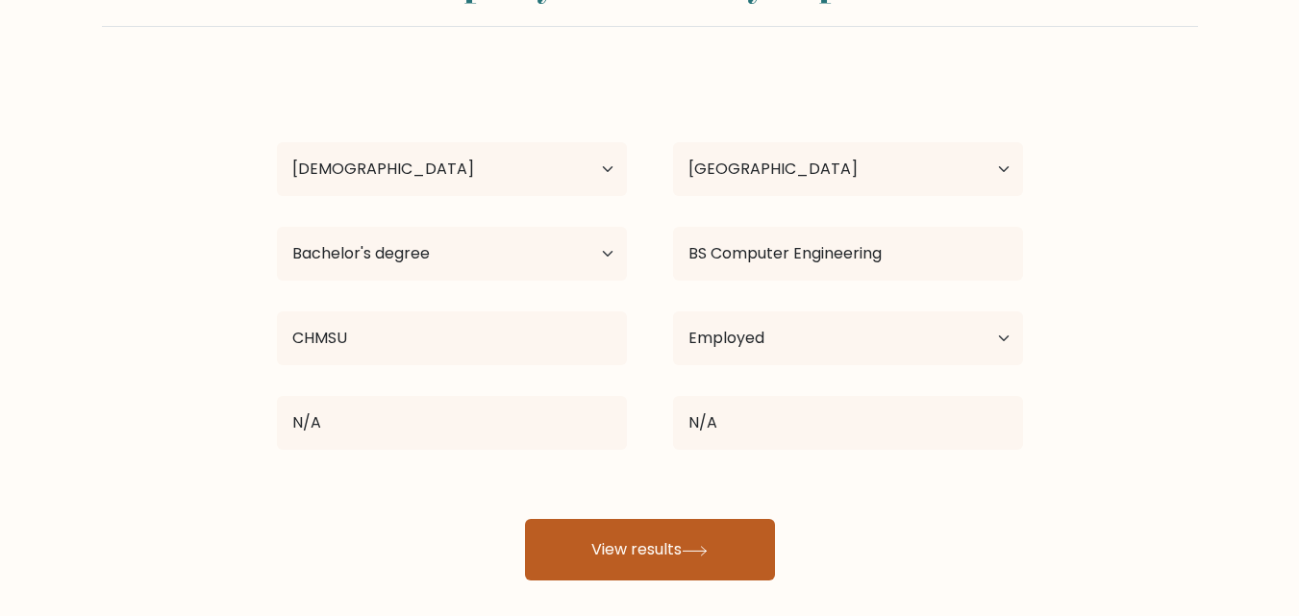
click at [577, 537] on button "View results" at bounding box center [650, 550] width 250 height 62
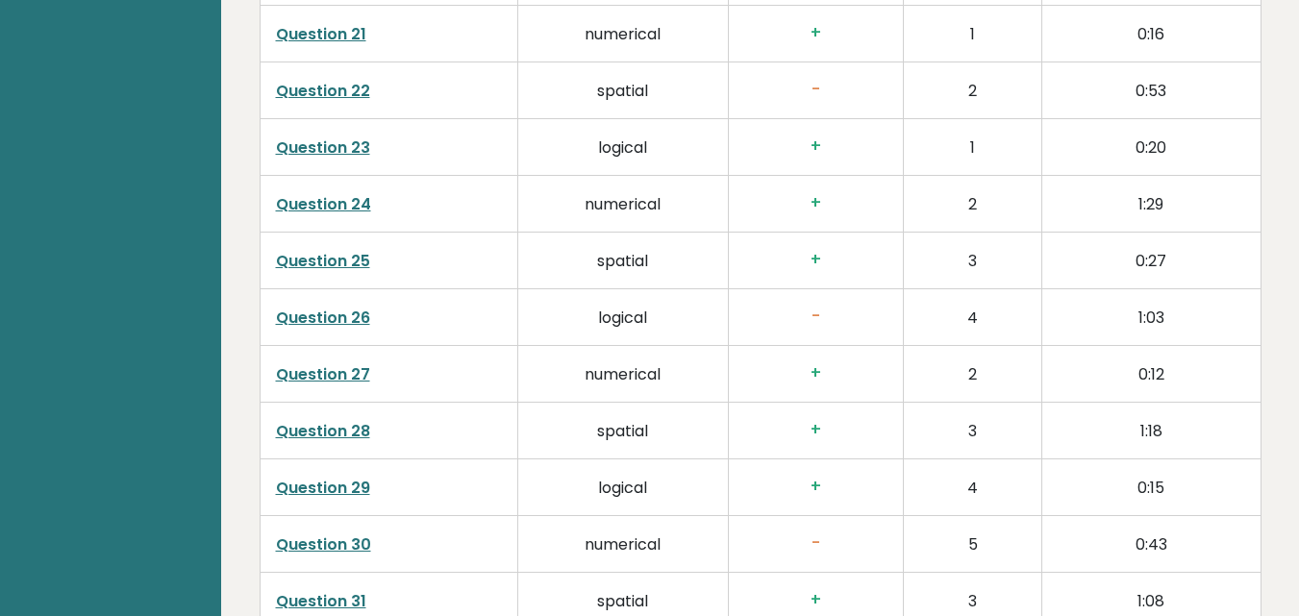
scroll to position [4037, 0]
